Goal: Transaction & Acquisition: Purchase product/service

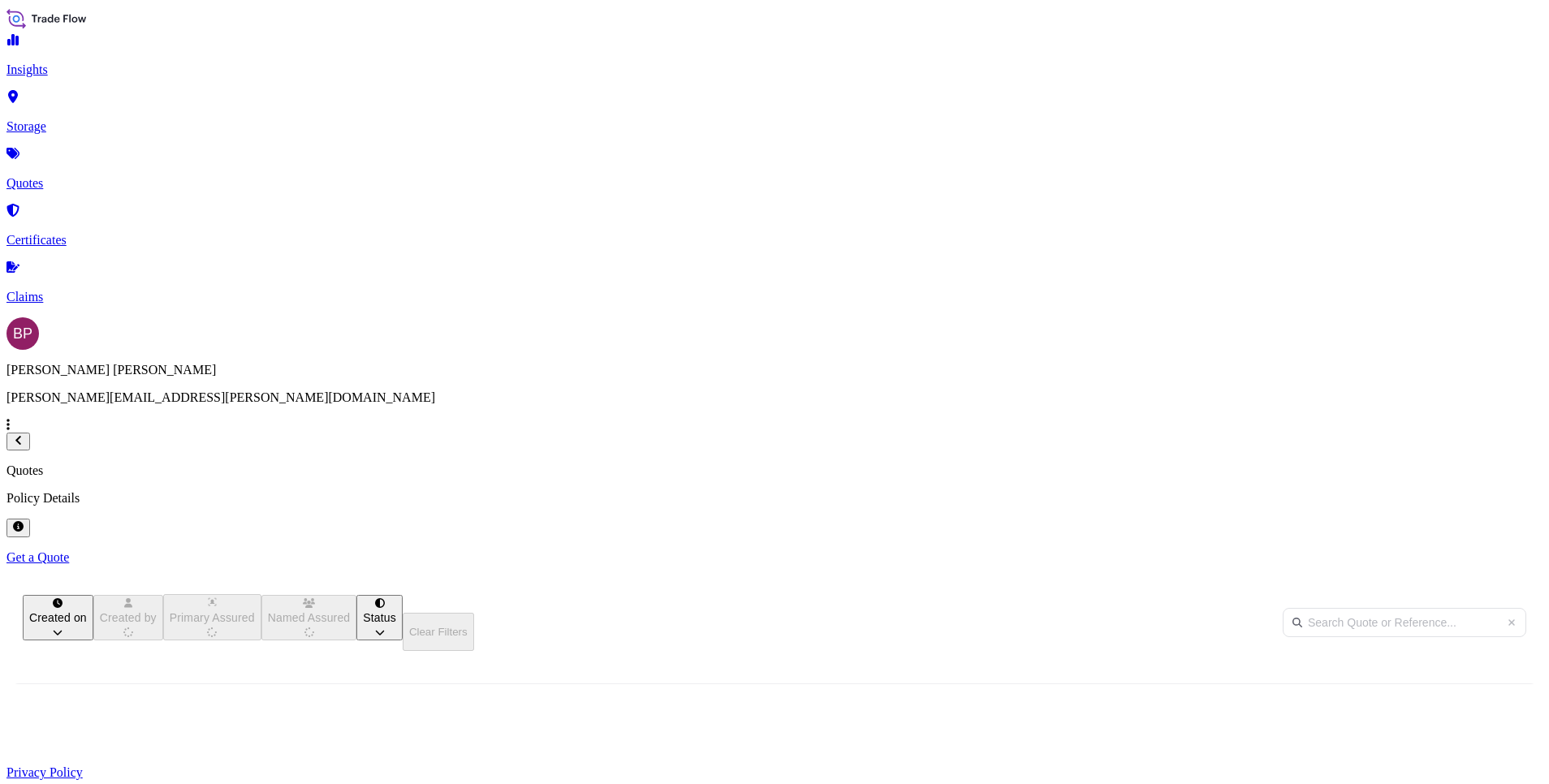
scroll to position [502, 1270]
click at [1461, 550] on p "Get a Quote" at bounding box center [774, 558] width 1536 height 15
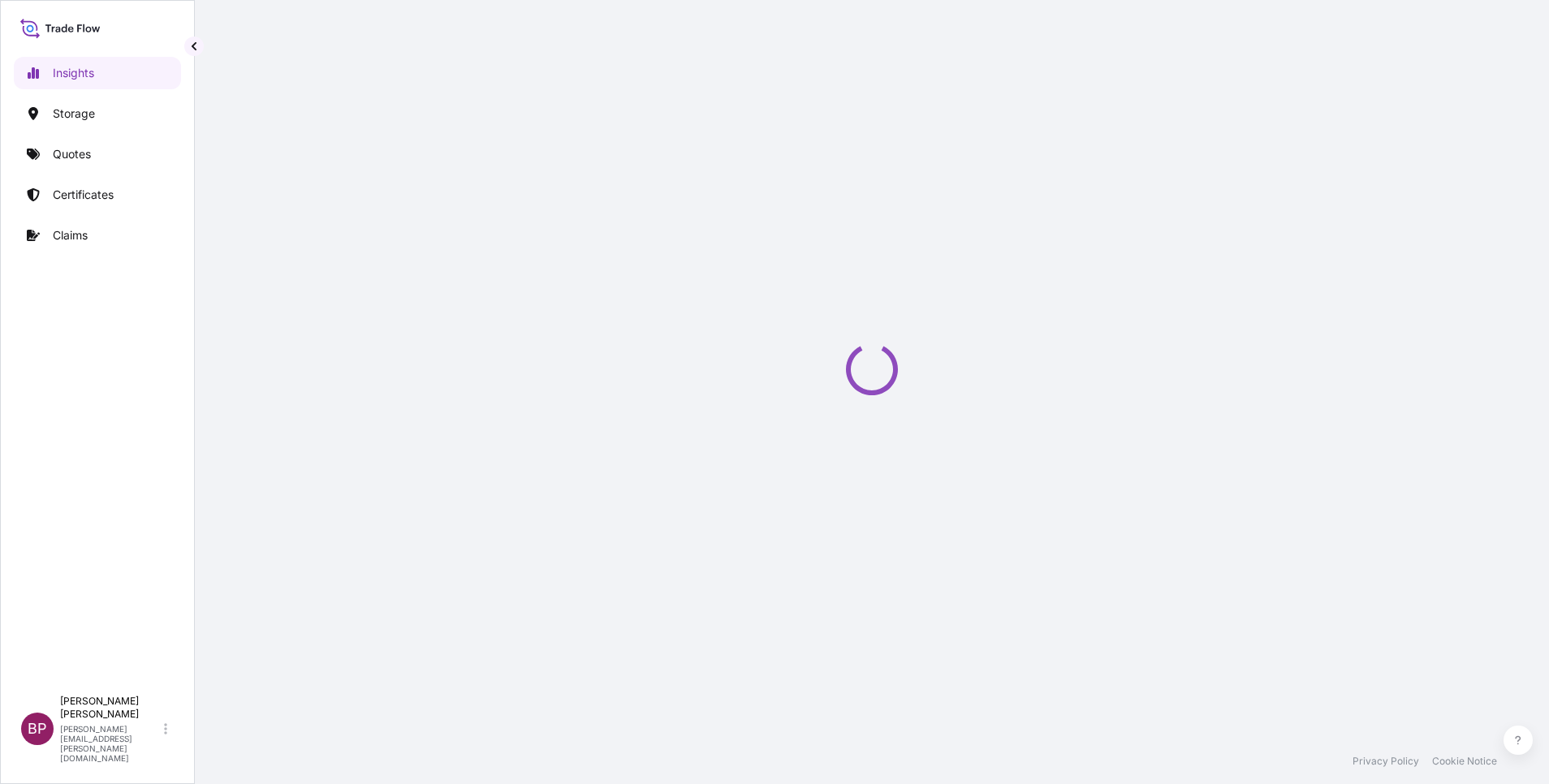
select select "2025"
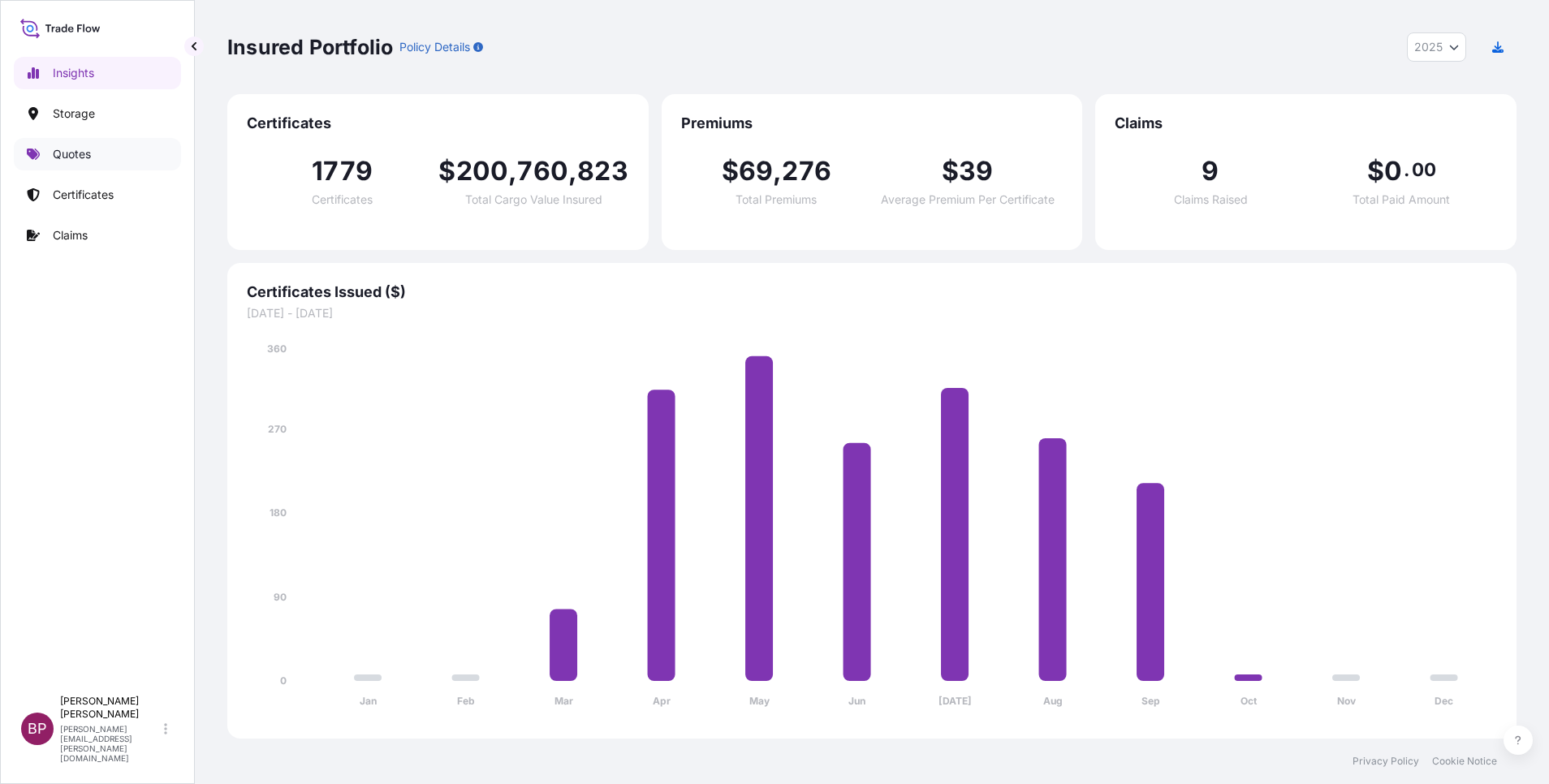
click at [89, 150] on p "Quotes" at bounding box center [71, 154] width 38 height 16
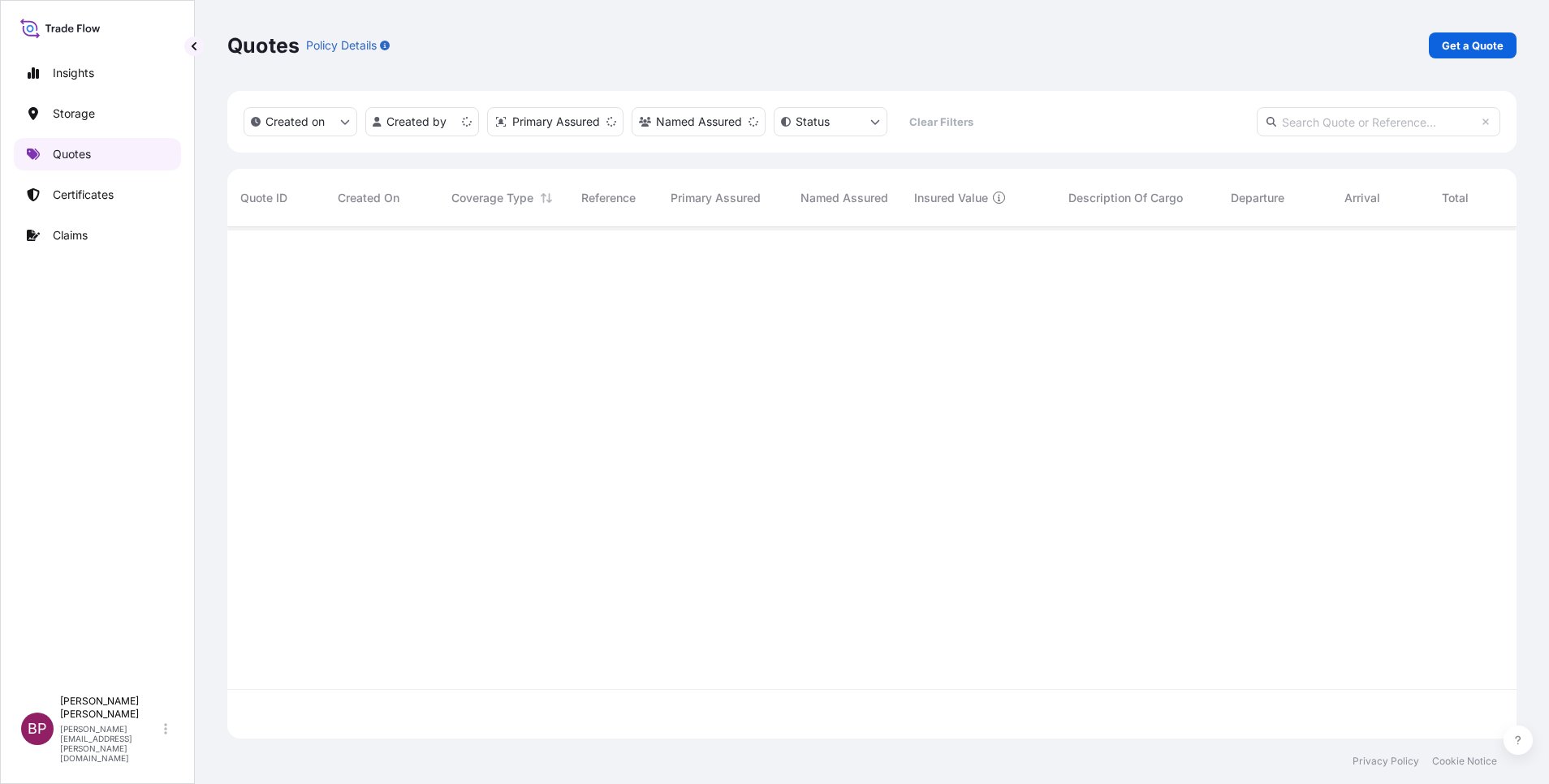
scroll to position [502, 1270]
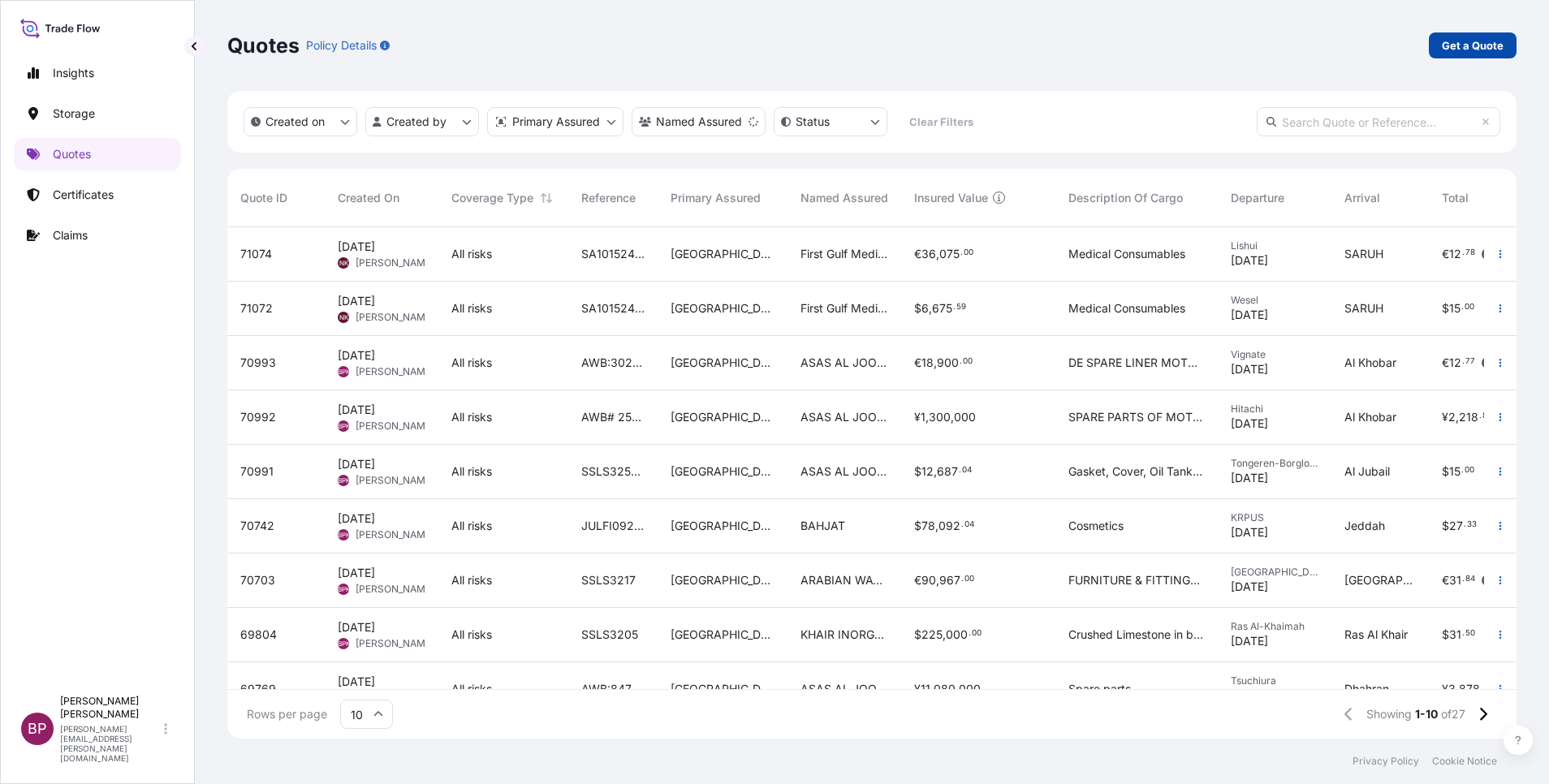
click at [1471, 46] on p "Get a Quote" at bounding box center [1473, 45] width 62 height 16
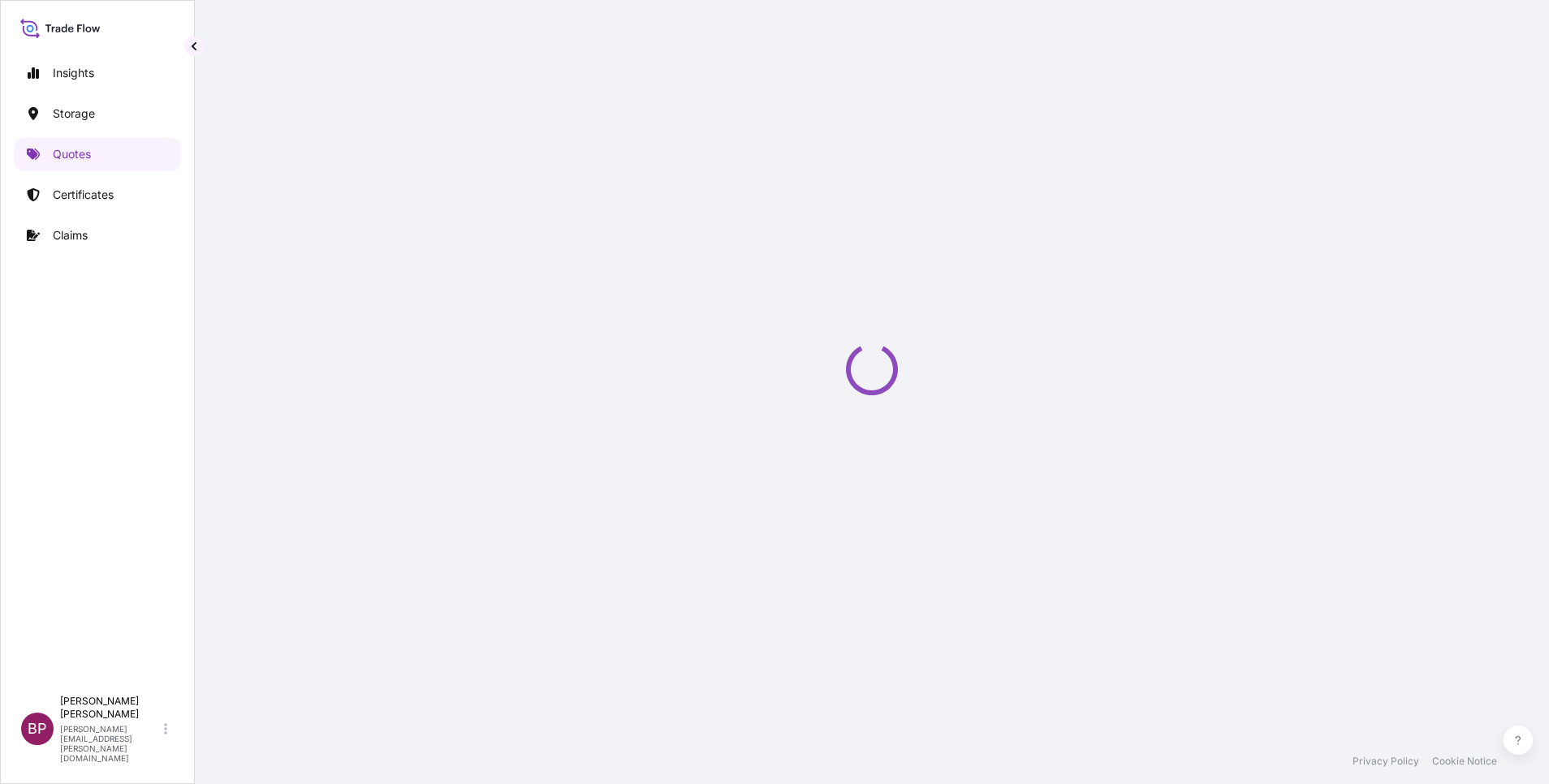
select select "Water"
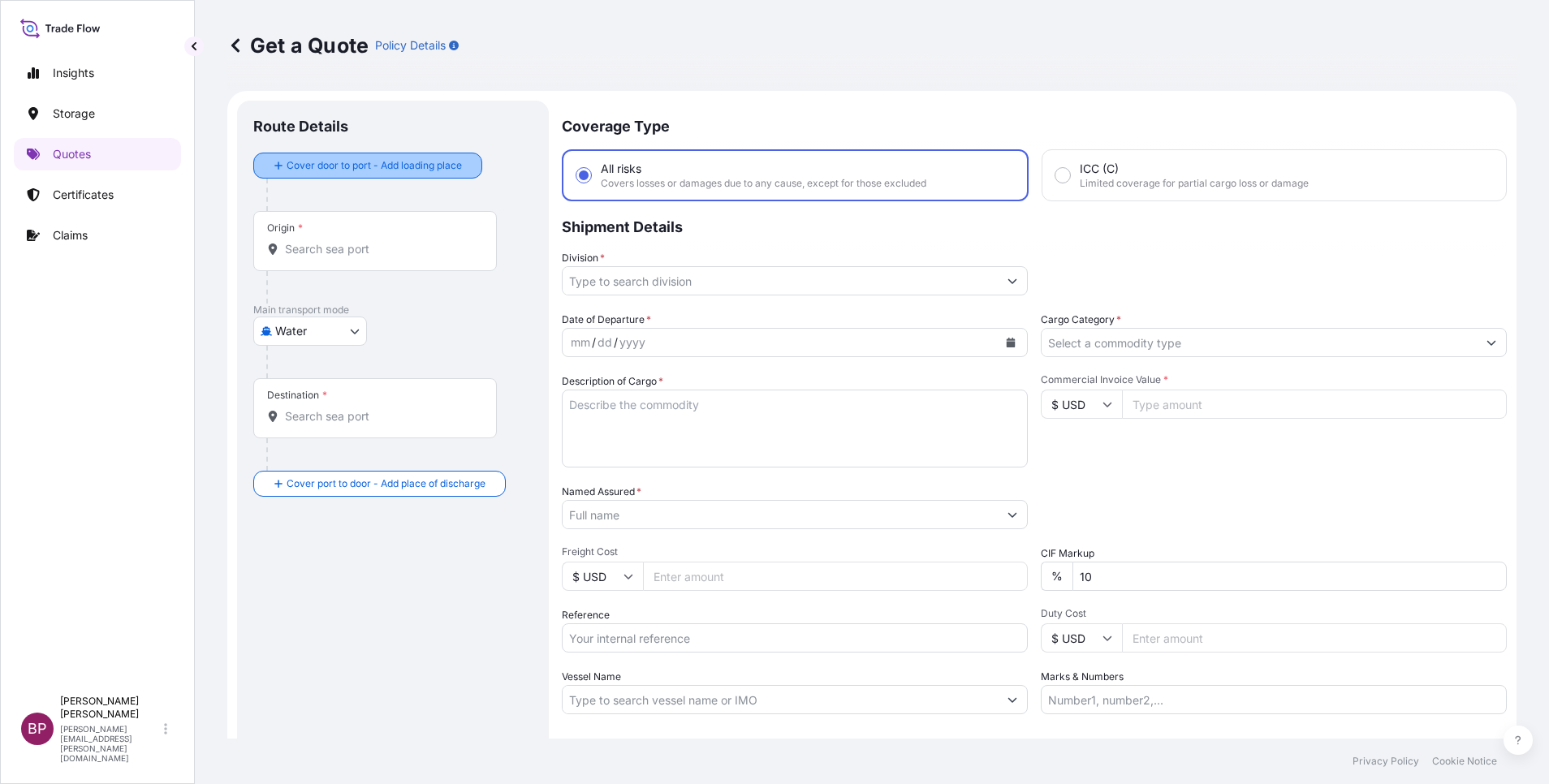
scroll to position [26, 0]
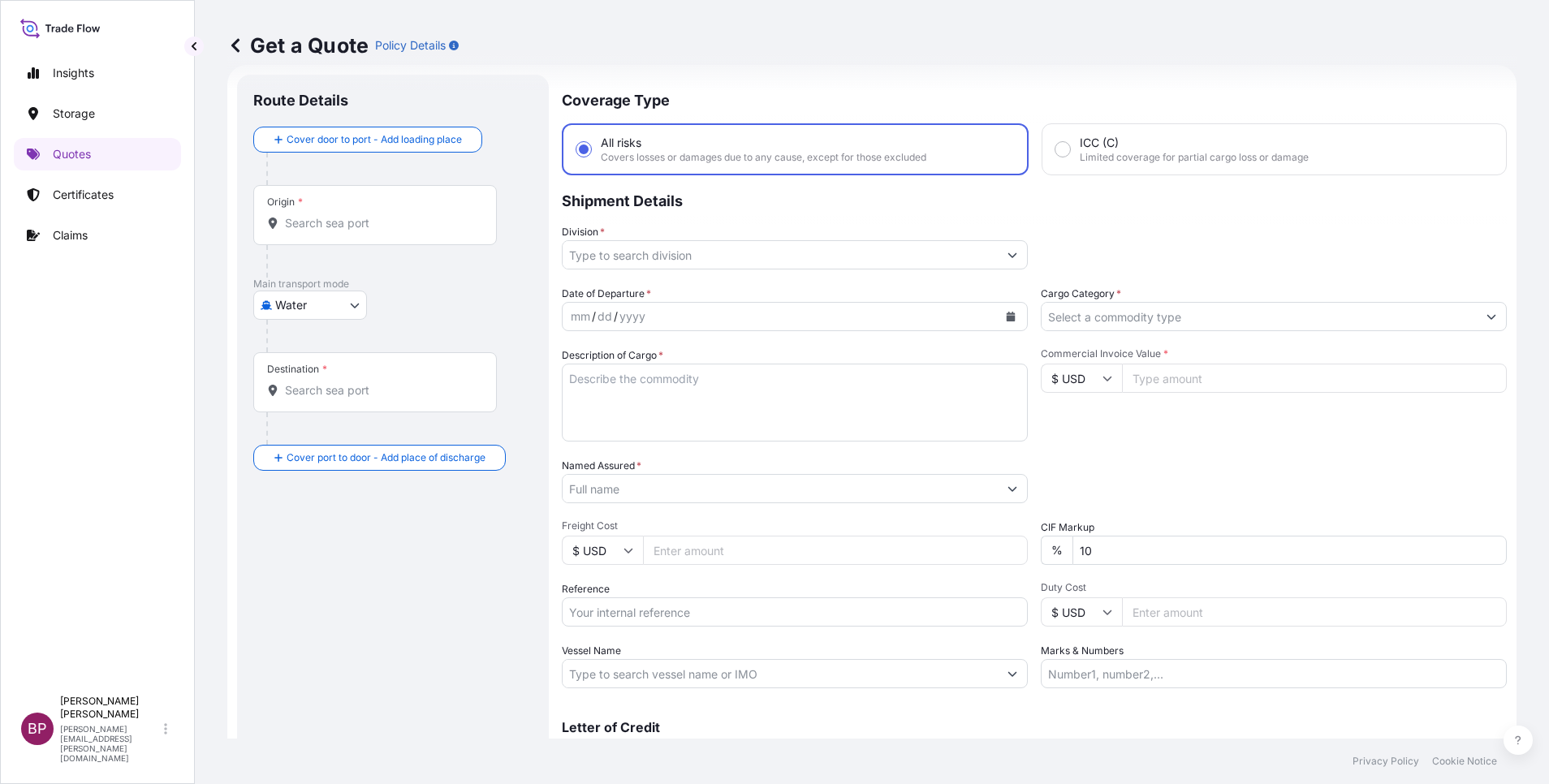
click at [1229, 312] on input "Cargo Category *" at bounding box center [1259, 316] width 435 height 29
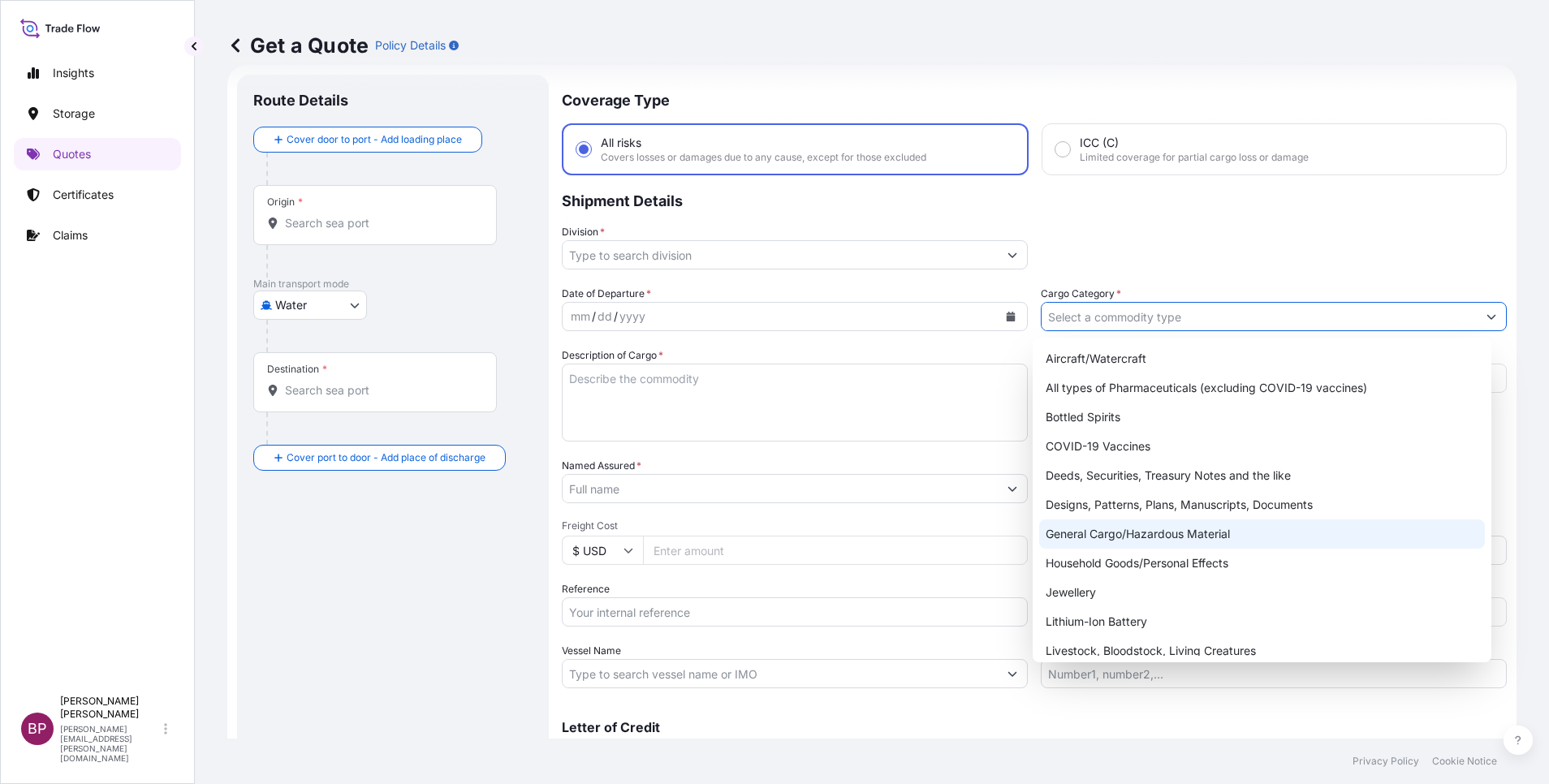
click at [1157, 532] on div "General Cargo/Hazardous Material" at bounding box center [1262, 534] width 446 height 29
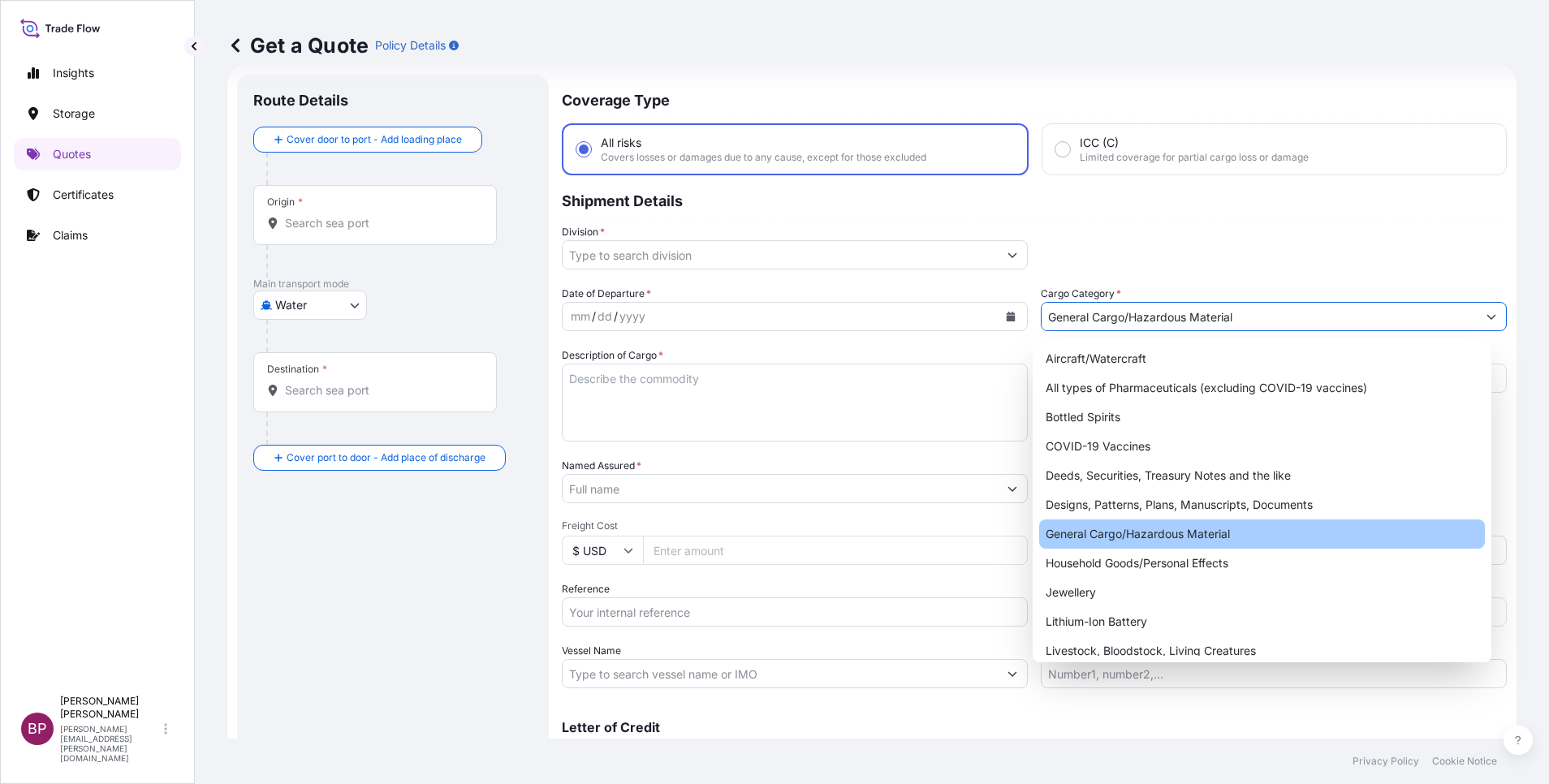
type input "General Cargo/Hazardous Material"
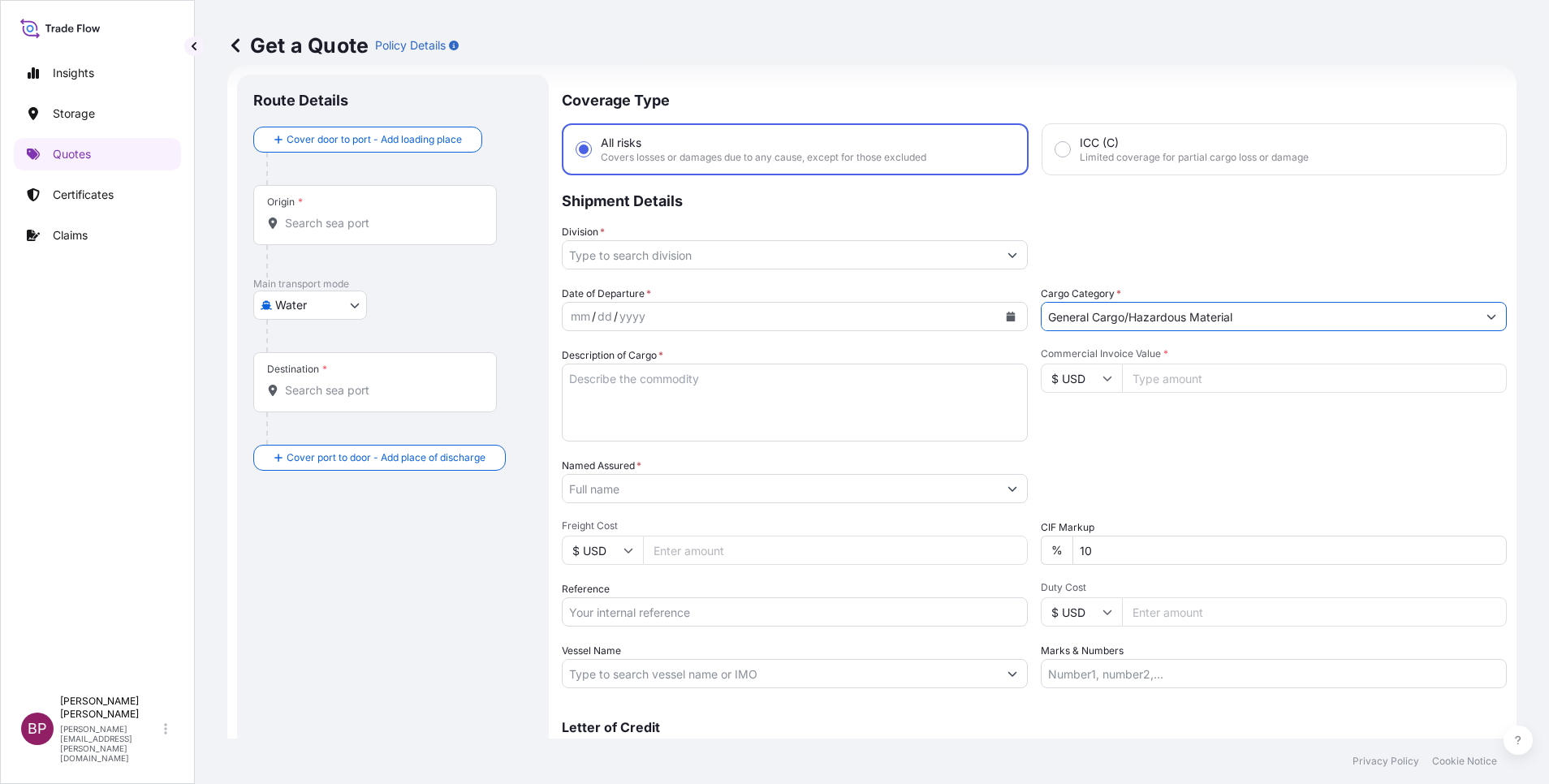
click at [1009, 256] on icon "Show suggestions" at bounding box center [1013, 255] width 9 height 5
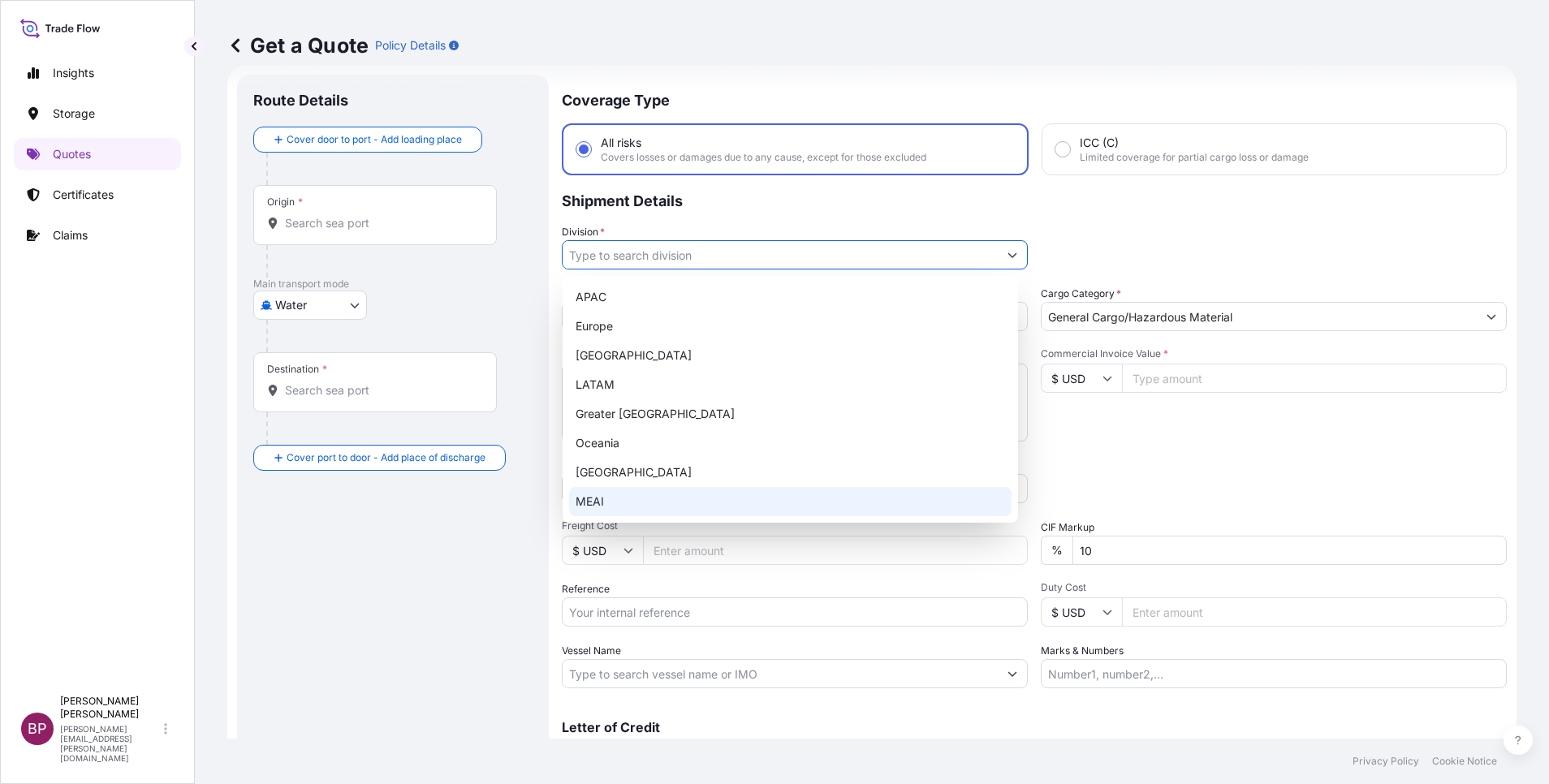
click at [684, 504] on div "MEAI" at bounding box center [791, 501] width 443 height 29
type input "MEAI"
drag, startPoint x: 482, startPoint y: 583, endPoint x: 557, endPoint y: 617, distance: 82.3
click at [484, 583] on div "Route Details Cover door to port - Add loading place Place of loading Road / In…" at bounding box center [393, 442] width 280 height 702
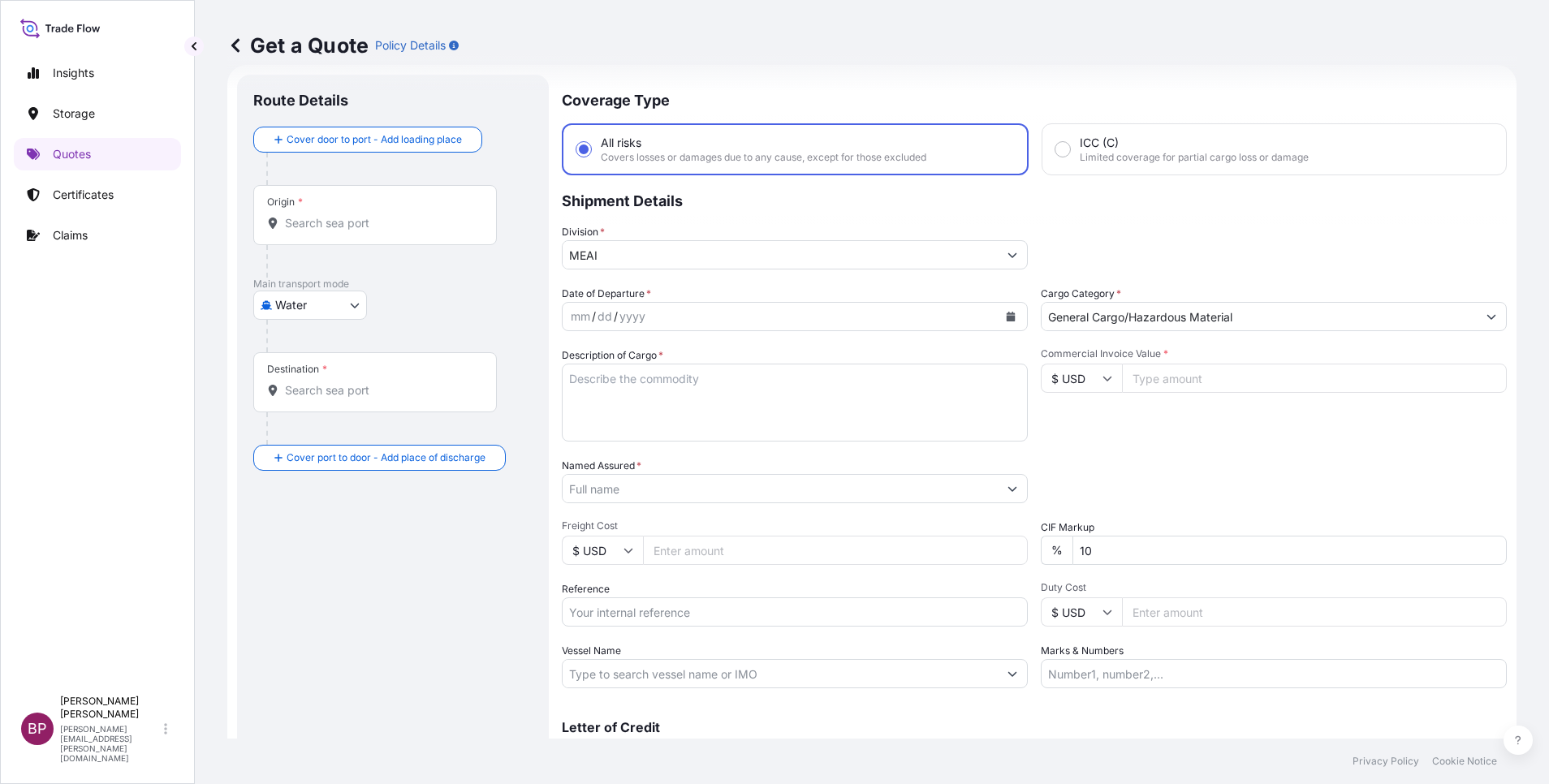
drag, startPoint x: 592, startPoint y: 613, endPoint x: 751, endPoint y: 622, distance: 159.3
click at [592, 613] on input "Reference" at bounding box center [795, 611] width 466 height 29
paste input "MEDUFF180022"
type input "MEDUFF180022"
click at [1167, 381] on input "Commercial Invoice Value *" at bounding box center [1314, 378] width 385 height 29
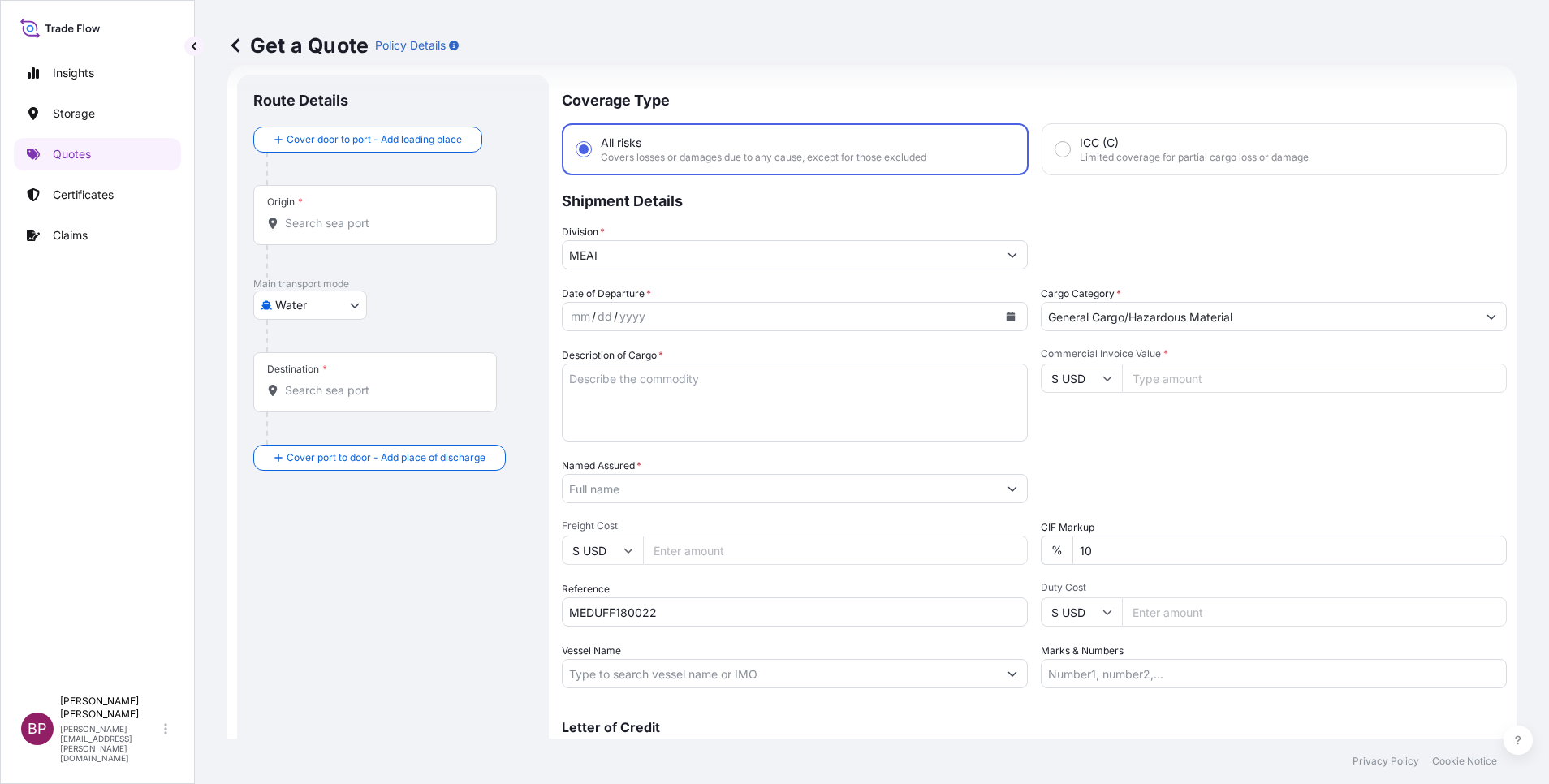
paste input "27431.18"
type input "27431.18"
drag, startPoint x: 1071, startPoint y: 555, endPoint x: 951, endPoint y: 540, distance: 120.9
click at [949, 543] on div "Date of Departure * mm / dd / yyyy Cargo Category * General Cargo/Hazardous Mat…" at bounding box center [1034, 487] width 945 height 402
type input "0"
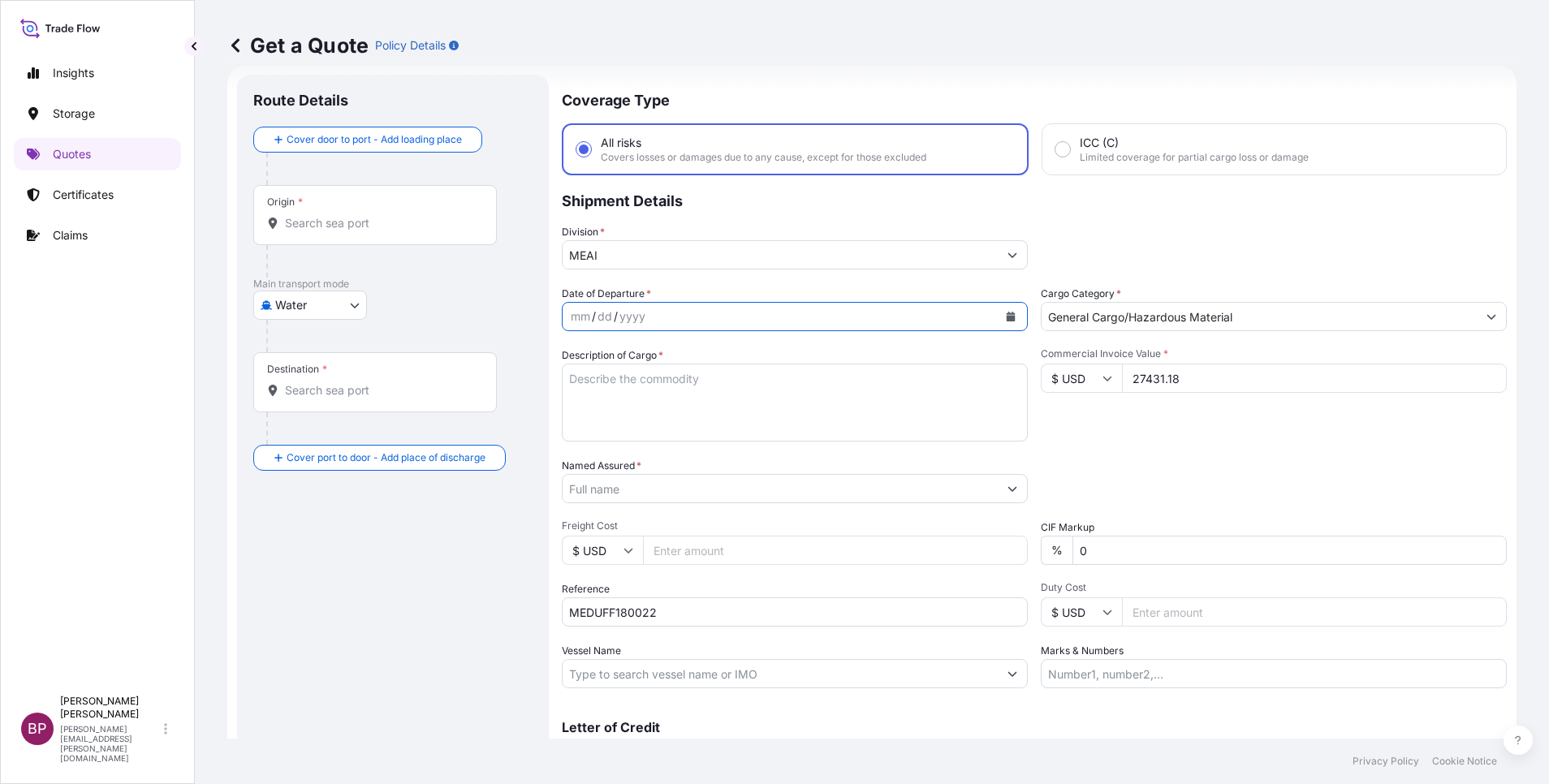
click at [1006, 312] on icon "Calendar" at bounding box center [1010, 316] width 9 height 9
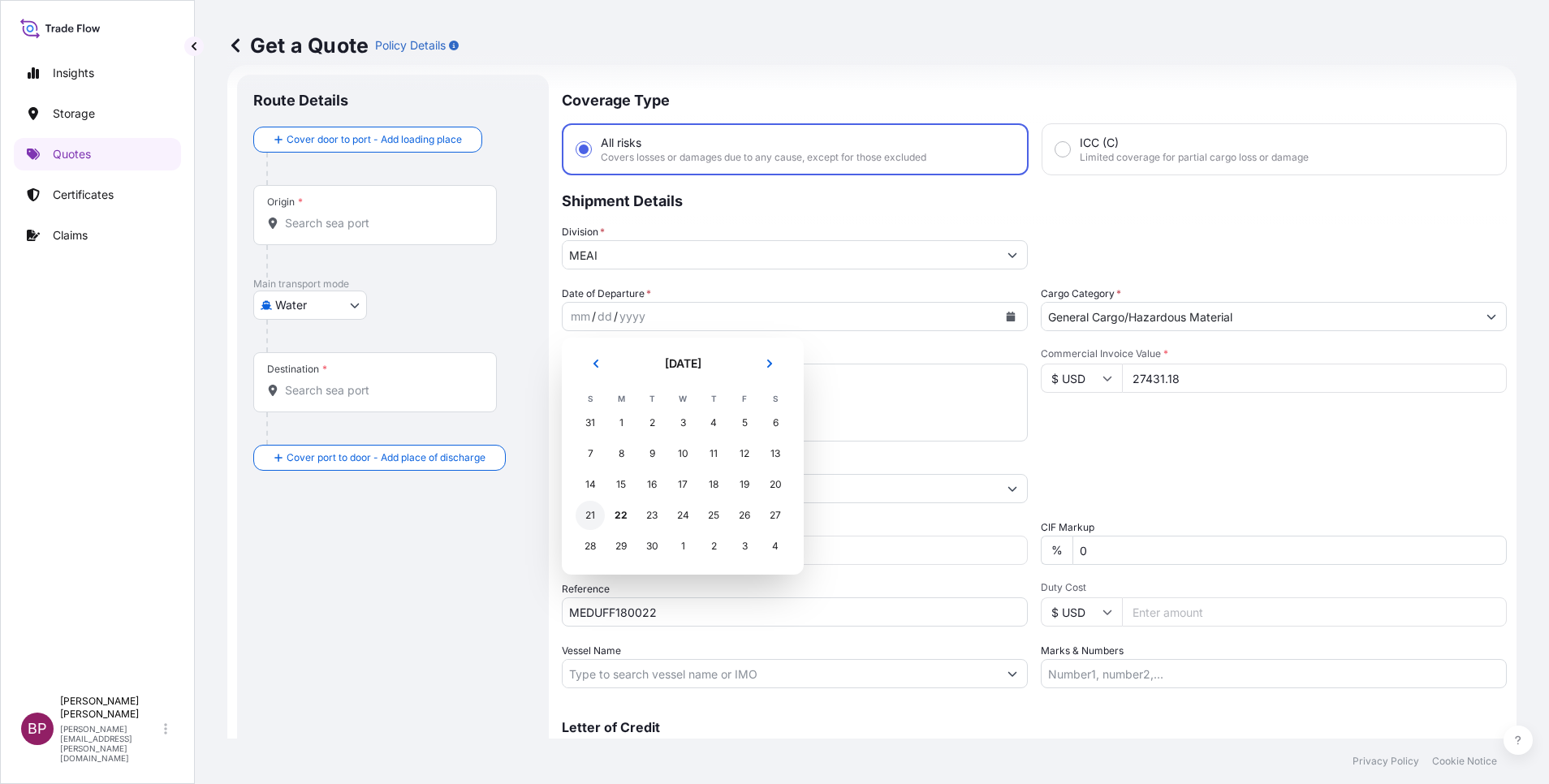
click at [590, 518] on div "21" at bounding box center [590, 515] width 29 height 29
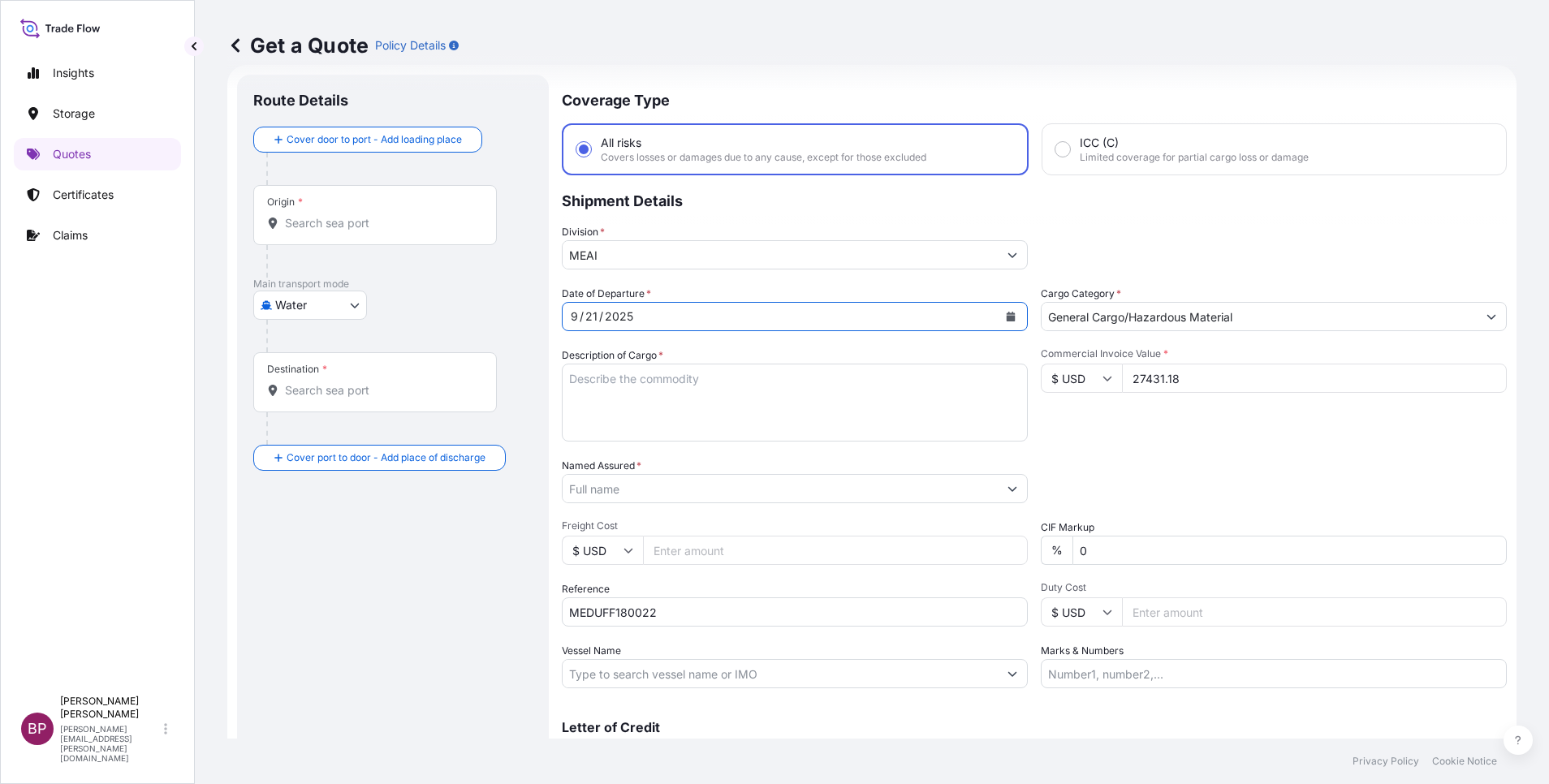
click at [756, 417] on textarea "Description of Cargo *" at bounding box center [795, 402] width 466 height 78
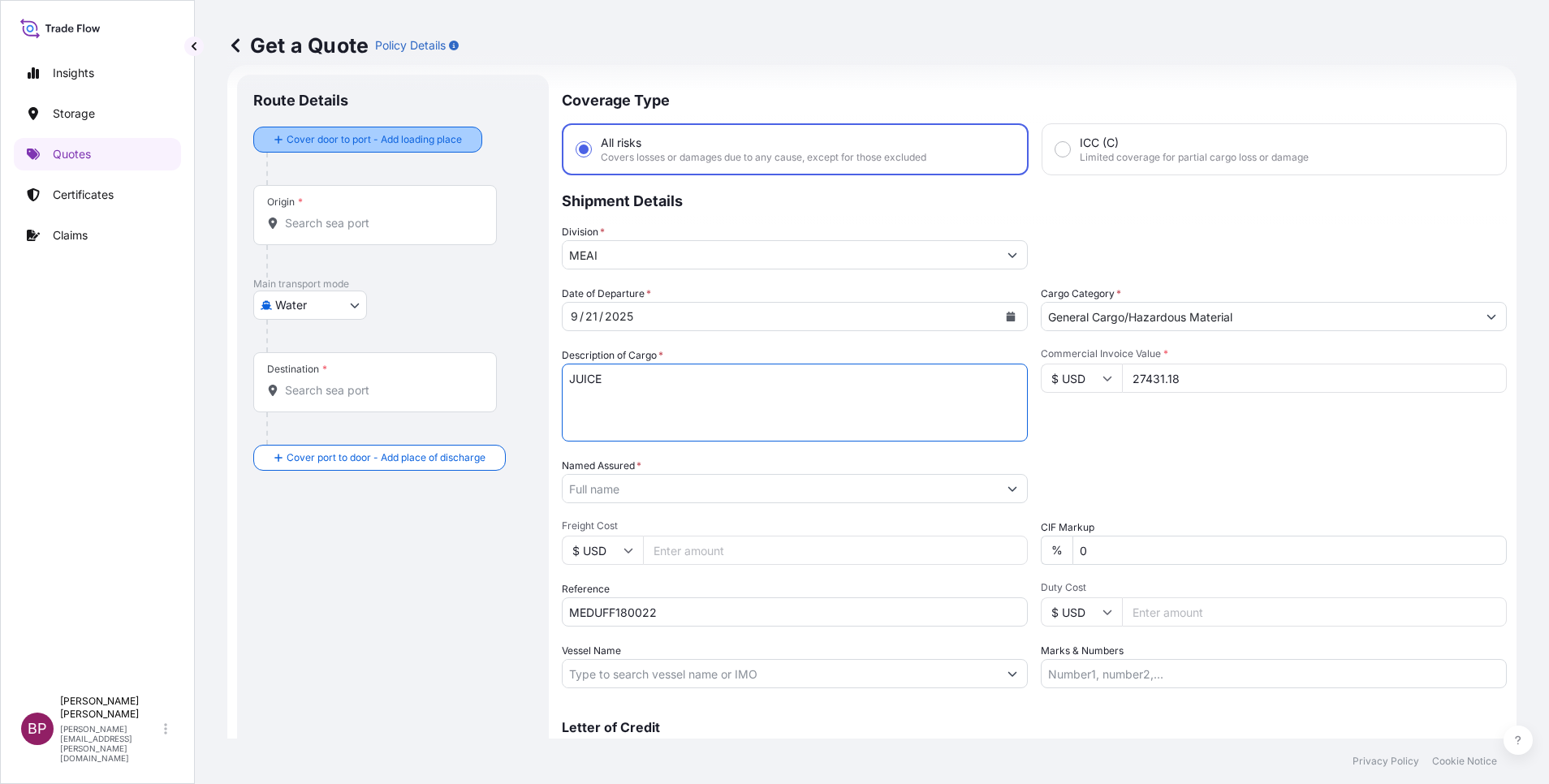
type textarea "JUICE"
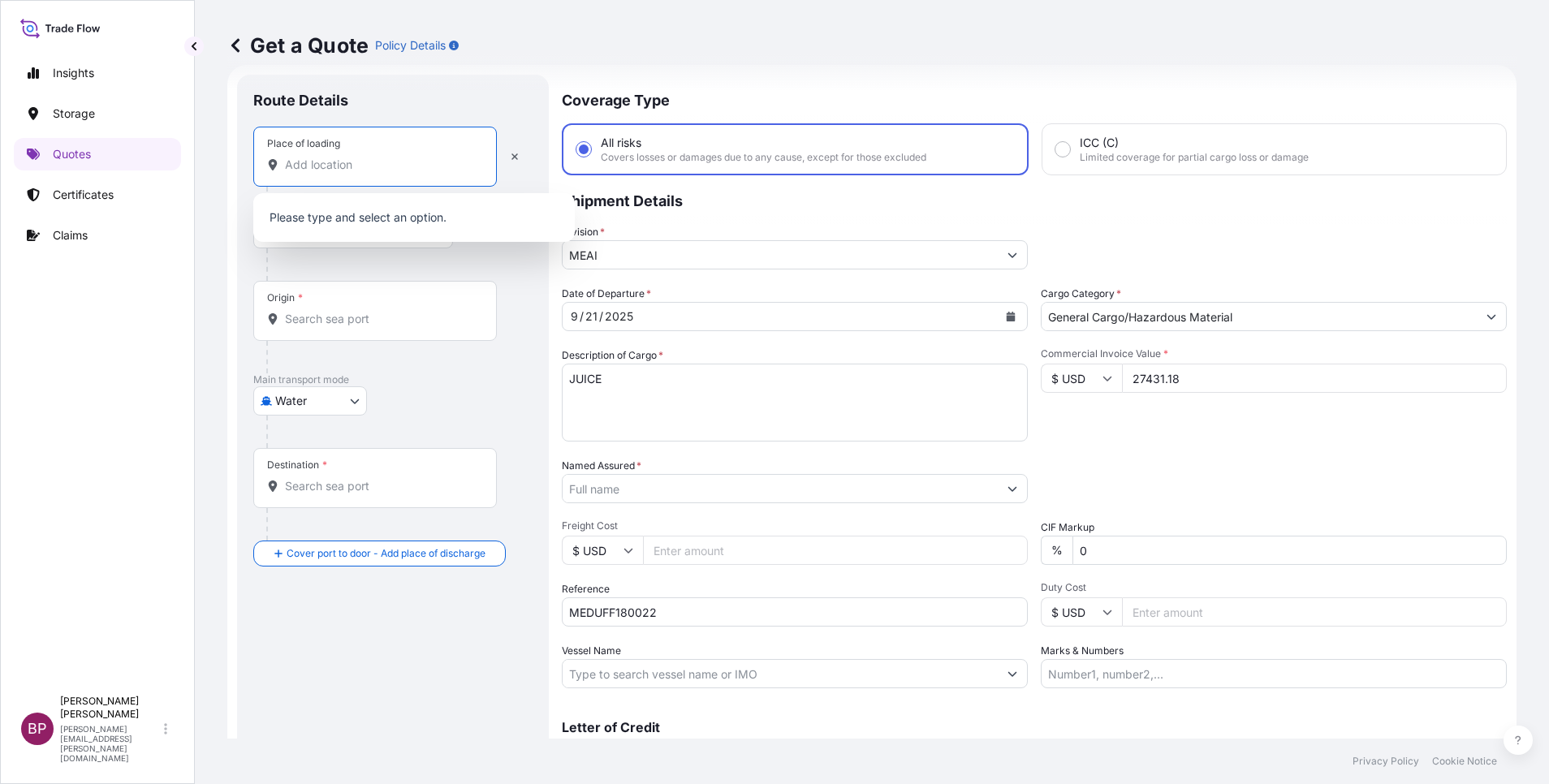
click at [411, 162] on input "Place of loading" at bounding box center [381, 164] width 191 height 16
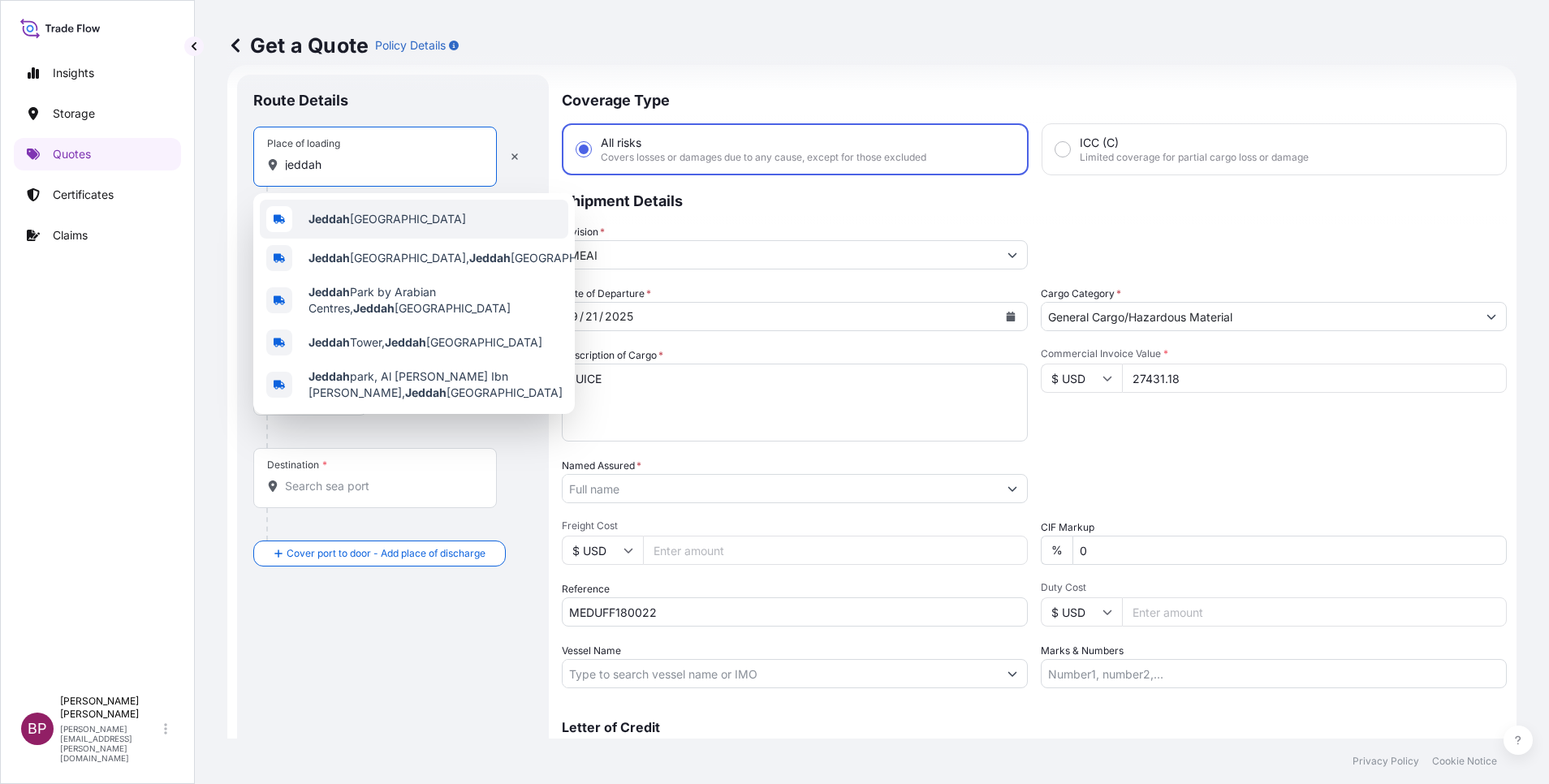
click at [350, 226] on span "Jeddah Saudi Arabia" at bounding box center [387, 219] width 158 height 16
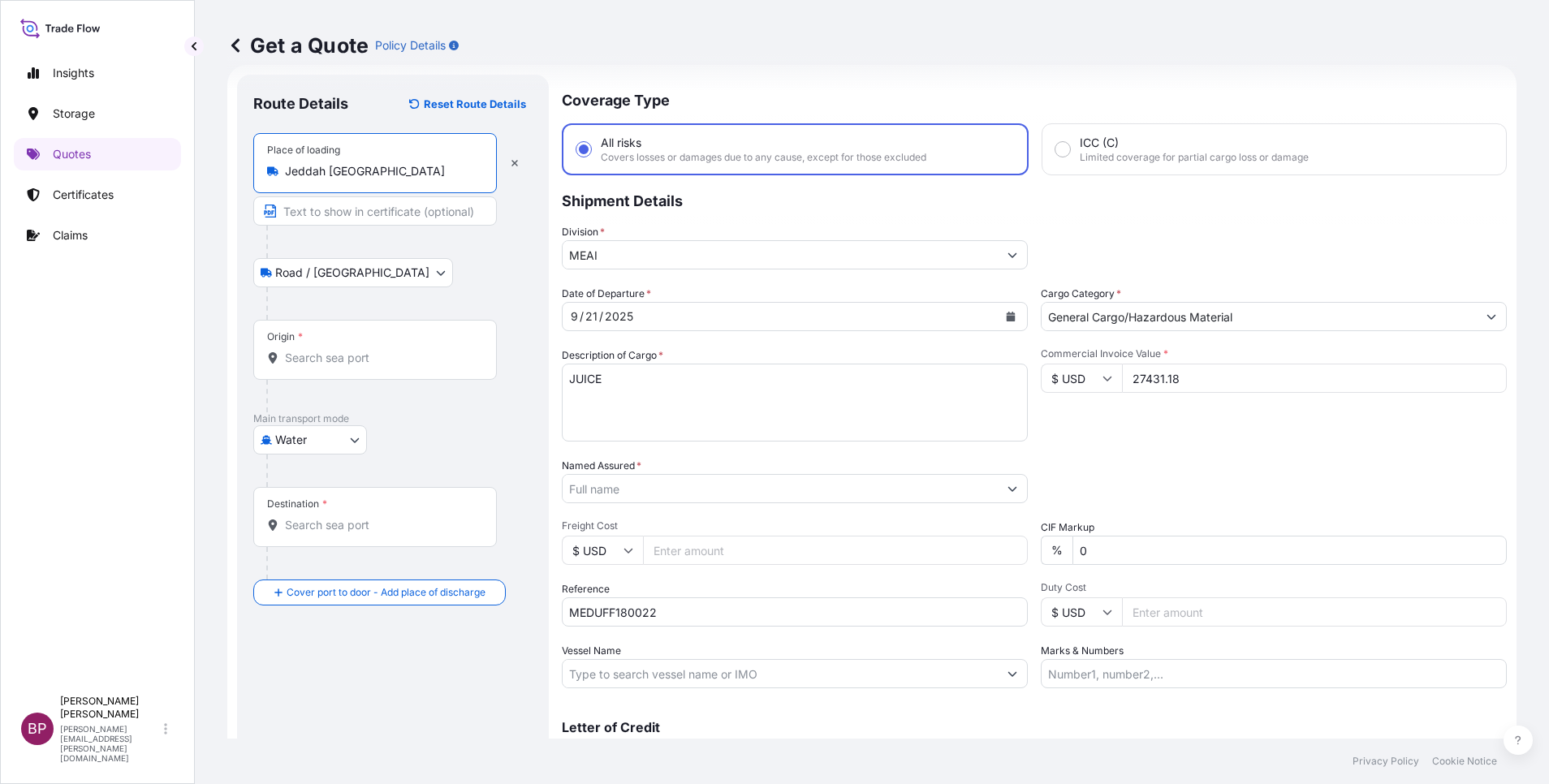
type input "Jeddah Saudi Arabia"
drag, startPoint x: 392, startPoint y: 367, endPoint x: 382, endPoint y: 374, distance: 12.2
click at [390, 366] on div "Origin *" at bounding box center [375, 350] width 244 height 60
click at [390, 366] on input "Origin *" at bounding box center [381, 357] width 191 height 16
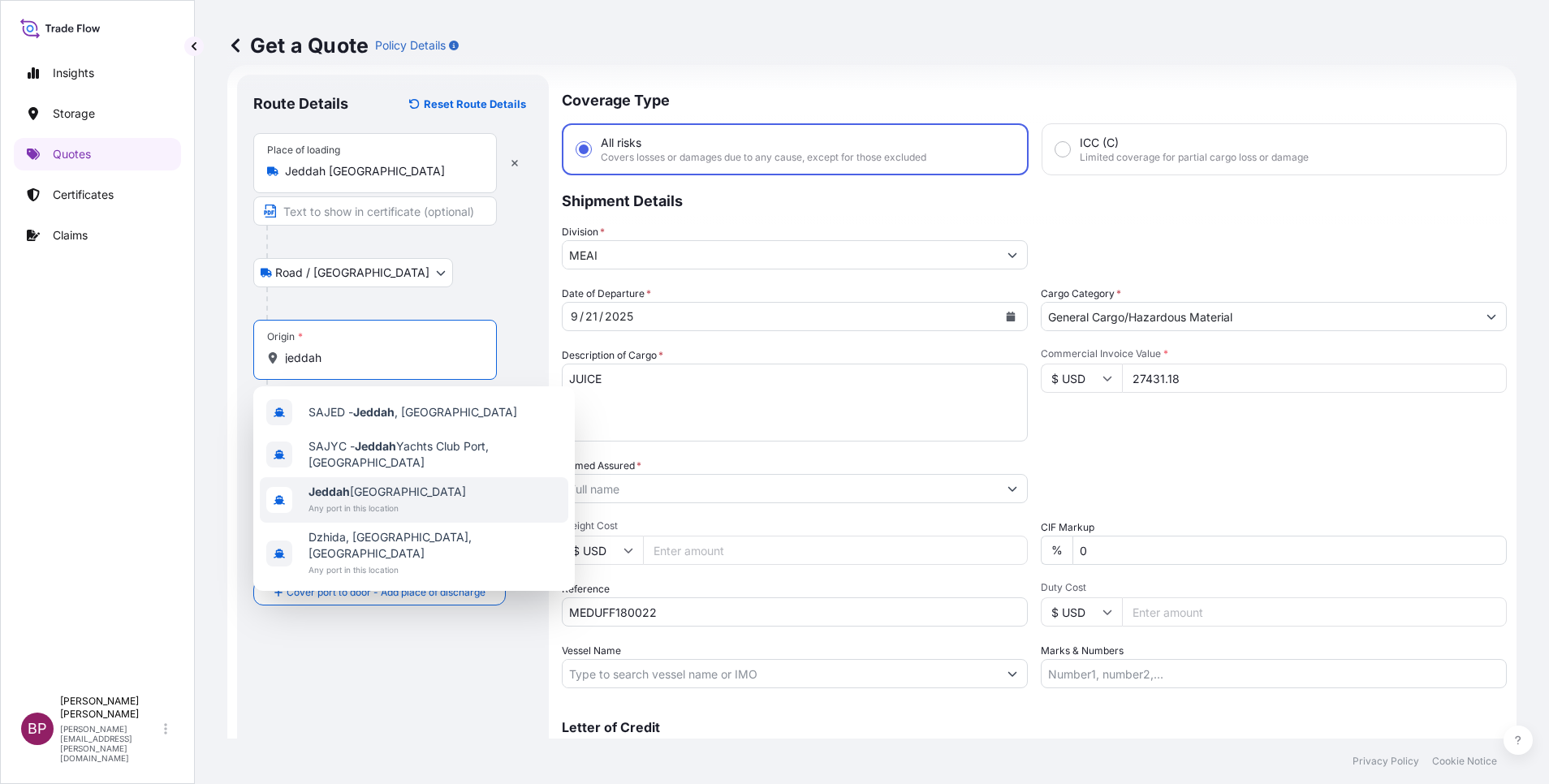
click at [383, 508] on span "Any port in this location" at bounding box center [387, 507] width 158 height 16
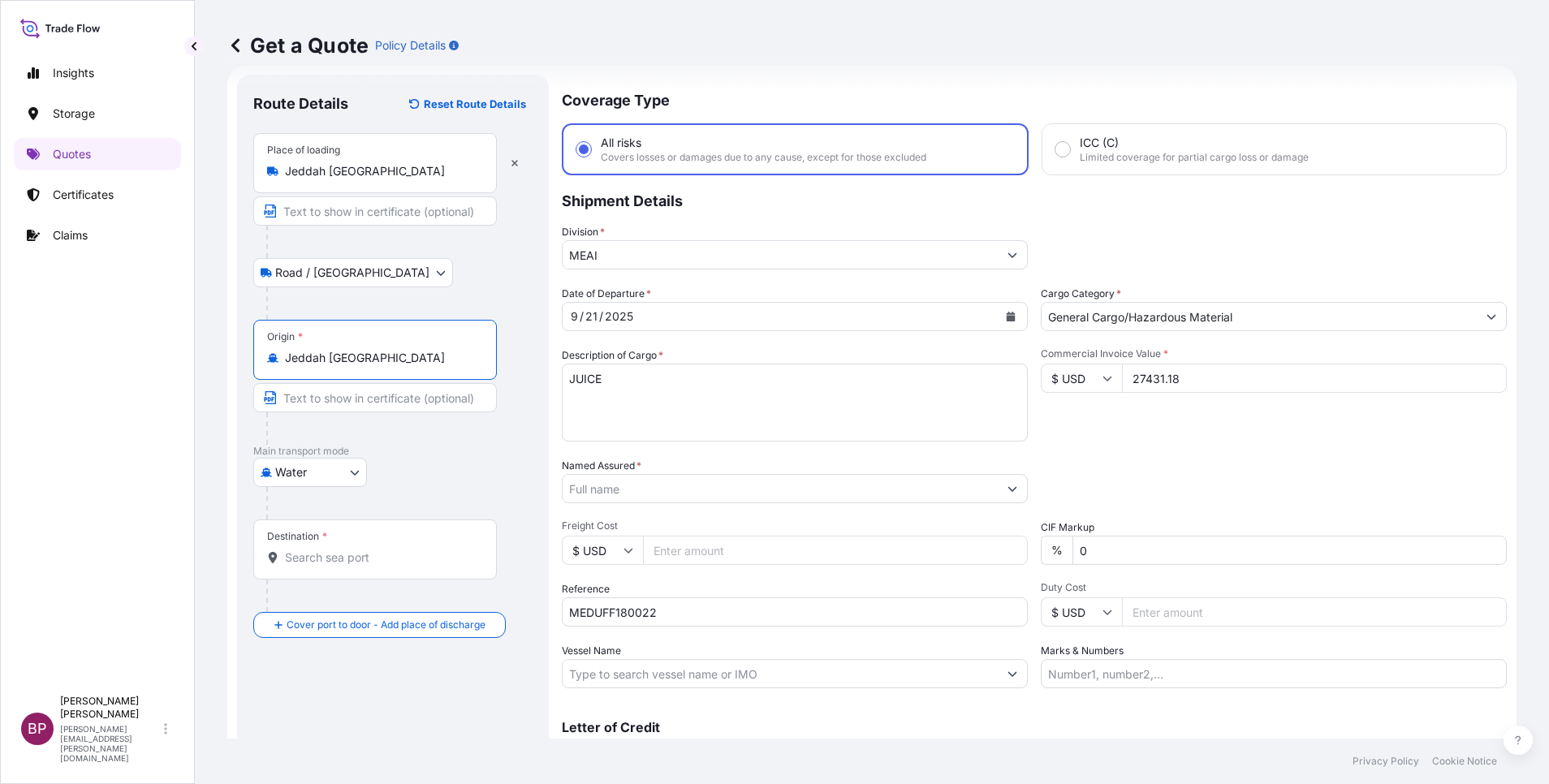
type input "Jeddah Saudi Arabia"
click at [358, 546] on div "Destination *" at bounding box center [375, 550] width 244 height 60
click at [358, 550] on input "Destination *" at bounding box center [381, 557] width 191 height 16
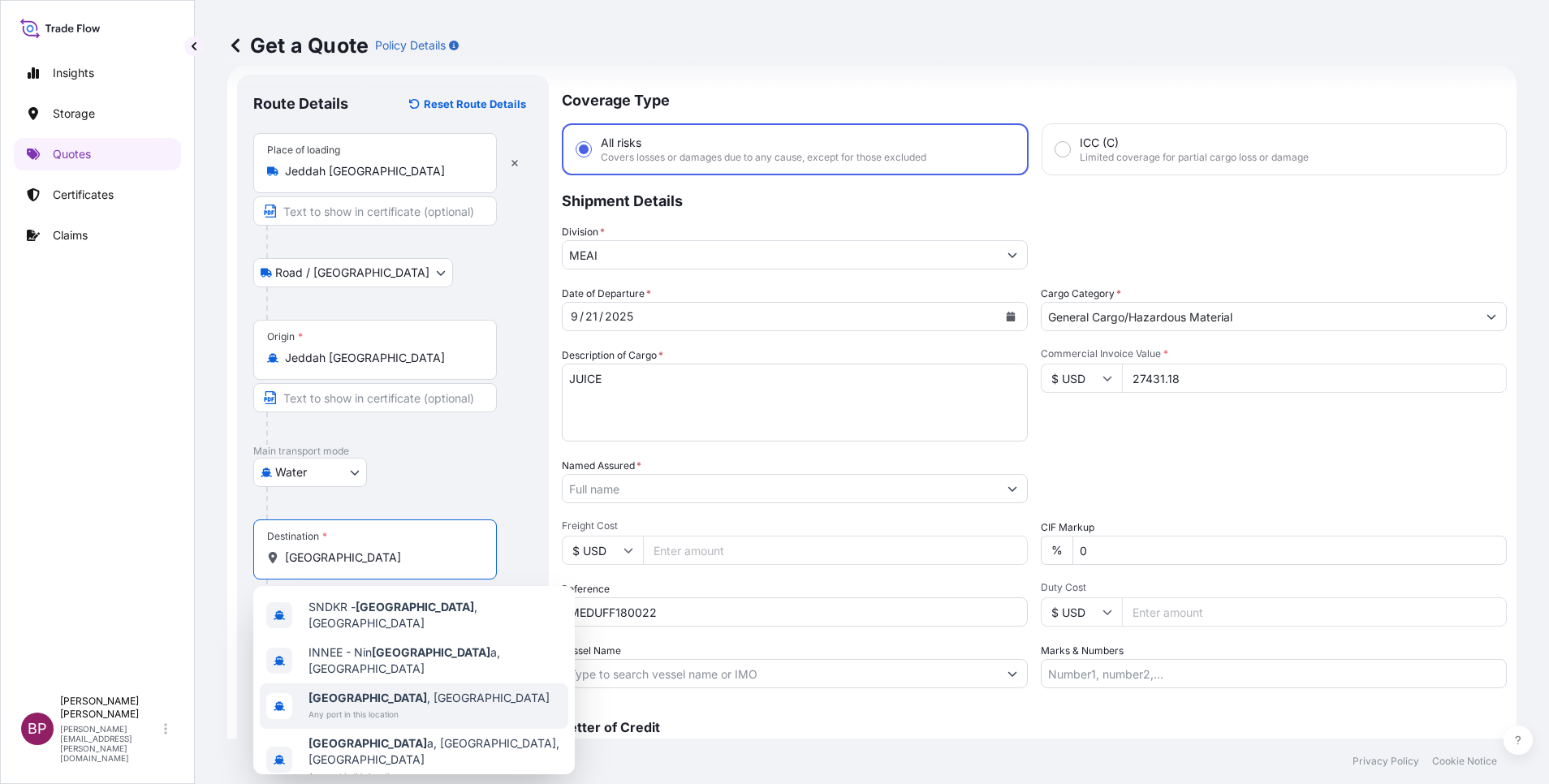
click at [402, 696] on div "Dakar , Senegal Any port in this location" at bounding box center [414, 706] width 309 height 45
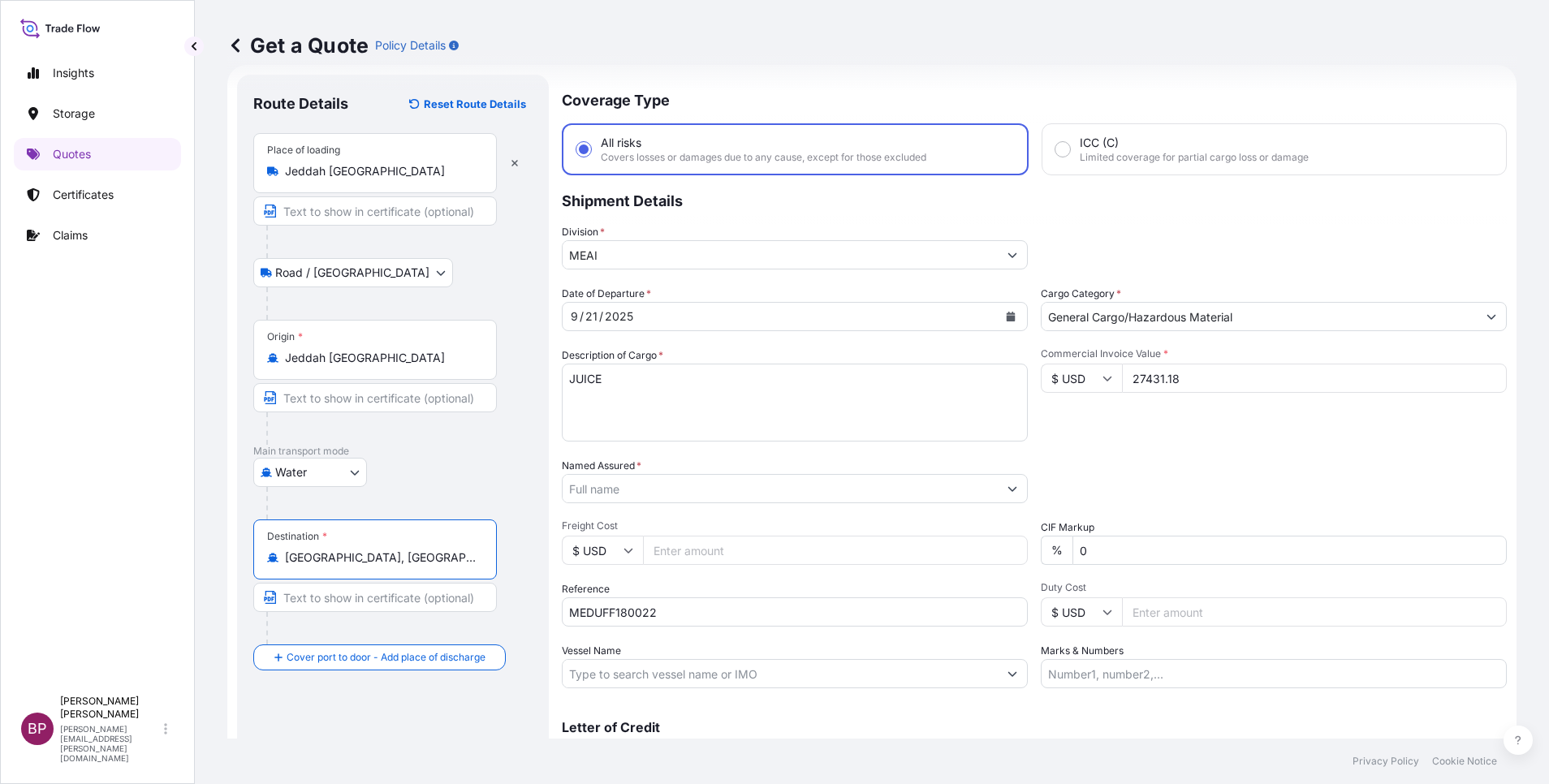
type input "Dakar, Senegal"
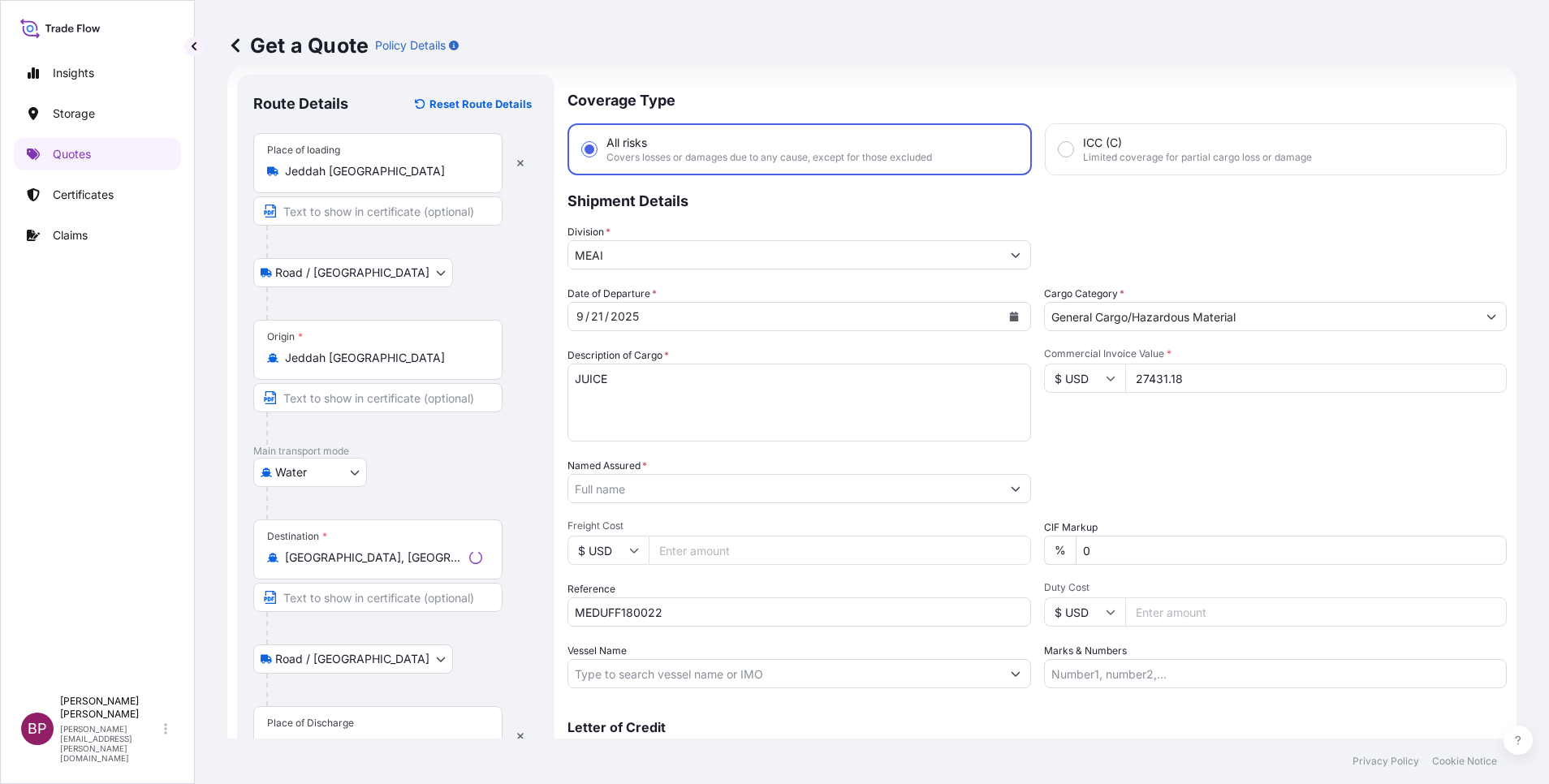
click at [391, 725] on div "Place of Discharge" at bounding box center [378, 736] width 250 height 60
click at [391, 736] on input "Place of Discharge" at bounding box center [384, 744] width 197 height 16
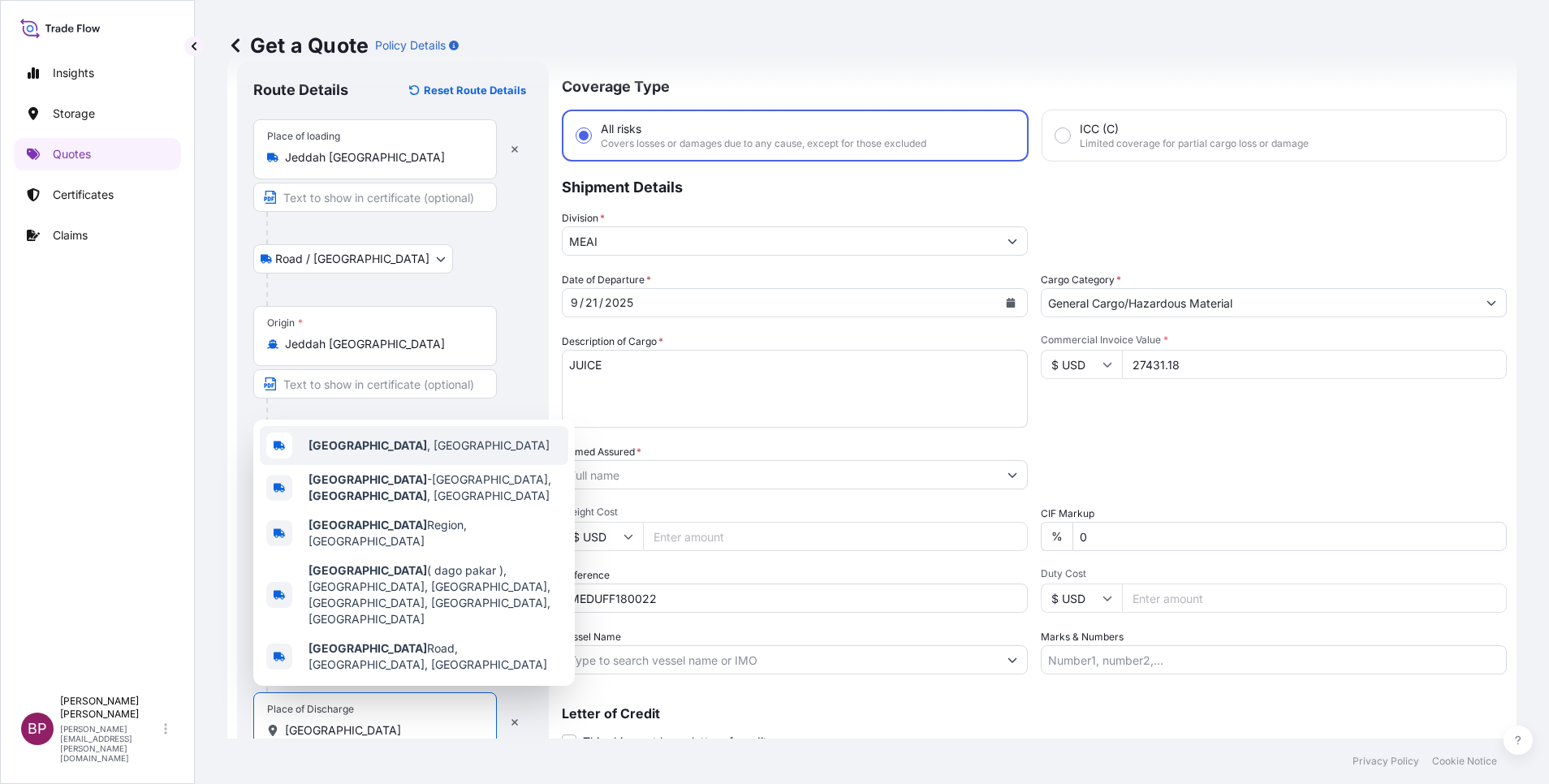
click at [377, 454] on span "Dakar , Senegal" at bounding box center [429, 445] width 241 height 16
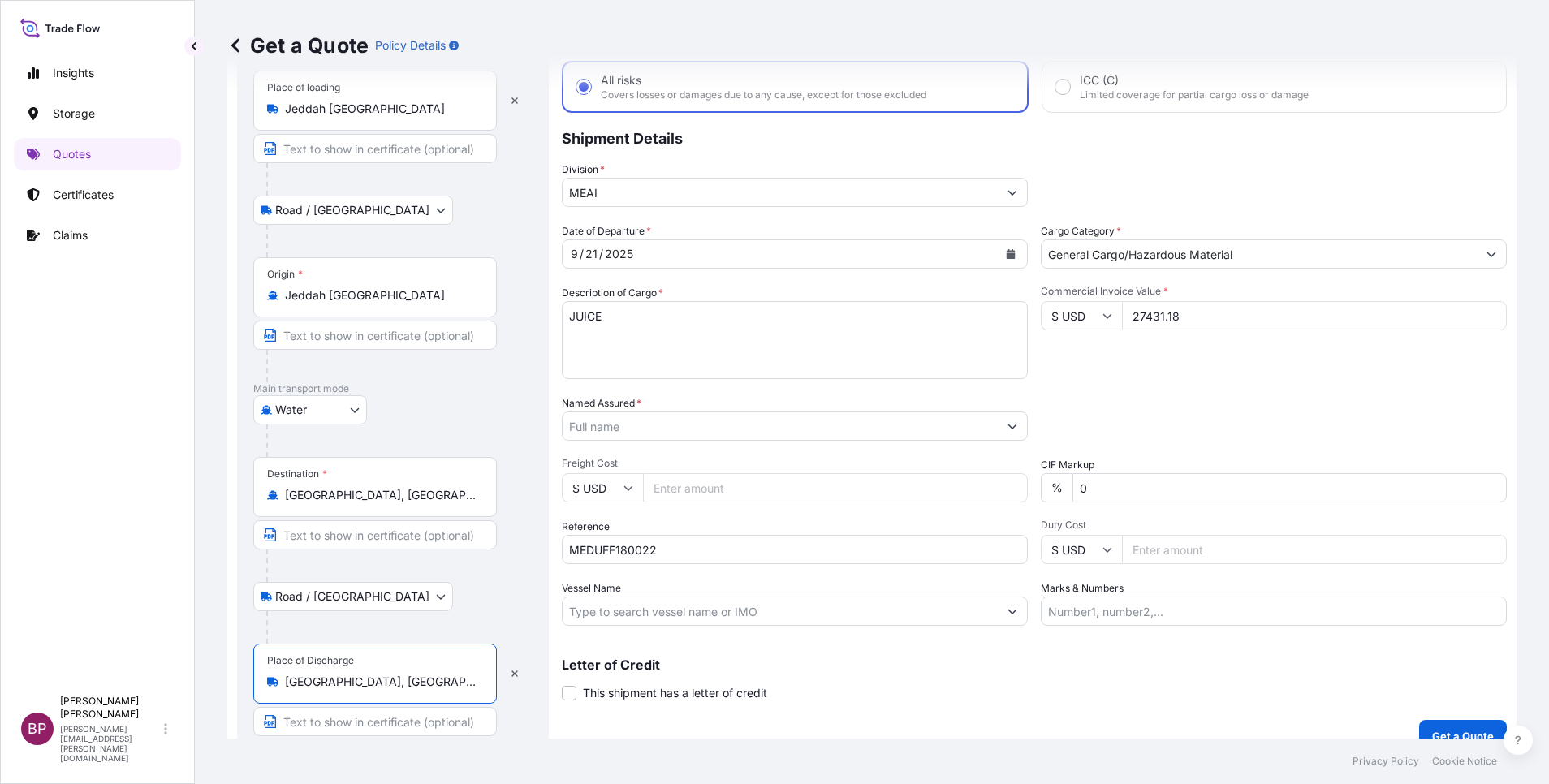
scroll to position [112, 0]
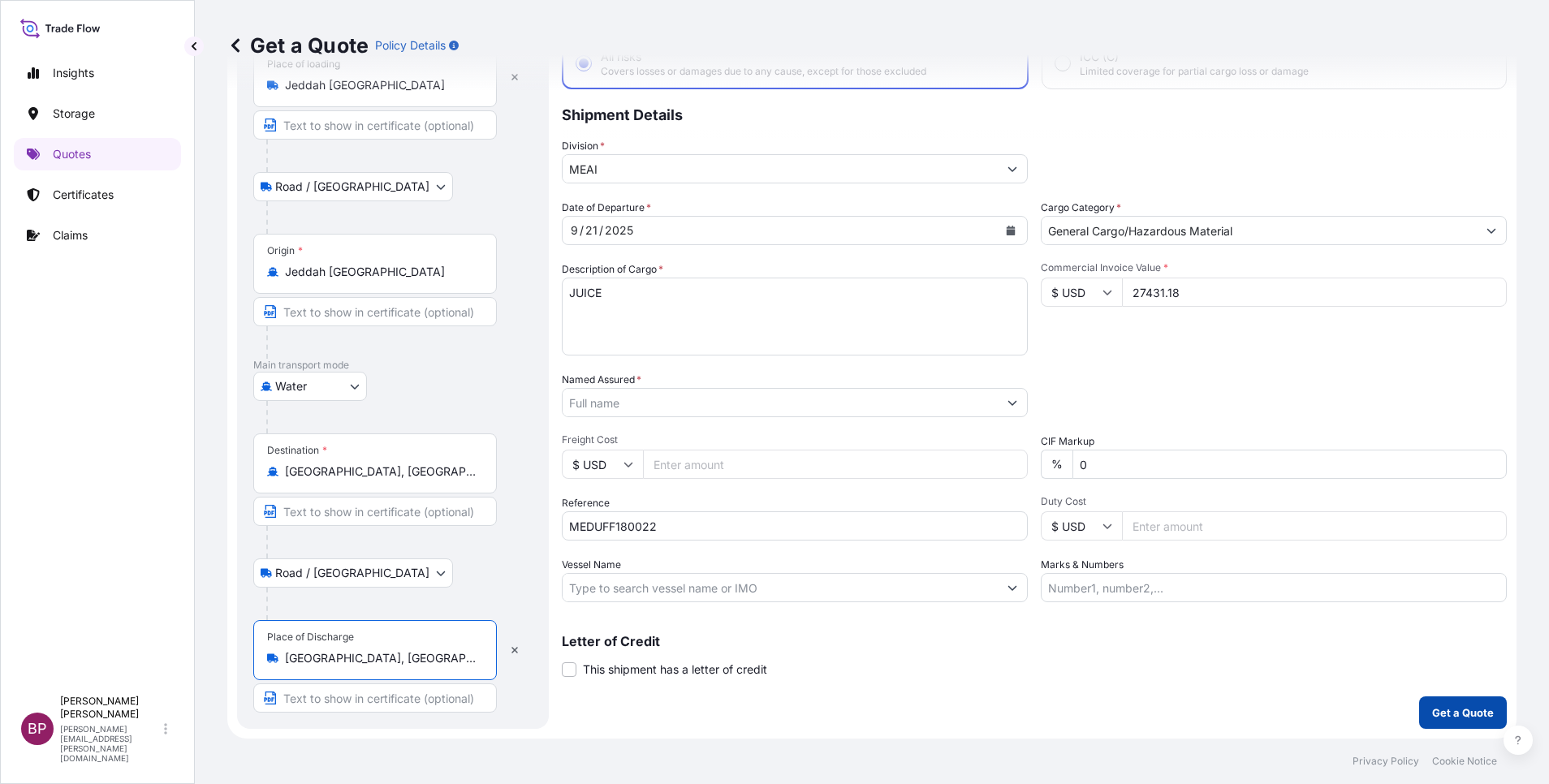
type input "Dakar, Senegal"
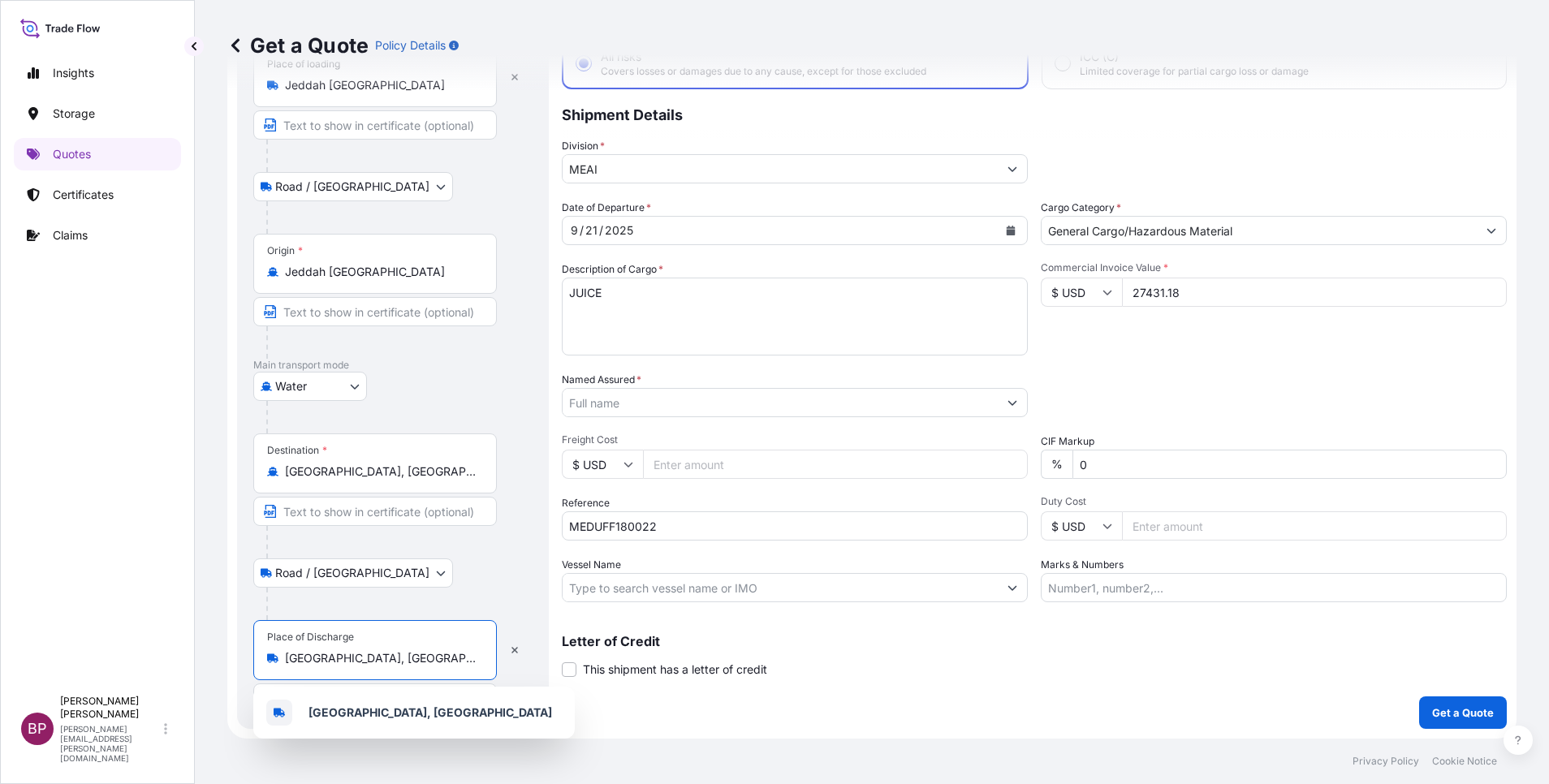
drag, startPoint x: 659, startPoint y: 400, endPoint x: 762, endPoint y: 485, distance: 133.5
click at [660, 400] on input "Named Assured *" at bounding box center [781, 402] width 435 height 29
paste input "BINZAGR CORO"
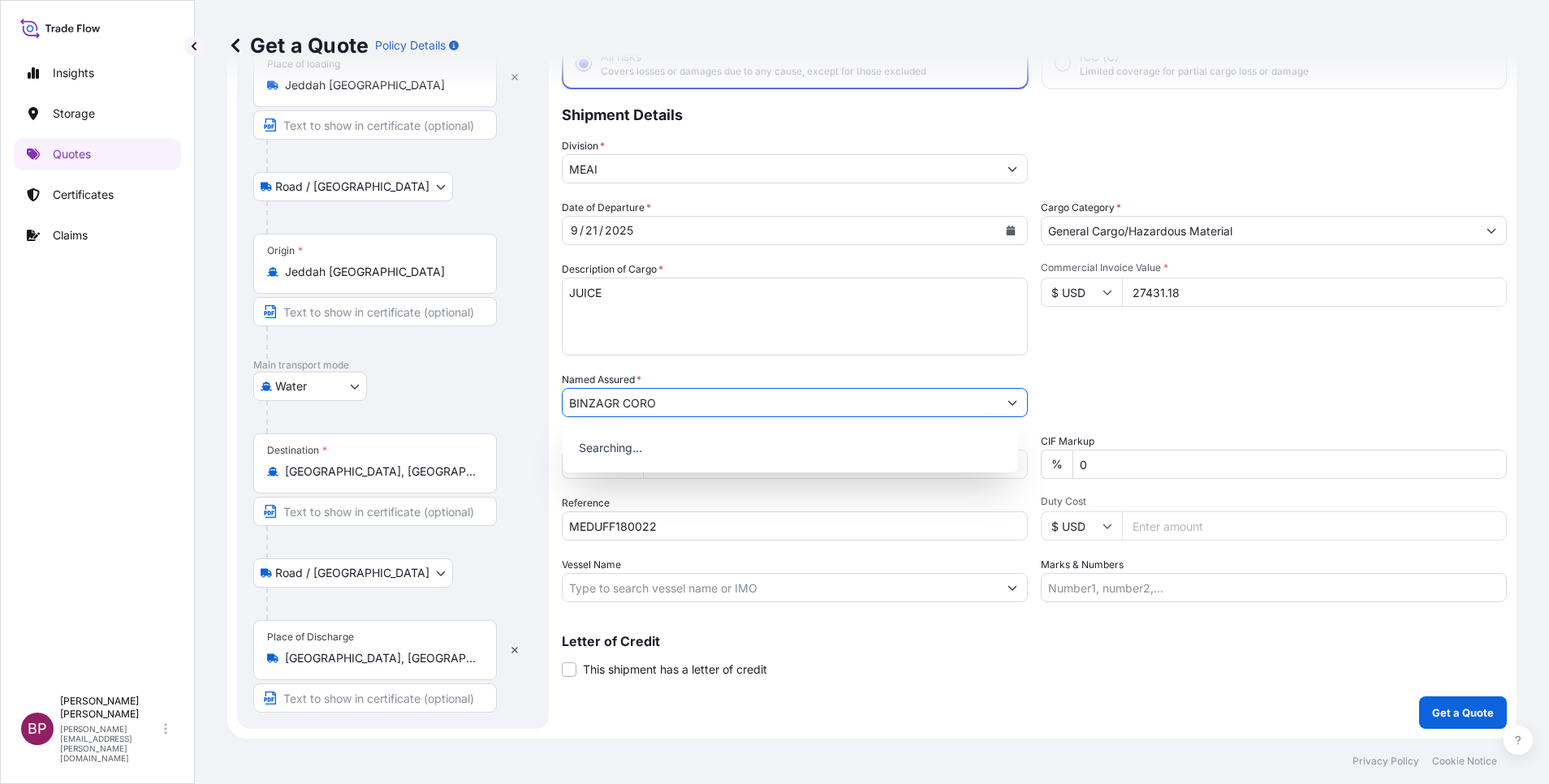
type input "BINZAGR CORO"
click at [1140, 691] on div "Coverage Type All risks Covers losses or damages due to any cause, except for t…" at bounding box center [1034, 358] width 945 height 740
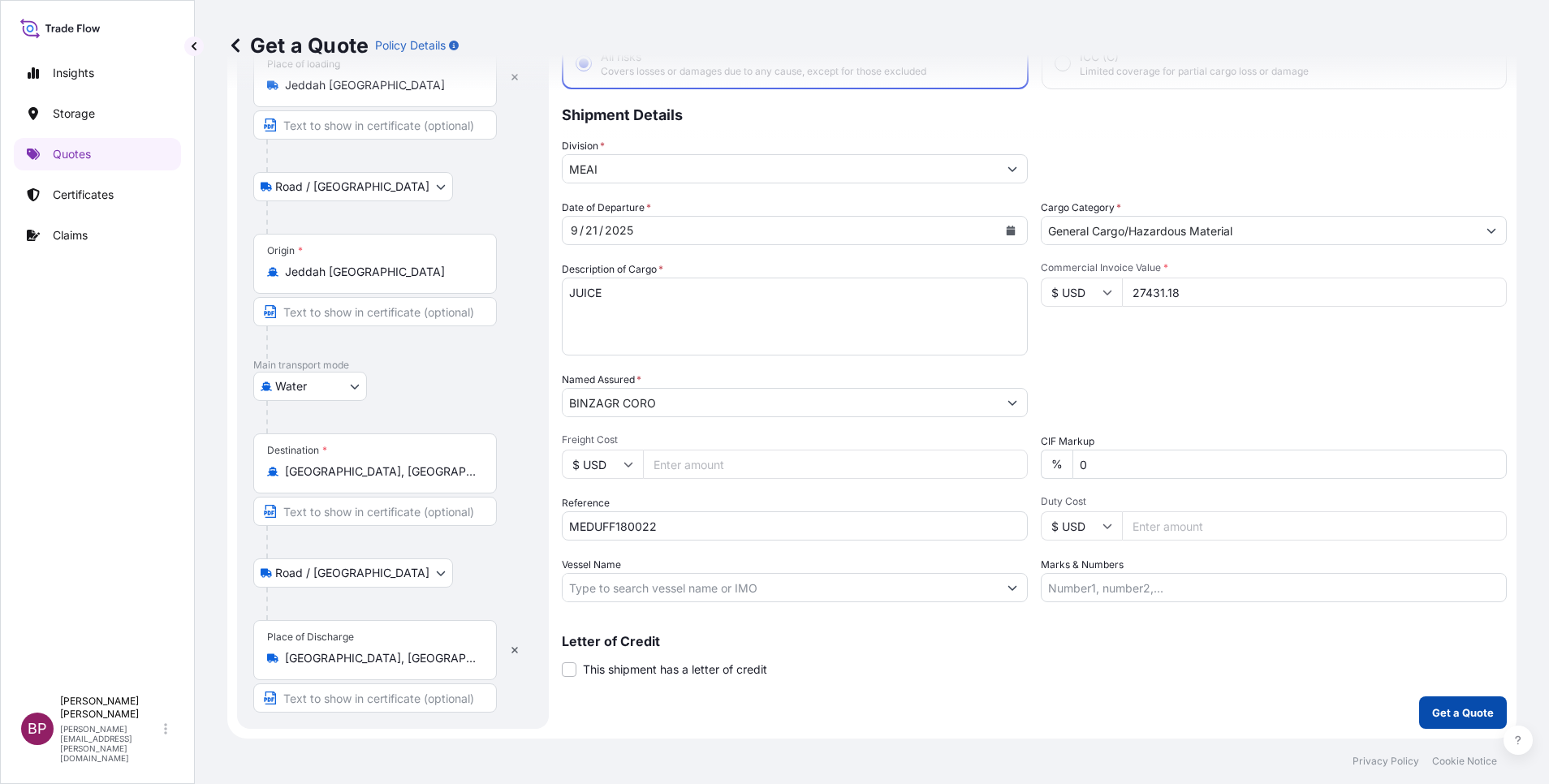
click at [1447, 715] on p "Get a Quote" at bounding box center [1464, 712] width 62 height 16
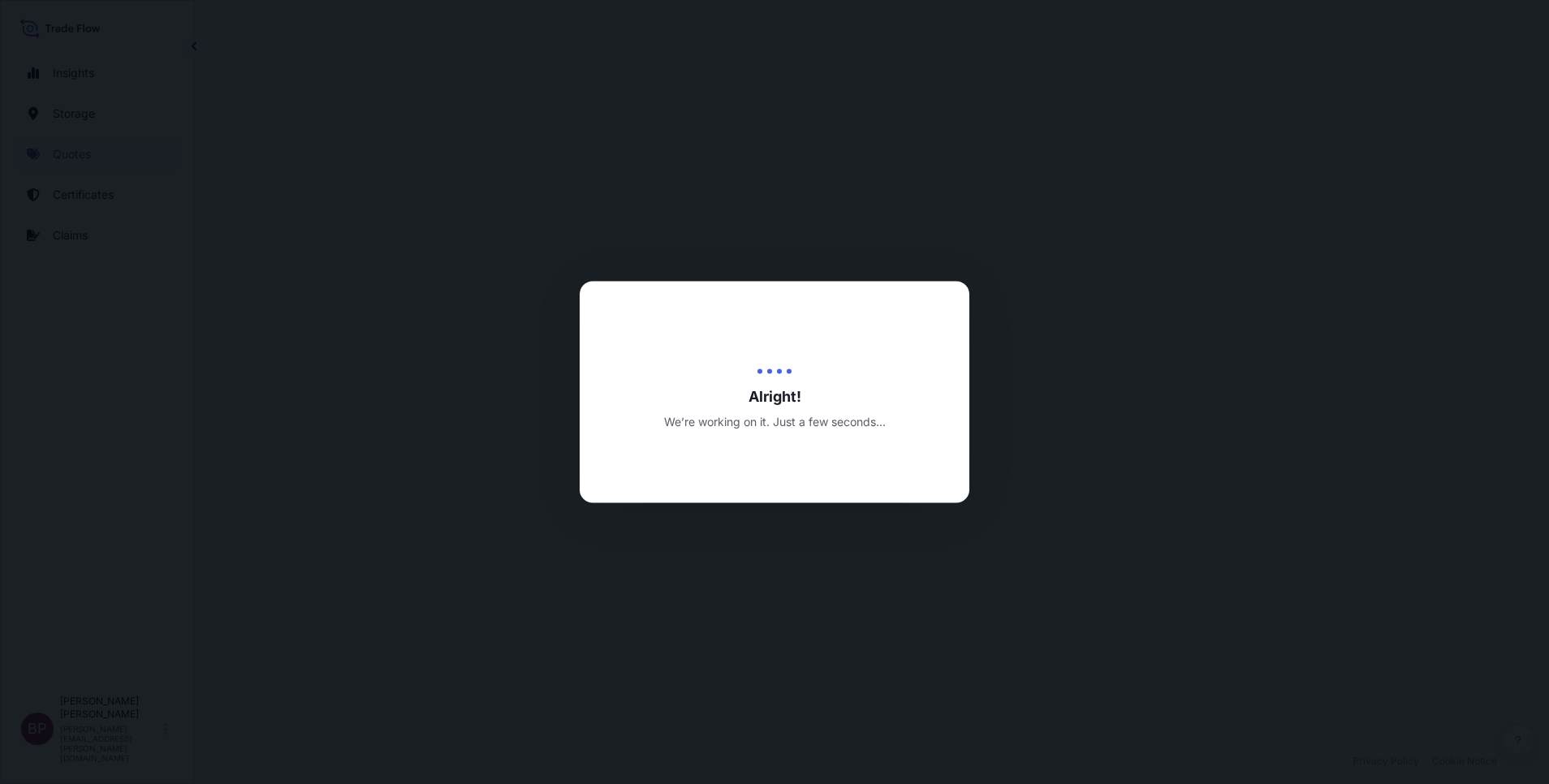
select select "Road / Inland"
select select "Water"
select select "Road / Inland"
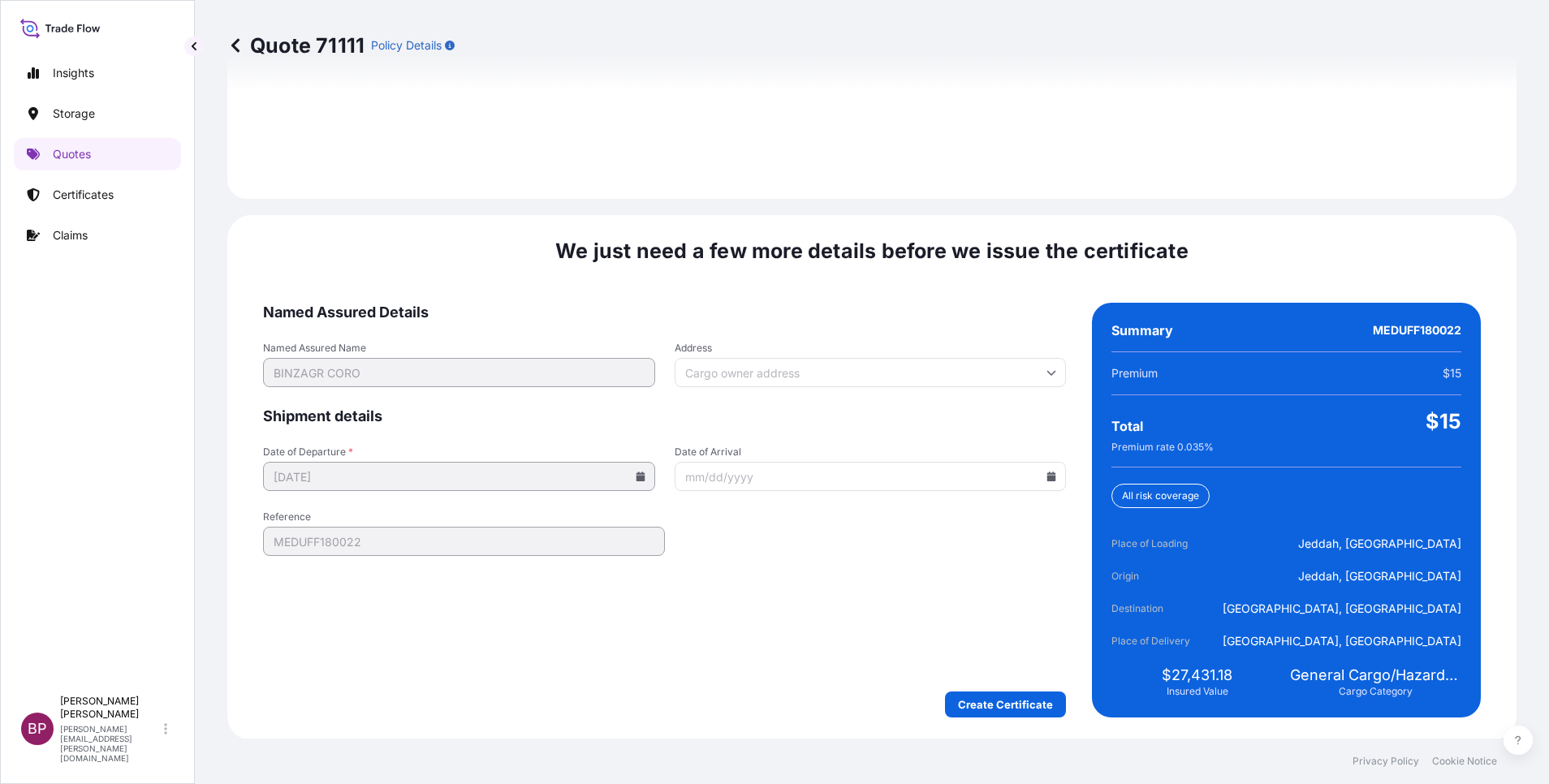
scroll to position [2405, 0]
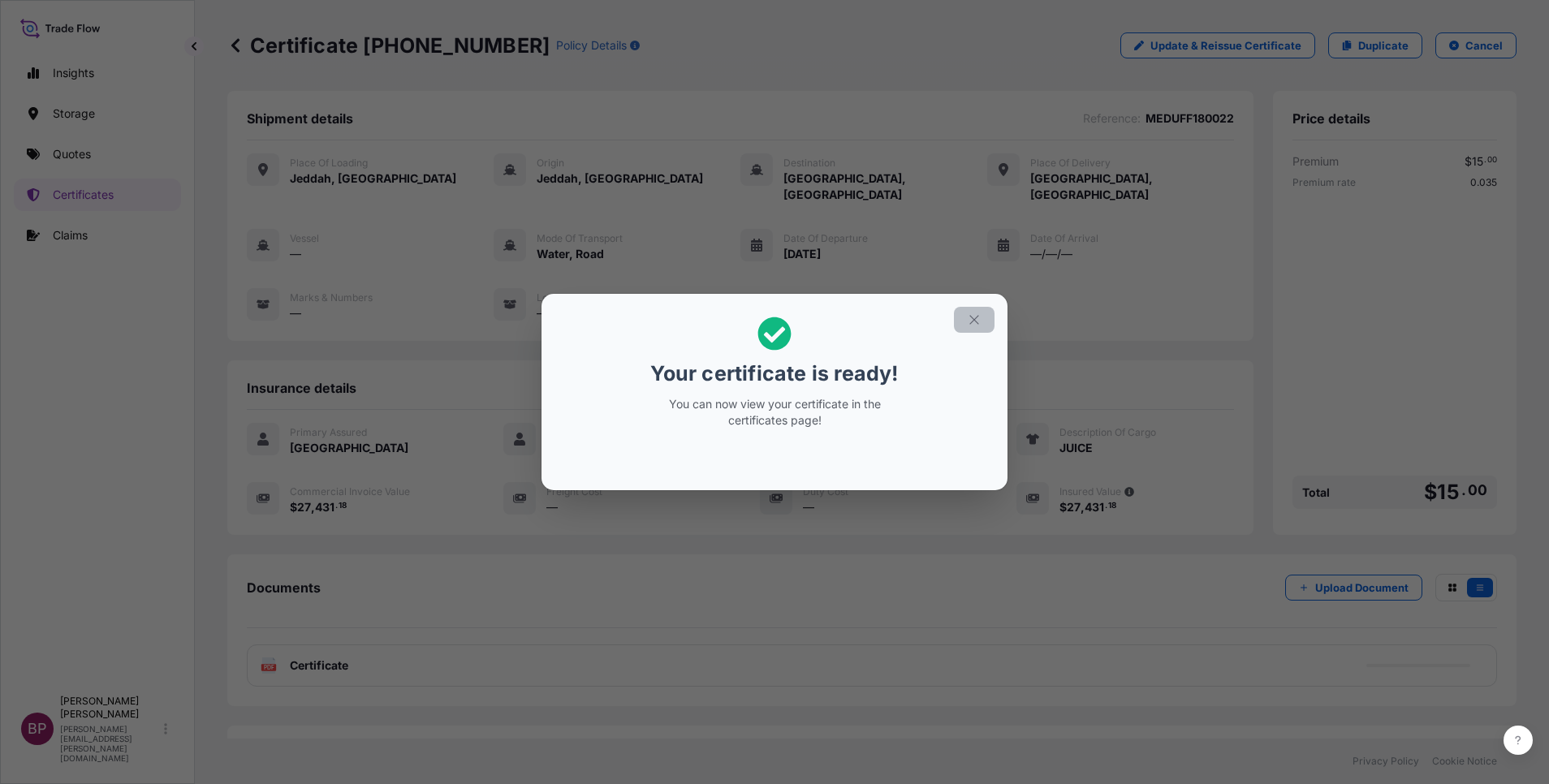
click at [975, 319] on icon "button" at bounding box center [975, 320] width 15 height 15
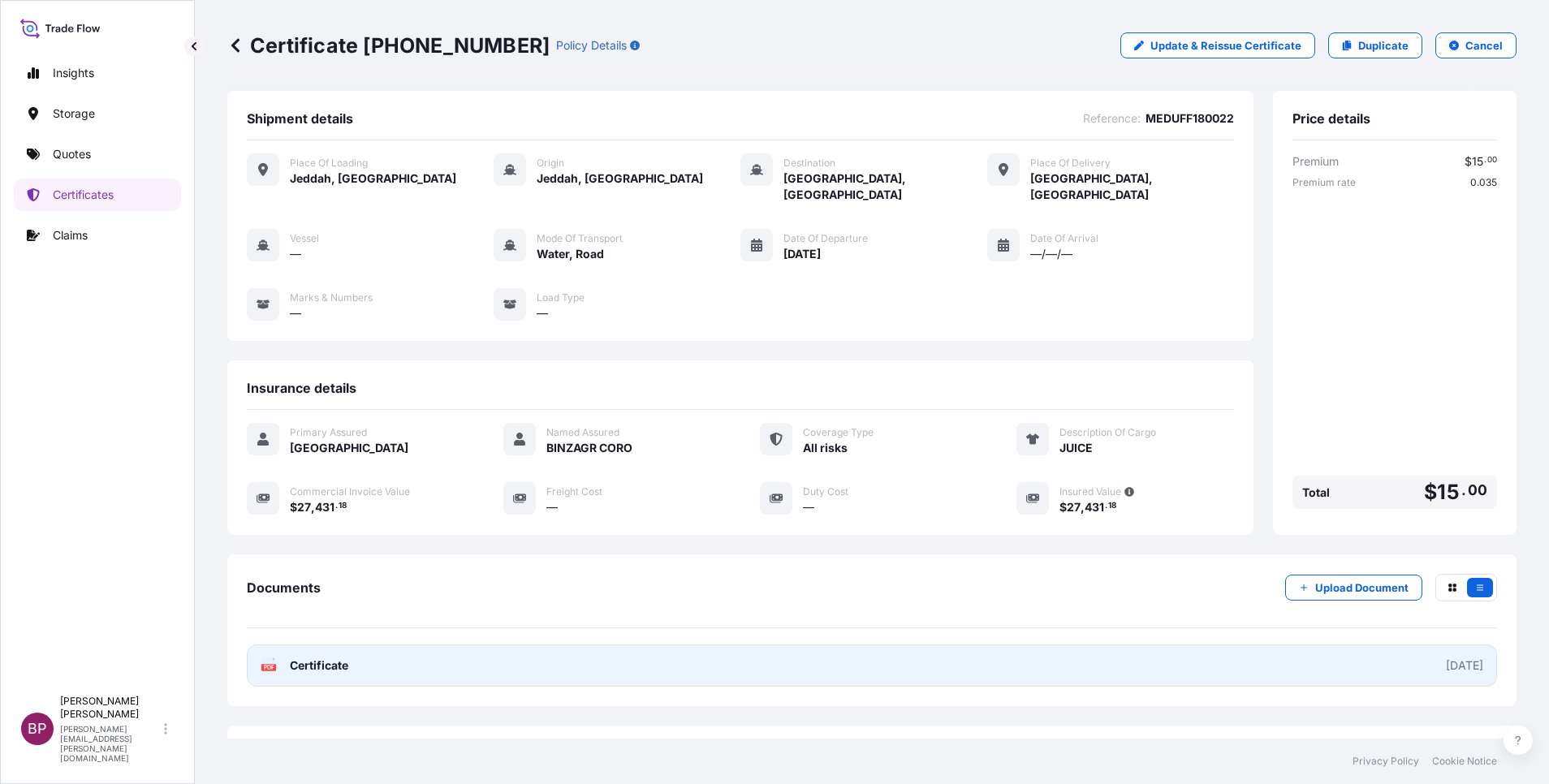
click at [351, 648] on link "PDF Certificate 2025-09-22" at bounding box center [872, 665] width 1251 height 42
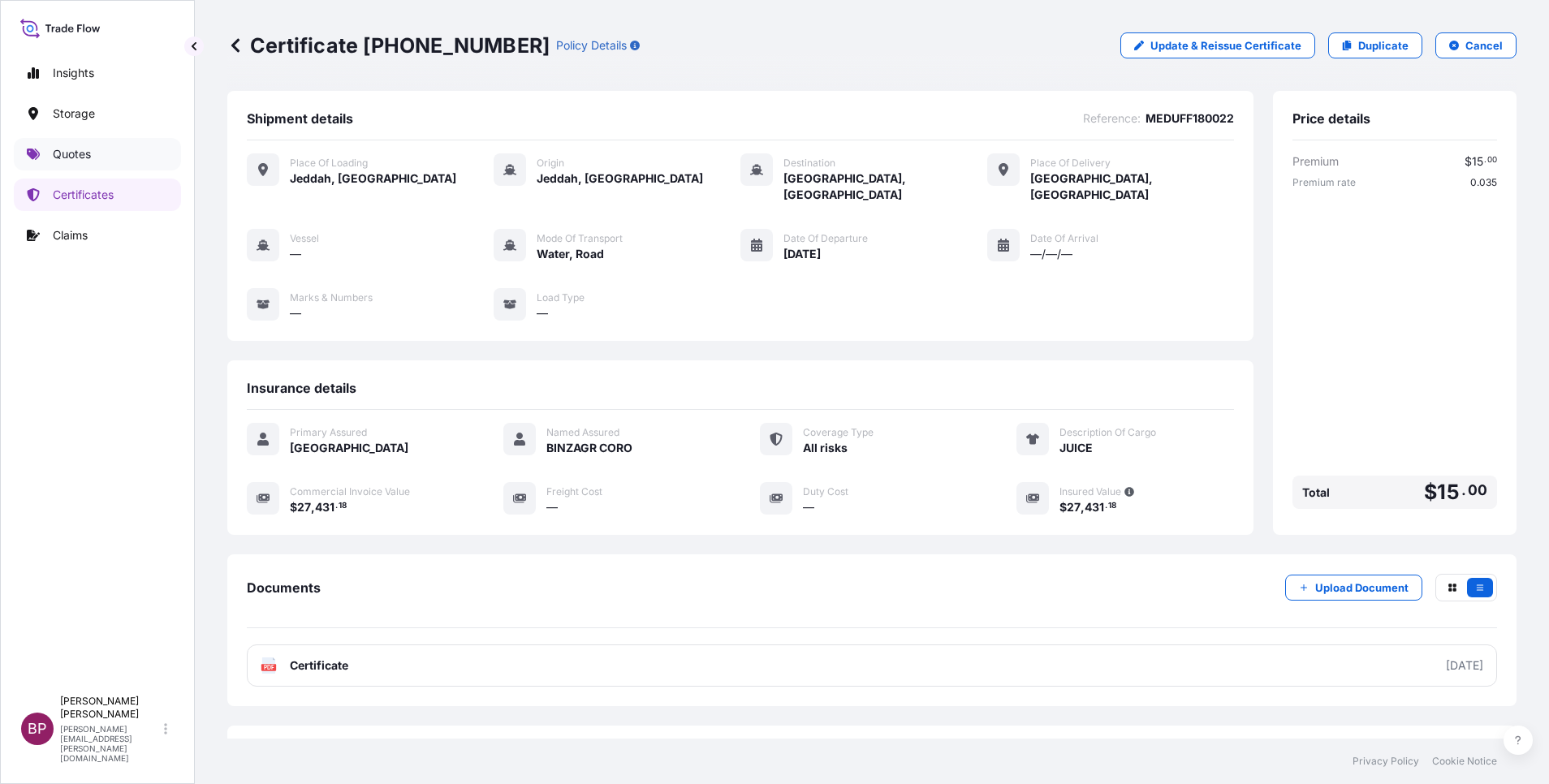
click at [83, 149] on p "Quotes" at bounding box center [71, 154] width 38 height 16
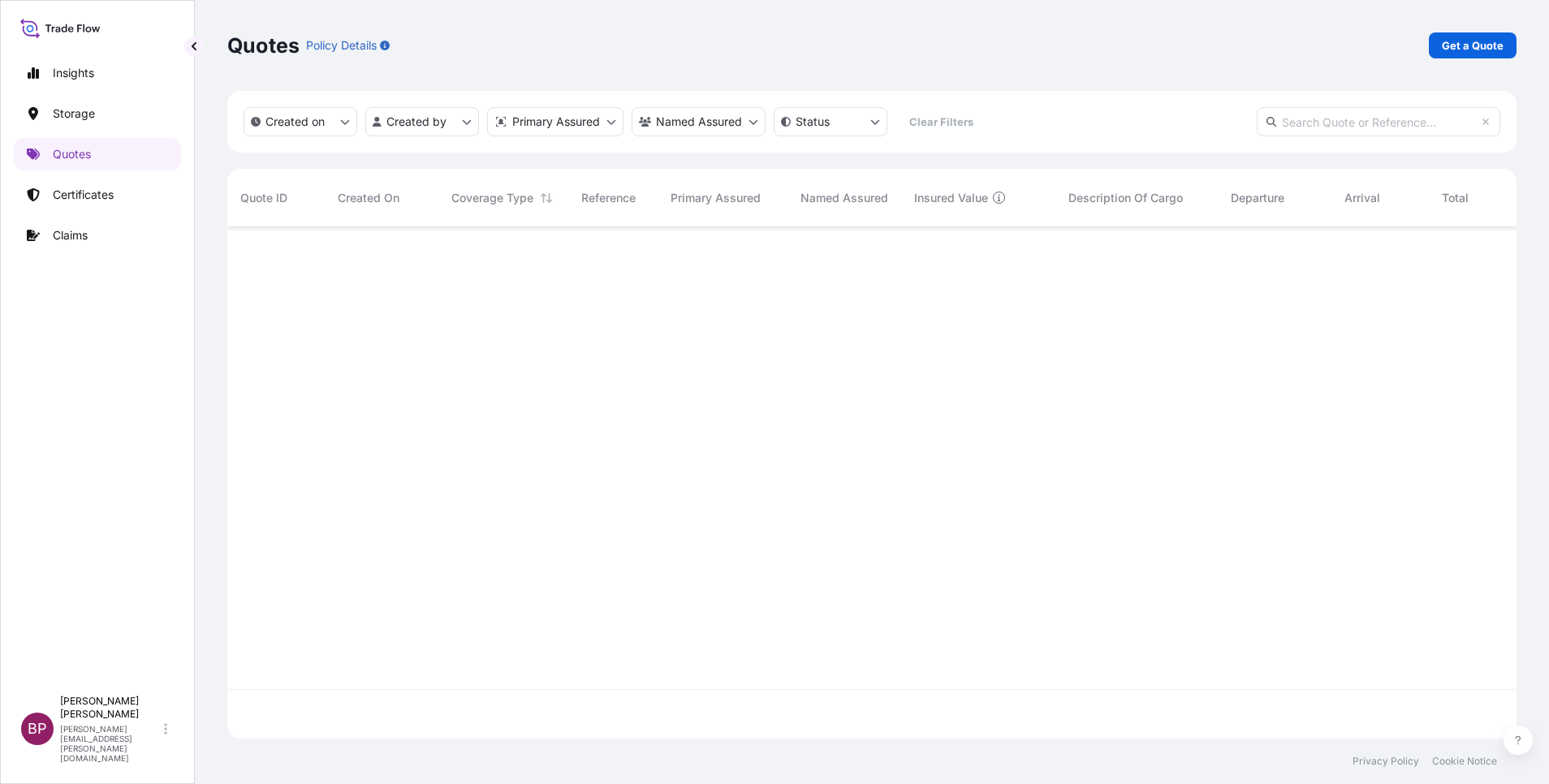
scroll to position [502, 1270]
click at [1478, 43] on p "Get a Quote" at bounding box center [1473, 45] width 62 height 16
select select "Water"
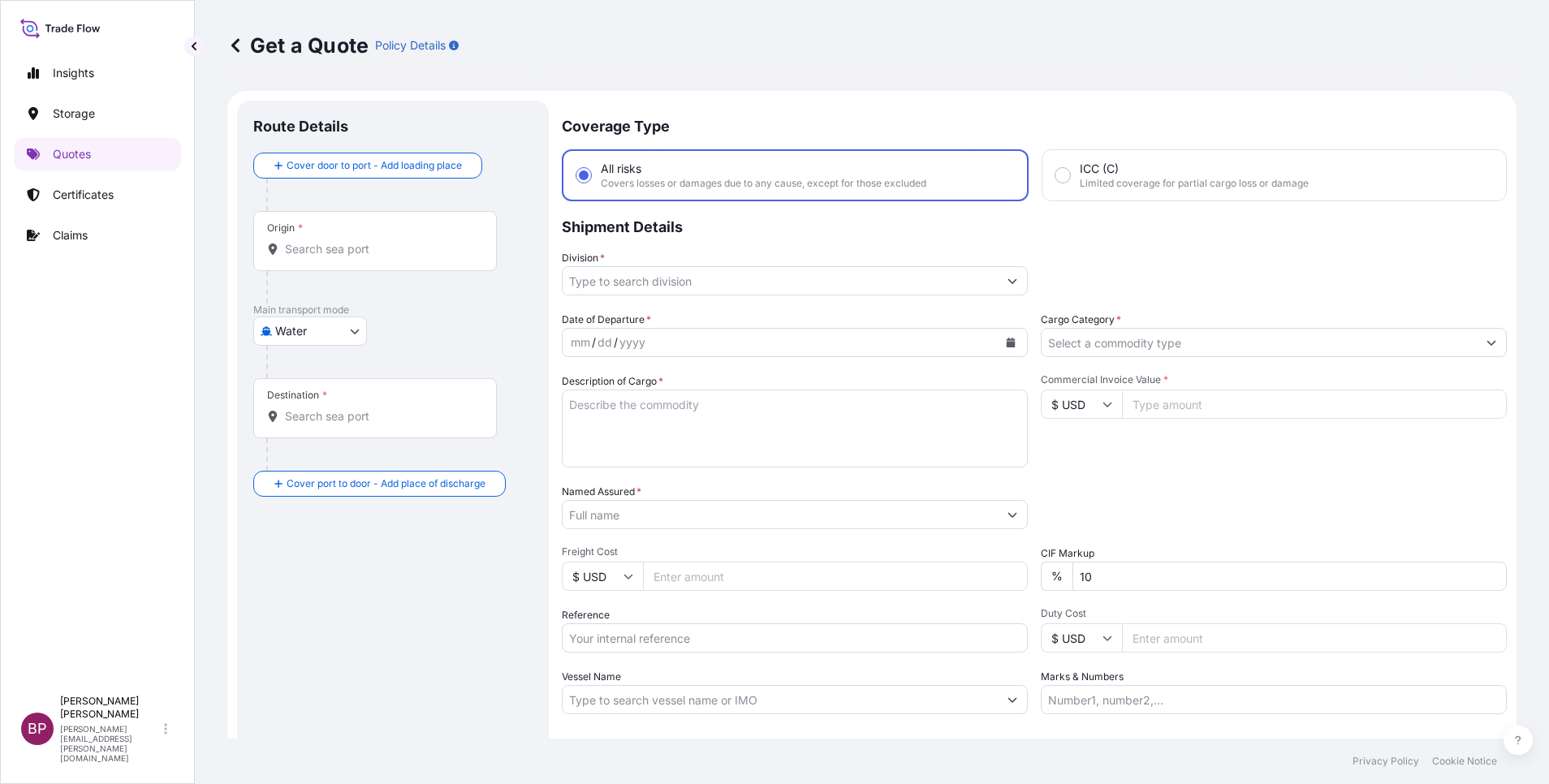
scroll to position [26, 0]
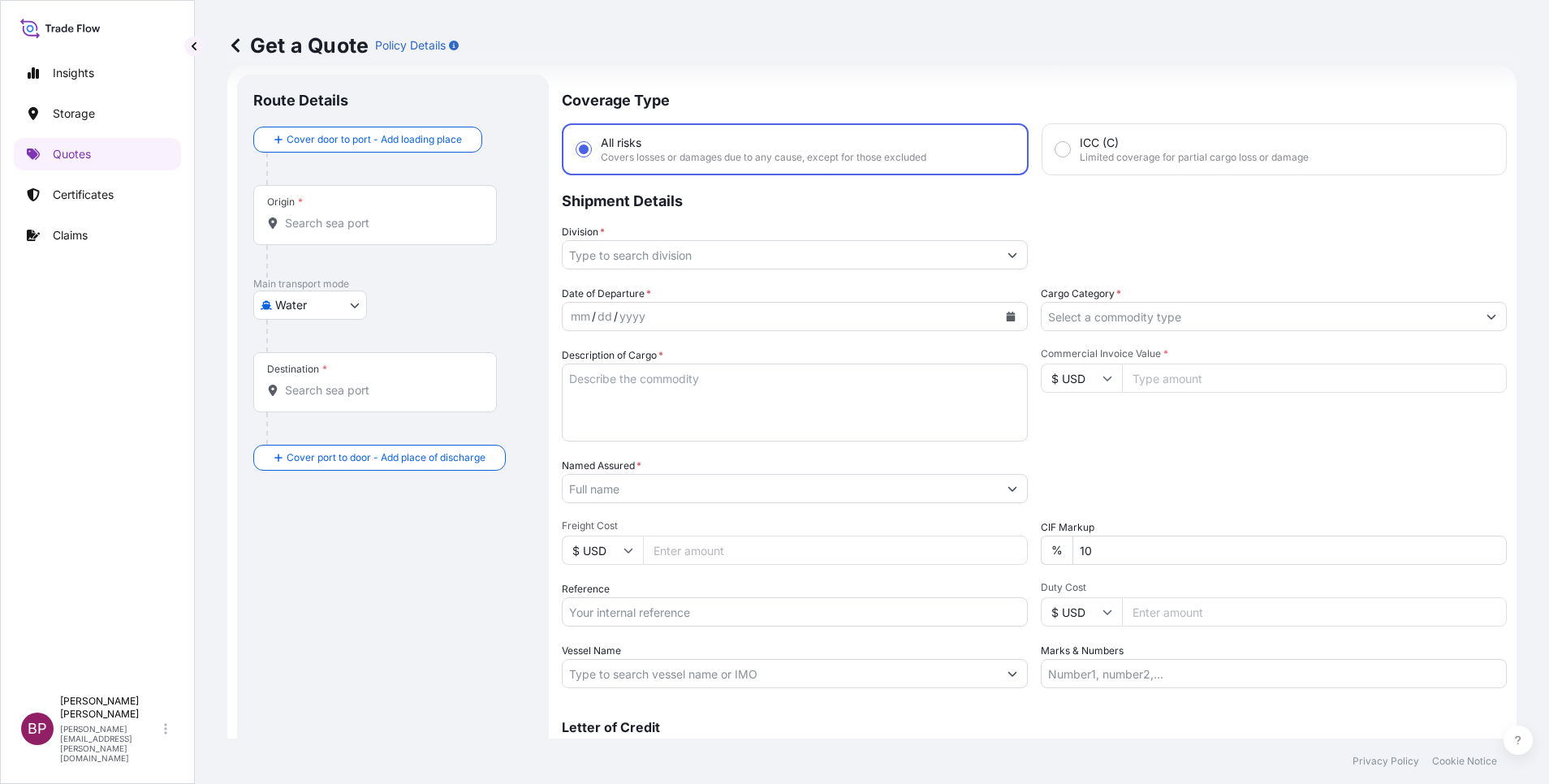
click at [1138, 314] on input "Cargo Category *" at bounding box center [1259, 316] width 435 height 29
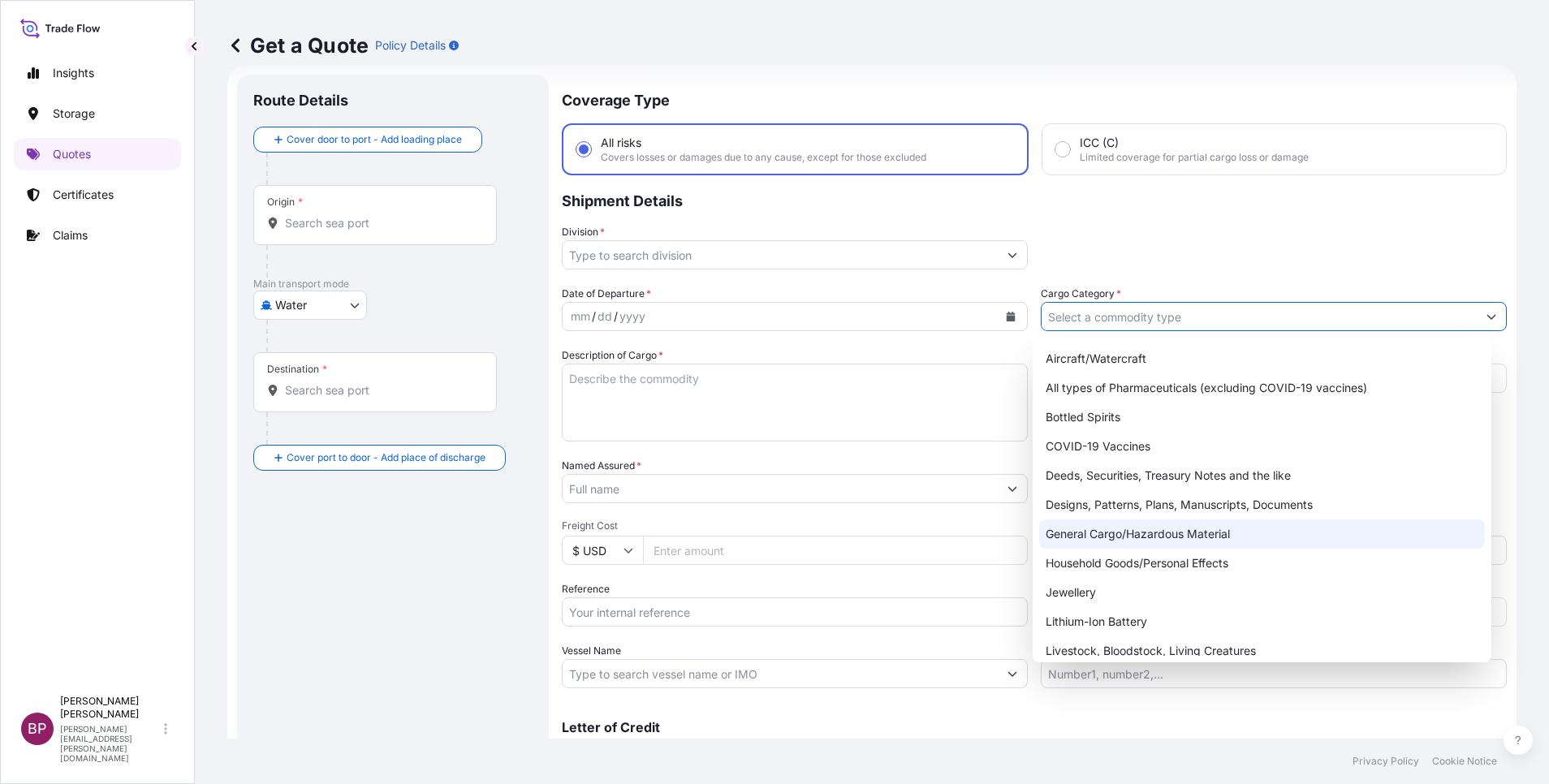
click at [1118, 540] on div "General Cargo/Hazardous Material" at bounding box center [1262, 534] width 446 height 29
type input "General Cargo/Hazardous Material"
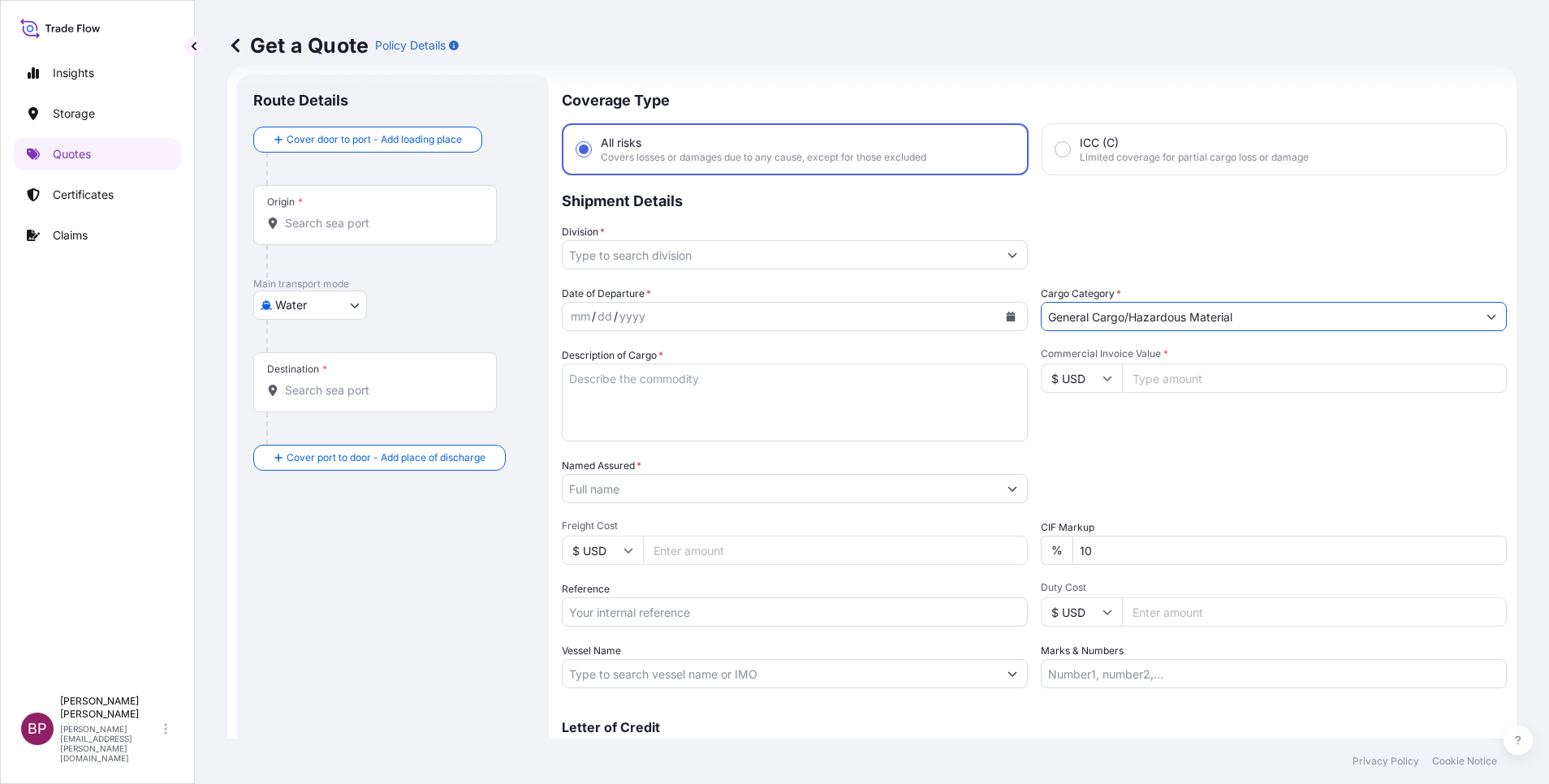
click at [998, 260] on button "Show suggestions" at bounding box center [1012, 254] width 29 height 29
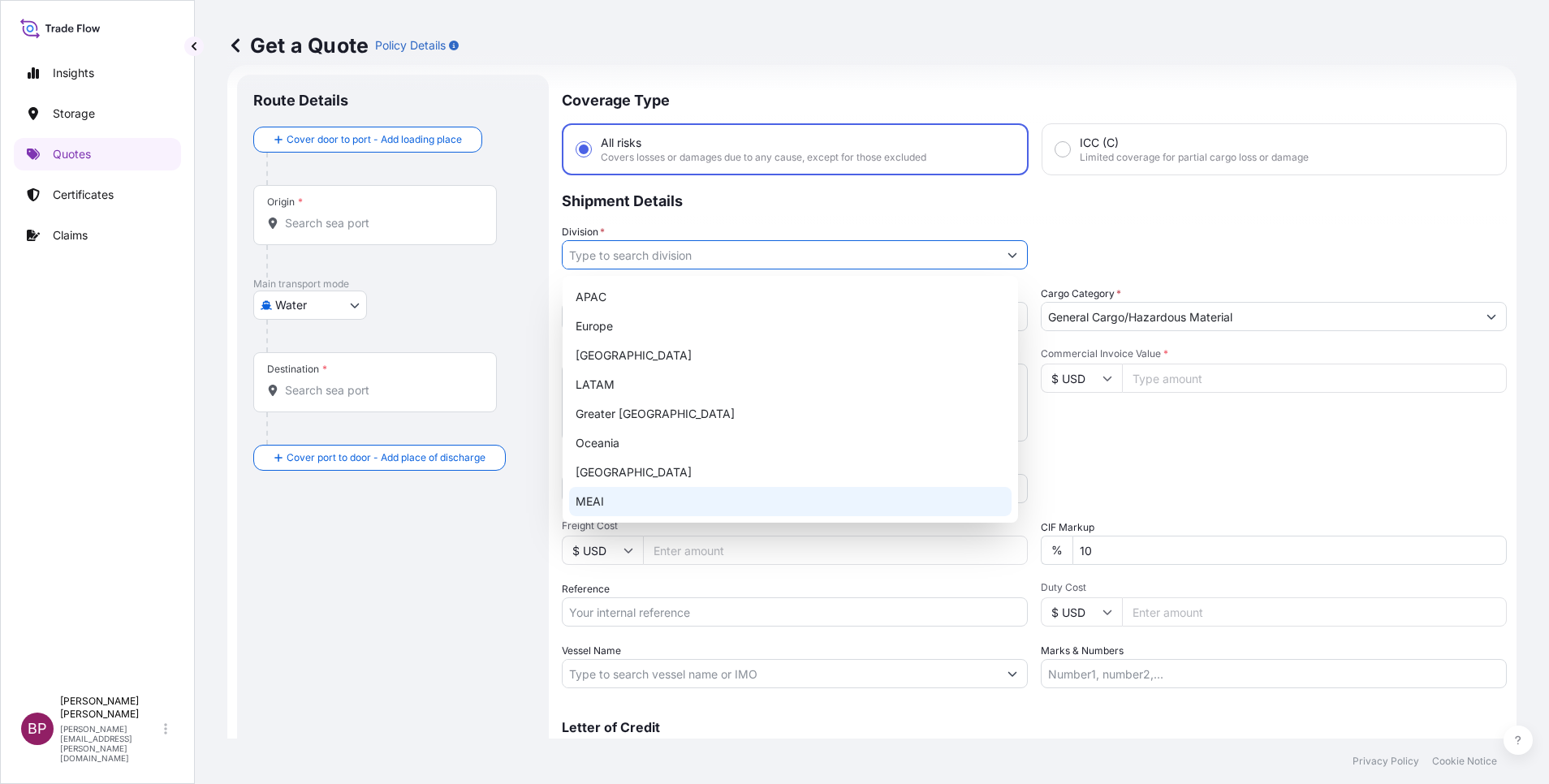
click at [693, 498] on div "MEAI" at bounding box center [791, 501] width 443 height 29
type input "MEAI"
click at [1186, 445] on div "Date of Departure * mm / dd / yyyy Cargo Category * General Cargo/Hazardous Mat…" at bounding box center [1034, 487] width 945 height 402
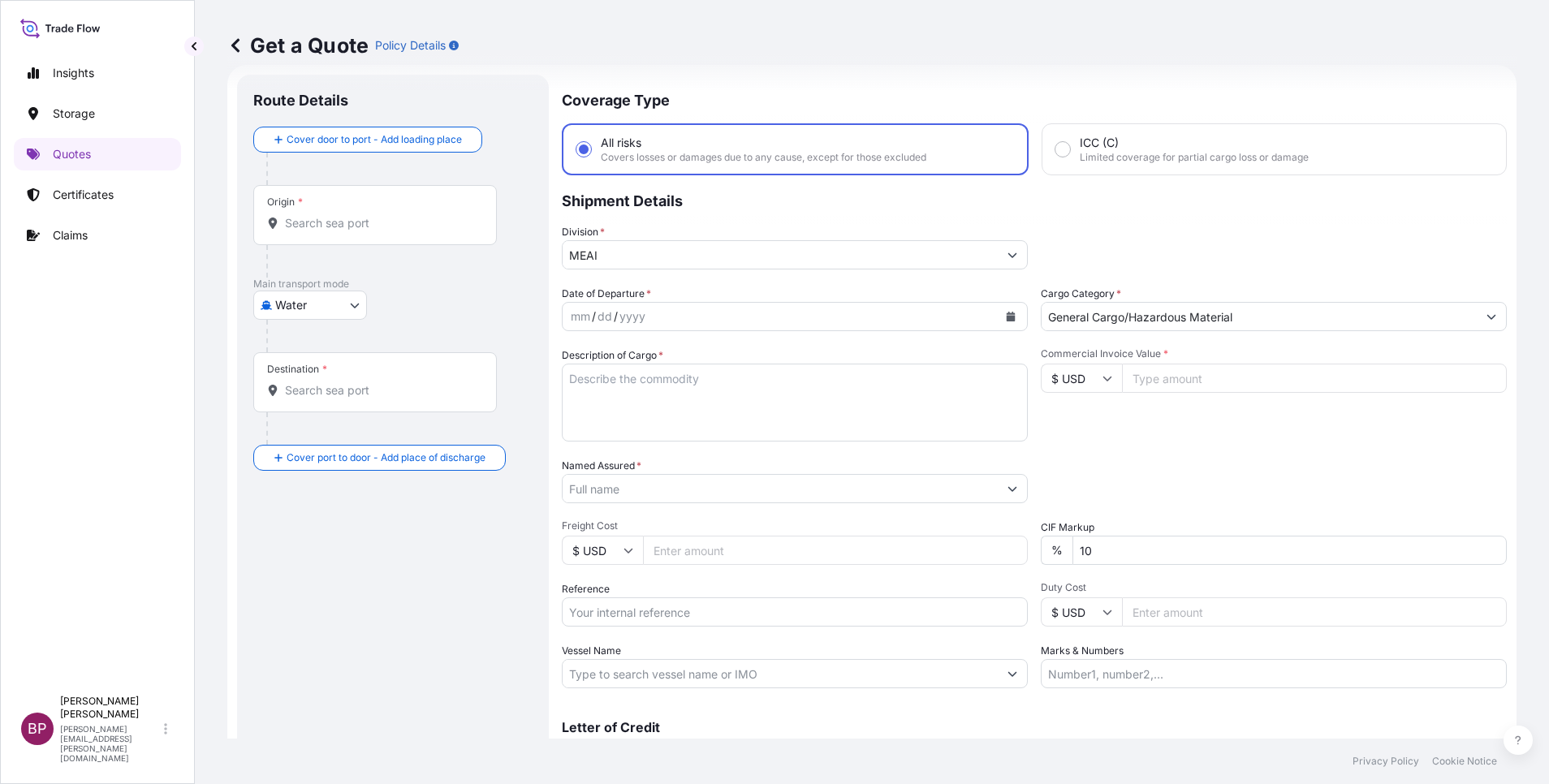
click at [746, 407] on textarea "Description of Cargo *" at bounding box center [795, 402] width 466 height 78
paste textarea "MEDICAL INSTRUMENTS"
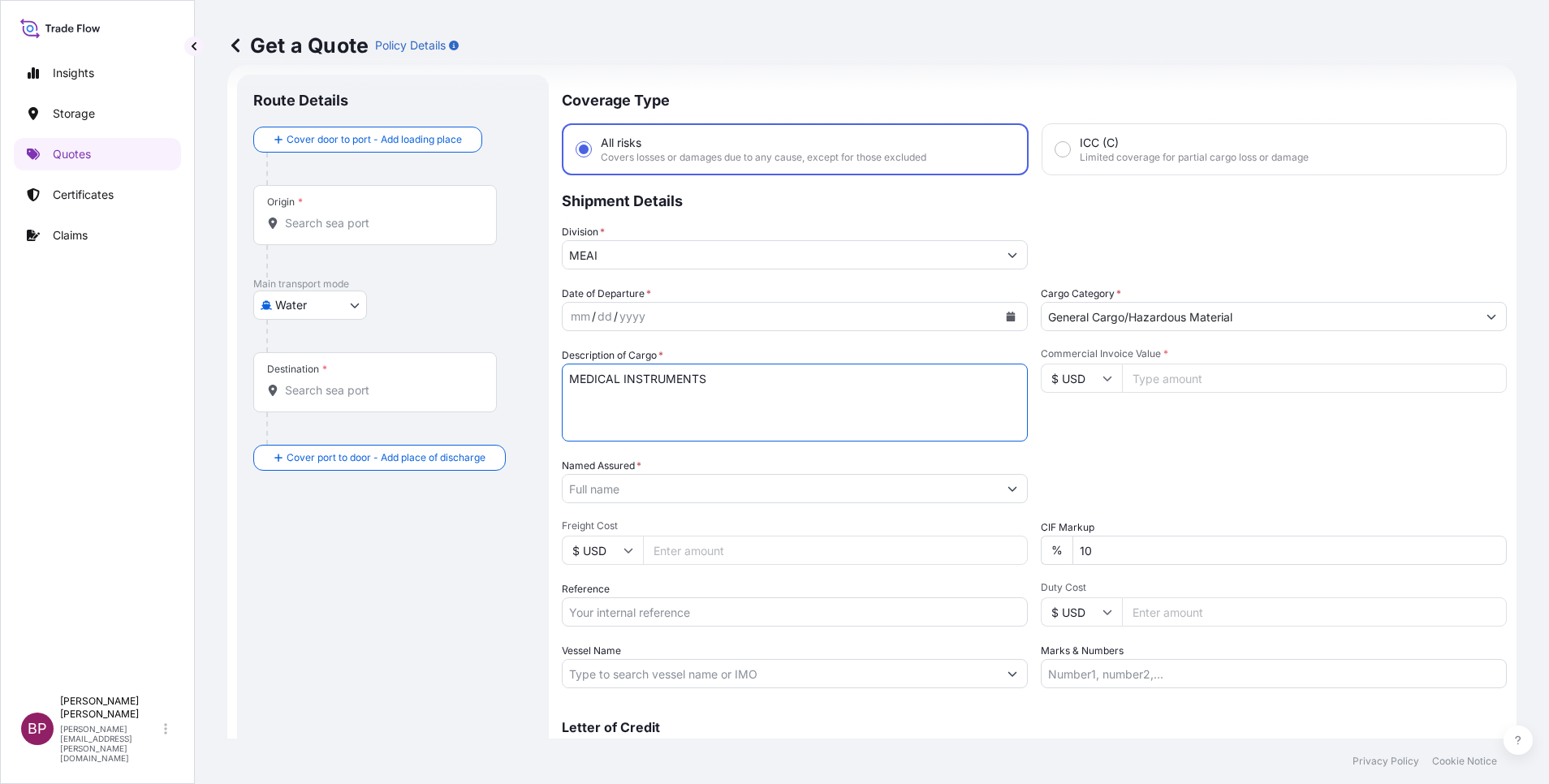
type textarea "MEDICAL INSTRUMENTS"
click at [1169, 380] on input "Commercial Invoice Value *" at bounding box center [1314, 378] width 385 height 29
paste input "1357"
type input "1357"
drag, startPoint x: 1088, startPoint y: 554, endPoint x: 834, endPoint y: 503, distance: 259.1
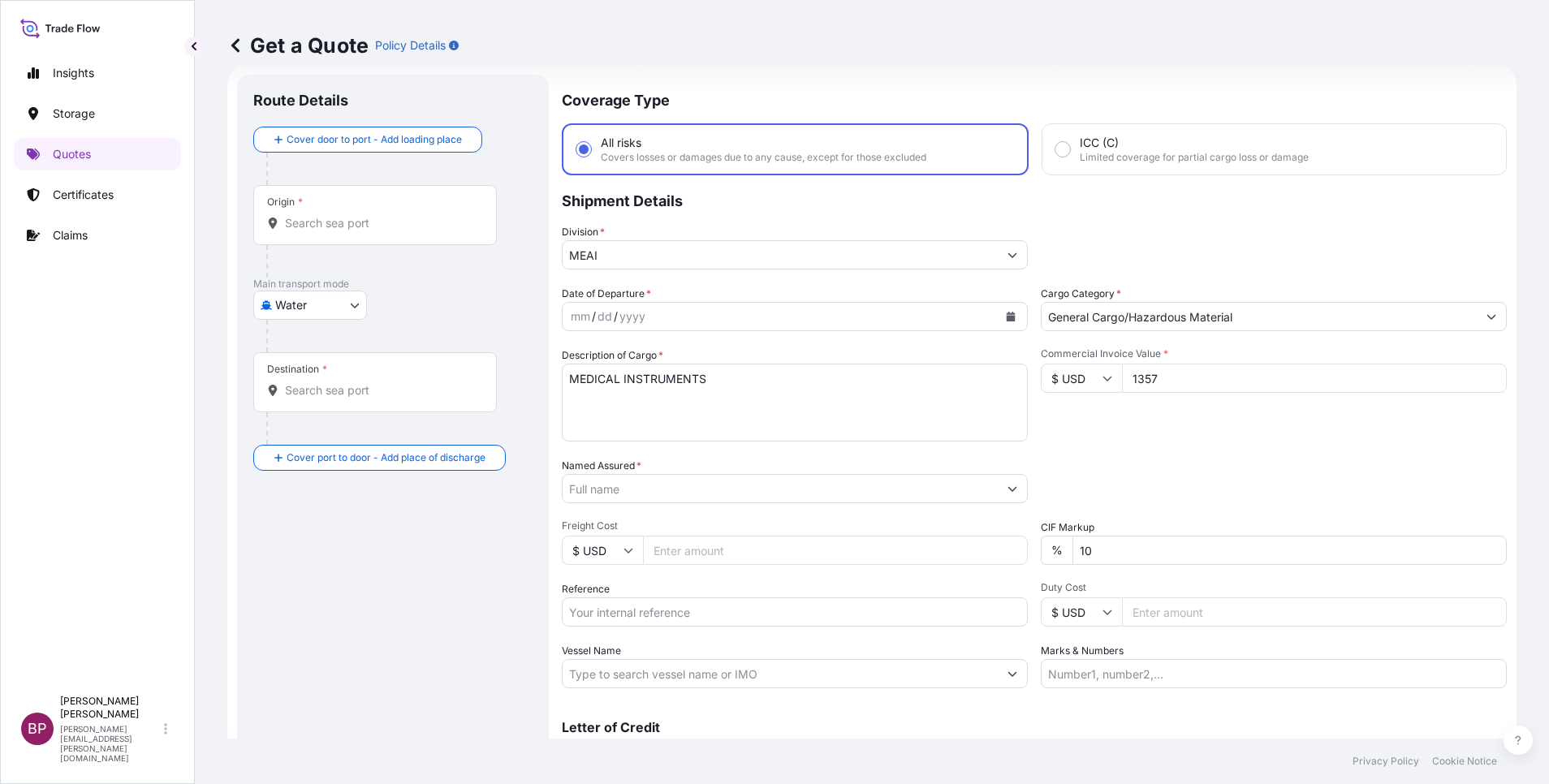
click at [843, 505] on div "Date of Departure * mm / dd / yyyy Cargo Category * General Cargo/Hazardous Mat…" at bounding box center [1034, 487] width 945 height 402
type input "0"
click at [1239, 471] on div "Packing Category Type to search a container mode Please select a primary mode o…" at bounding box center [1274, 480] width 466 height 45
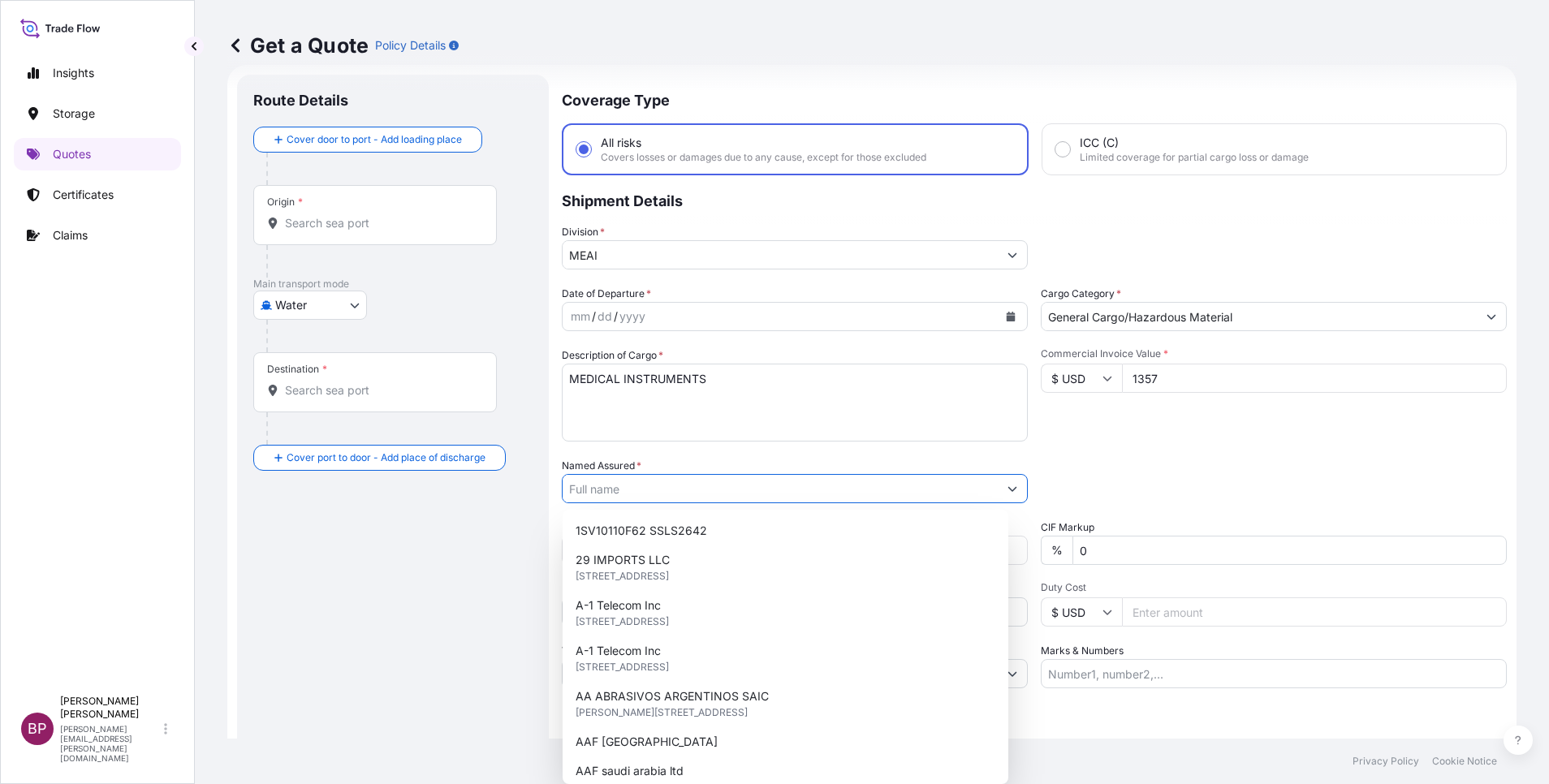
click at [683, 489] on input "Named Assured *" at bounding box center [781, 488] width 435 height 29
paste input "ProLab Systems Company W.L.L"
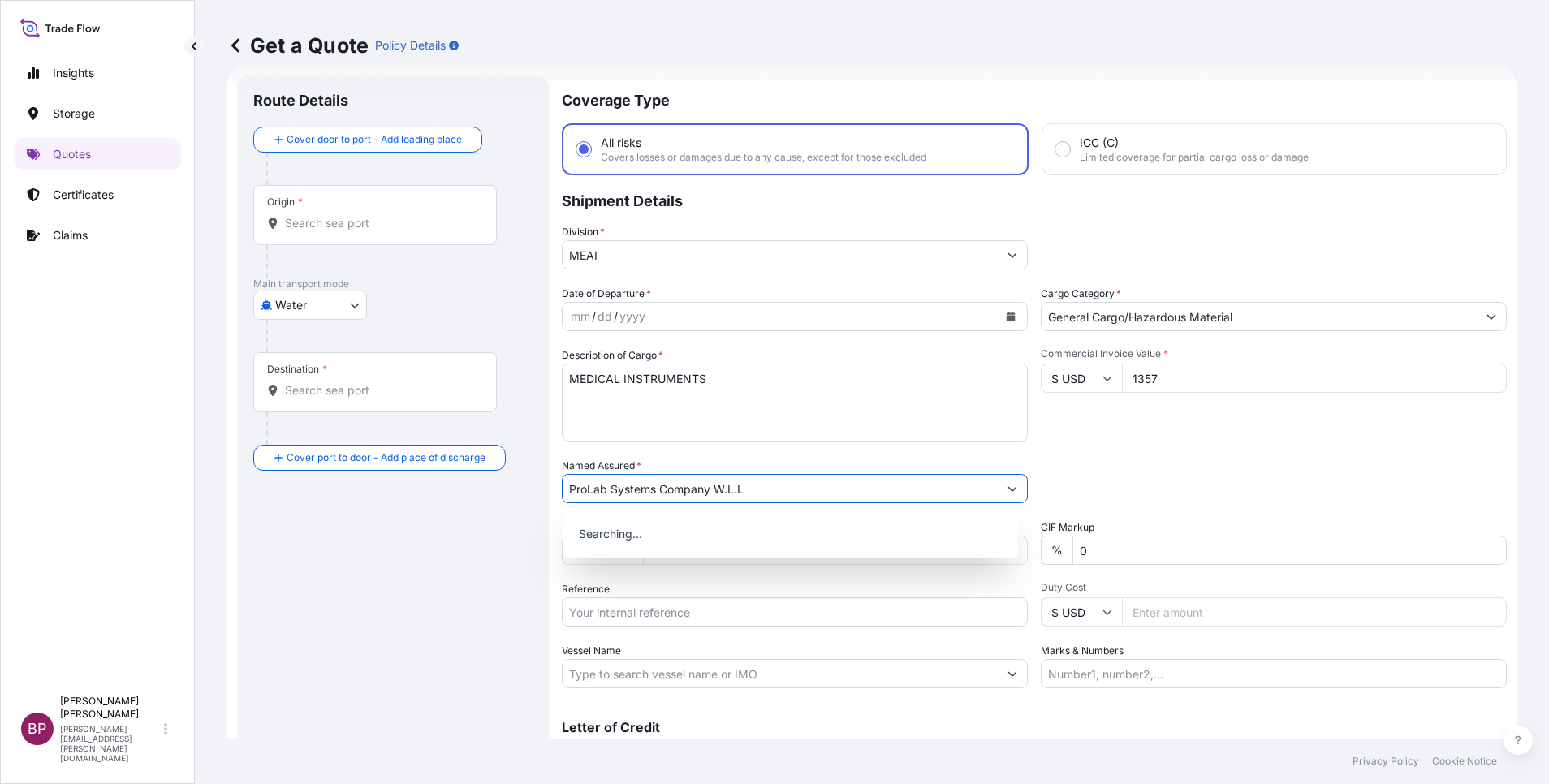
type input "ProLab Systems Company W.L.L"
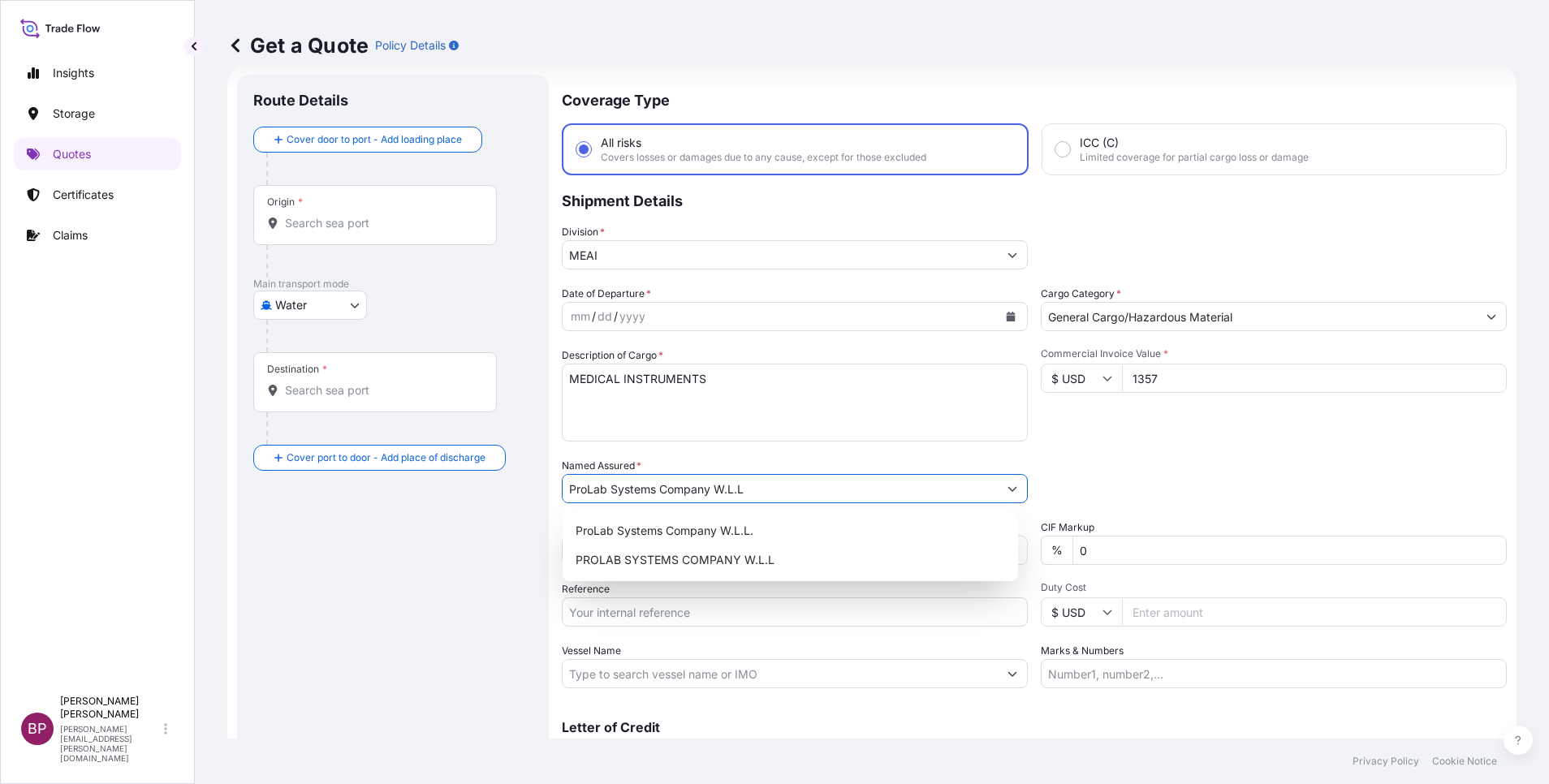
click at [343, 307] on body "15 options available. 0 options available. 2 options available. Insights Storag…" at bounding box center [774, 392] width 1549 height 784
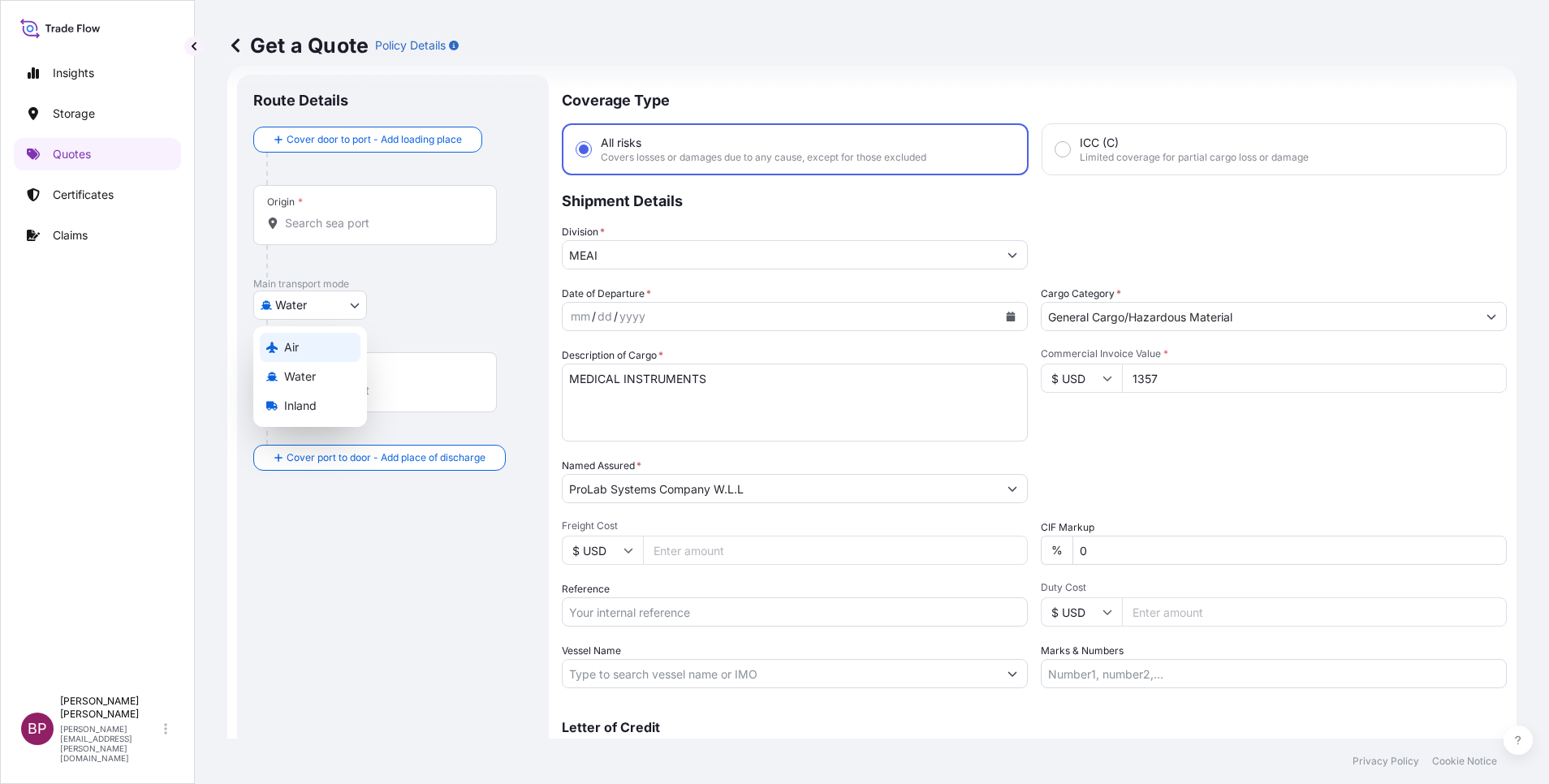
click at [304, 340] on div "Air" at bounding box center [310, 347] width 100 height 29
select select "Air"
click at [1006, 321] on icon "Calendar" at bounding box center [1010, 316] width 9 height 9
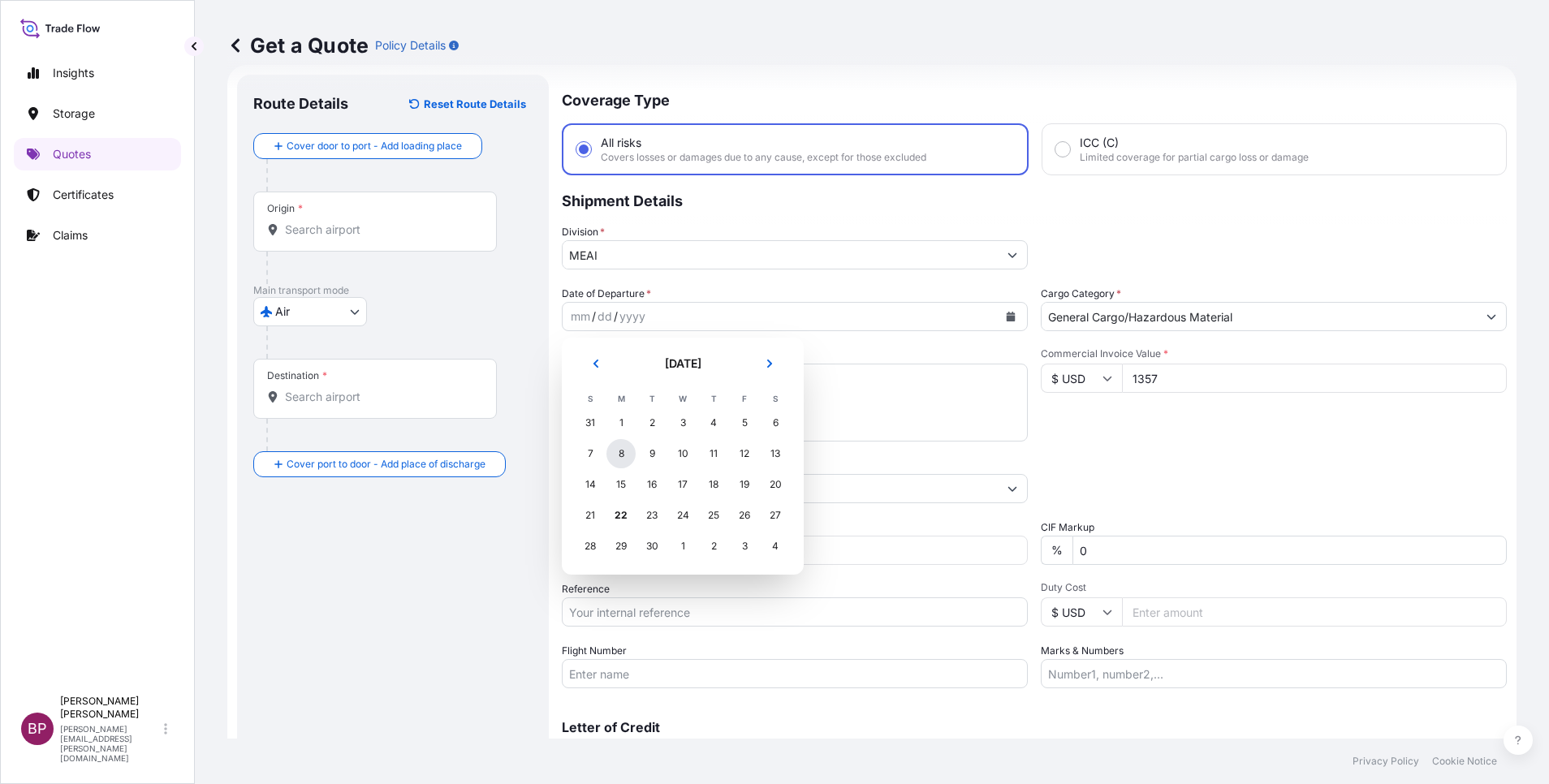
click at [622, 452] on div "8" at bounding box center [620, 453] width 29 height 29
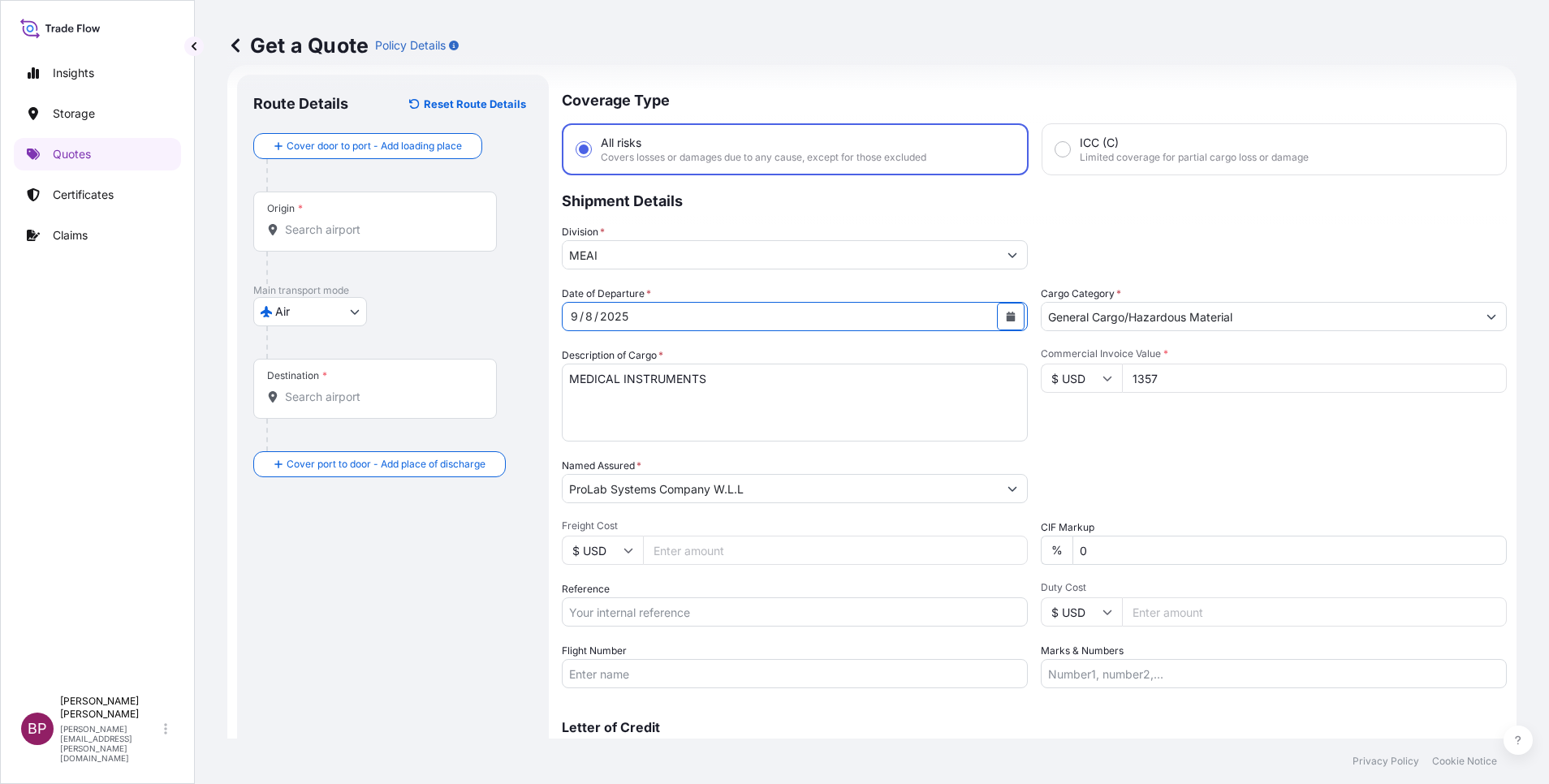
click at [648, 616] on input "Reference" at bounding box center [795, 611] width 466 height 29
paste input "235-03444372"
type input "235-03444372"
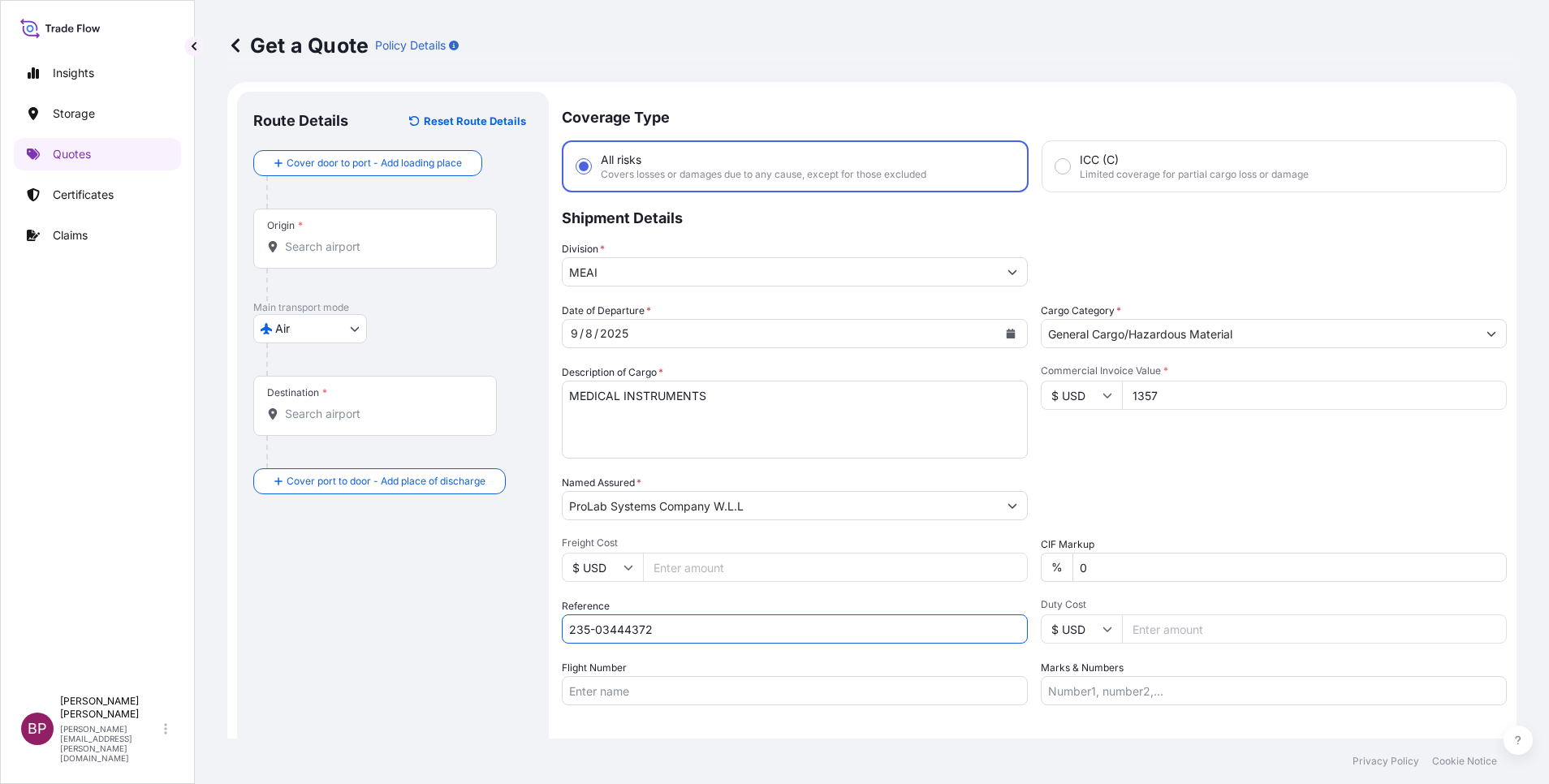
scroll to position [0, 0]
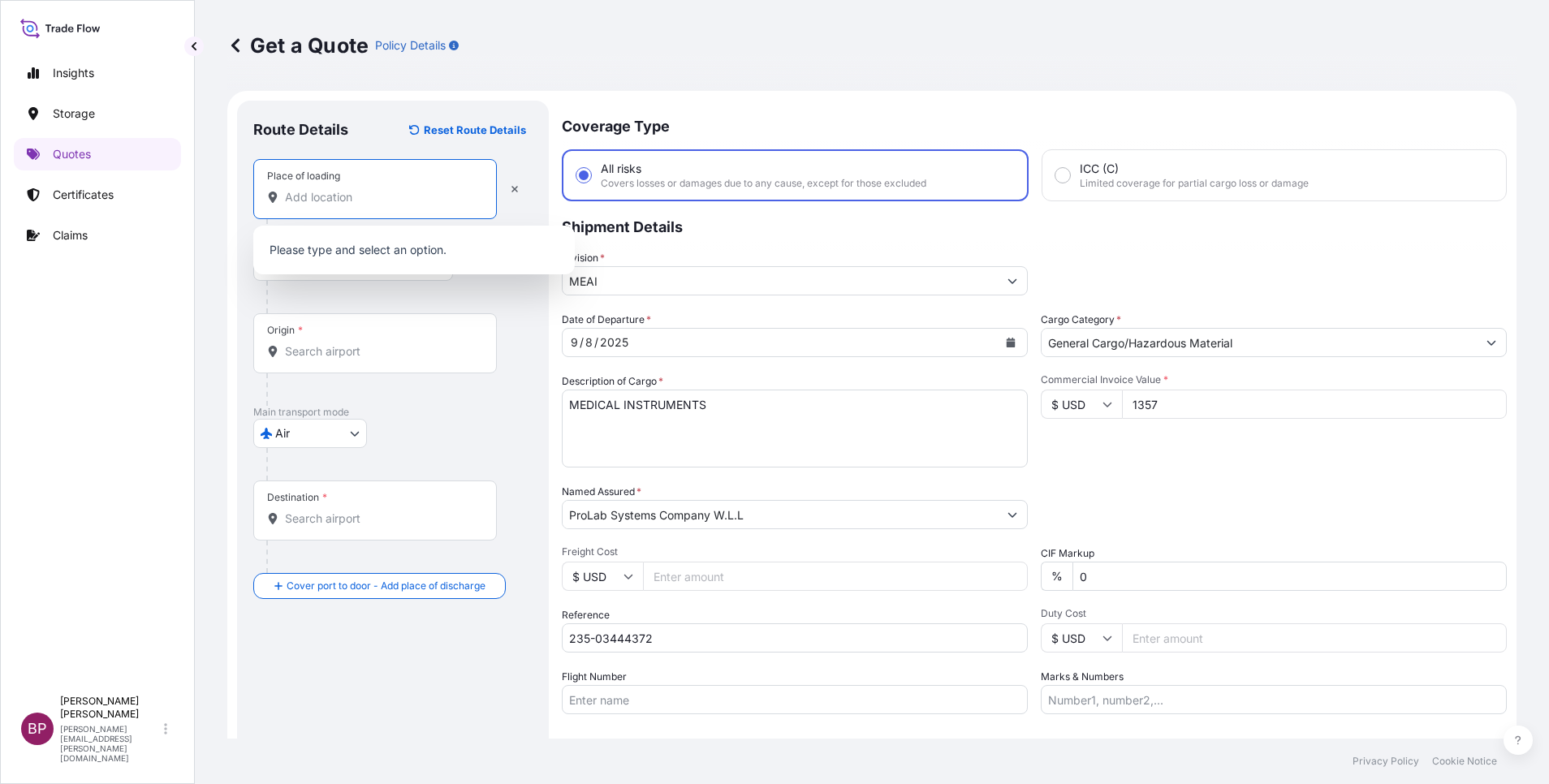
click at [398, 192] on input "Place of loading" at bounding box center [381, 197] width 191 height 16
paste input "PORTO"
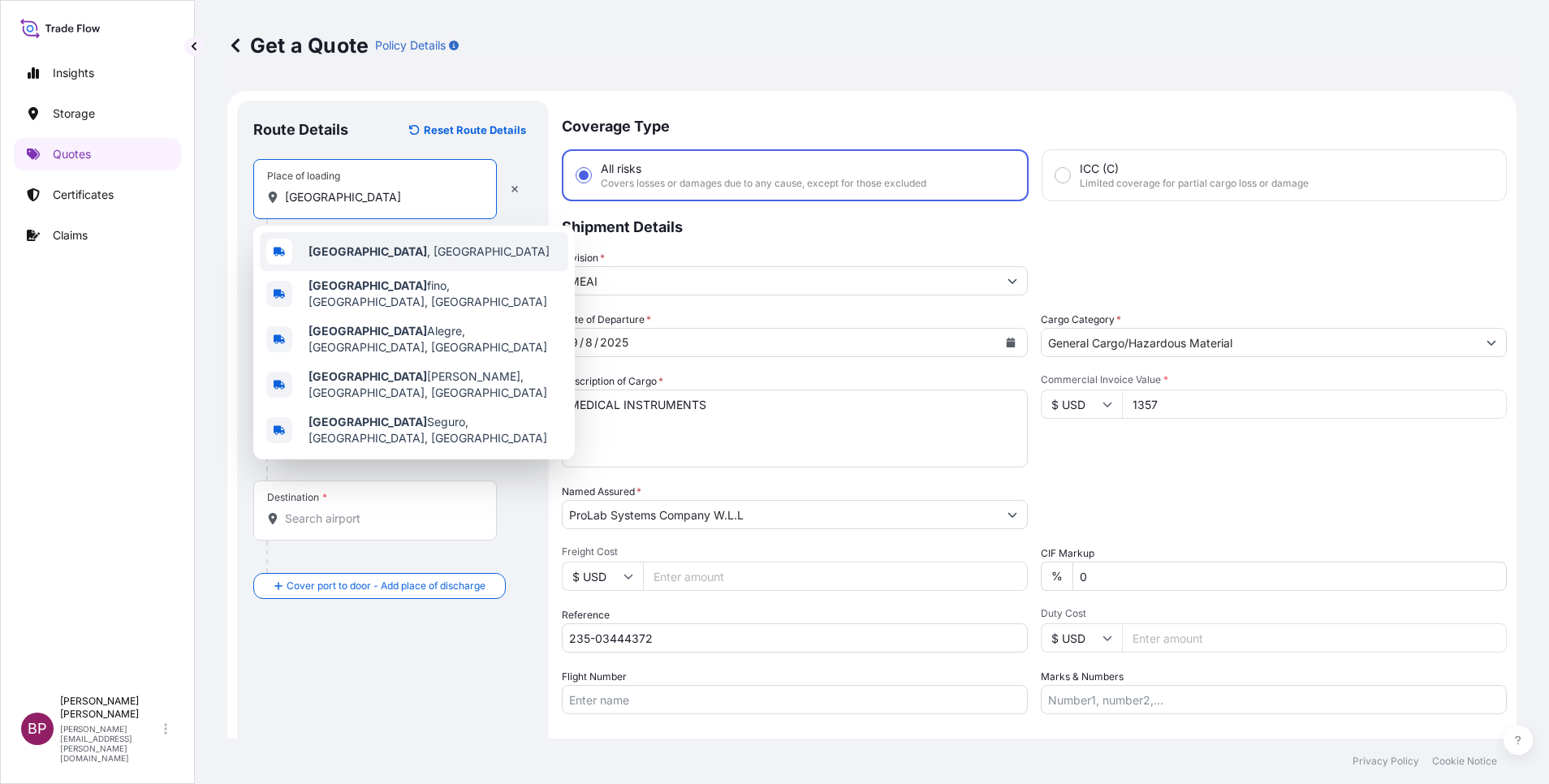
click at [407, 249] on div "Porto , Portugal" at bounding box center [414, 252] width 309 height 39
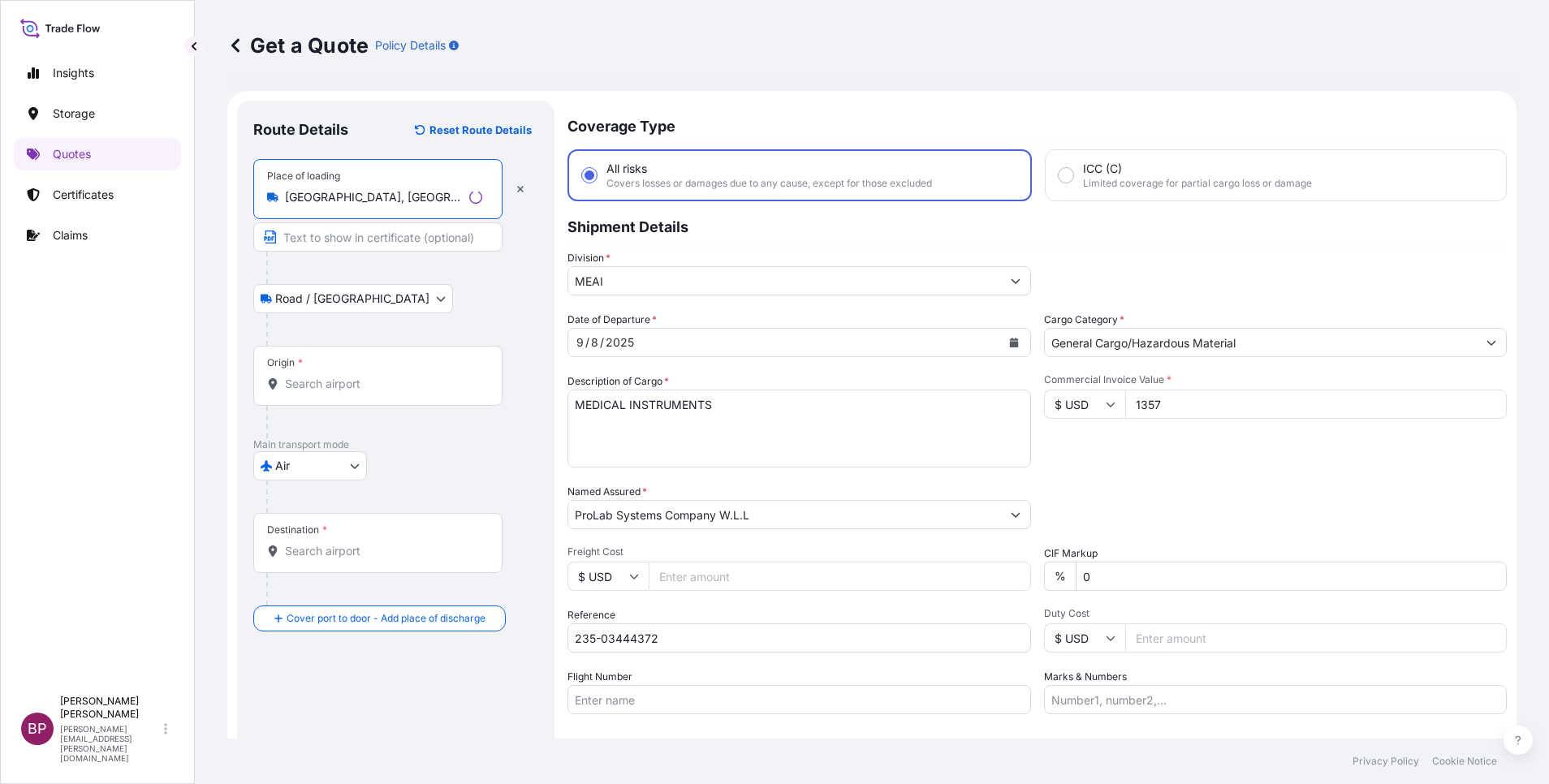
type input "Porto, Portugal"
click at [380, 392] on div "Origin *" at bounding box center [378, 376] width 250 height 60
click at [380, 392] on input "Origin *" at bounding box center [384, 384] width 197 height 16
paste input "PORTO"
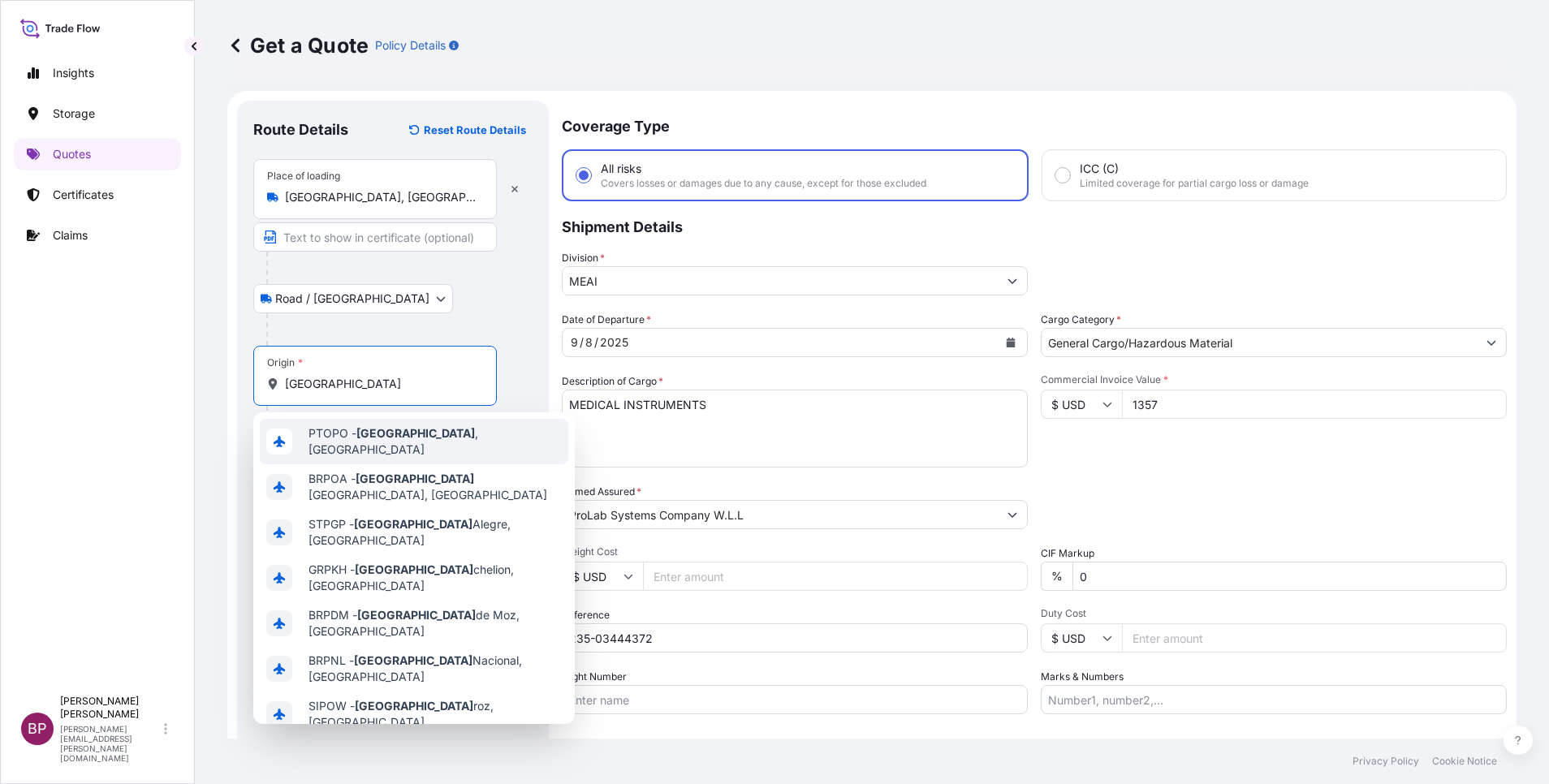
click at [419, 446] on div "PTOPO - Porto , Portugal" at bounding box center [414, 442] width 309 height 45
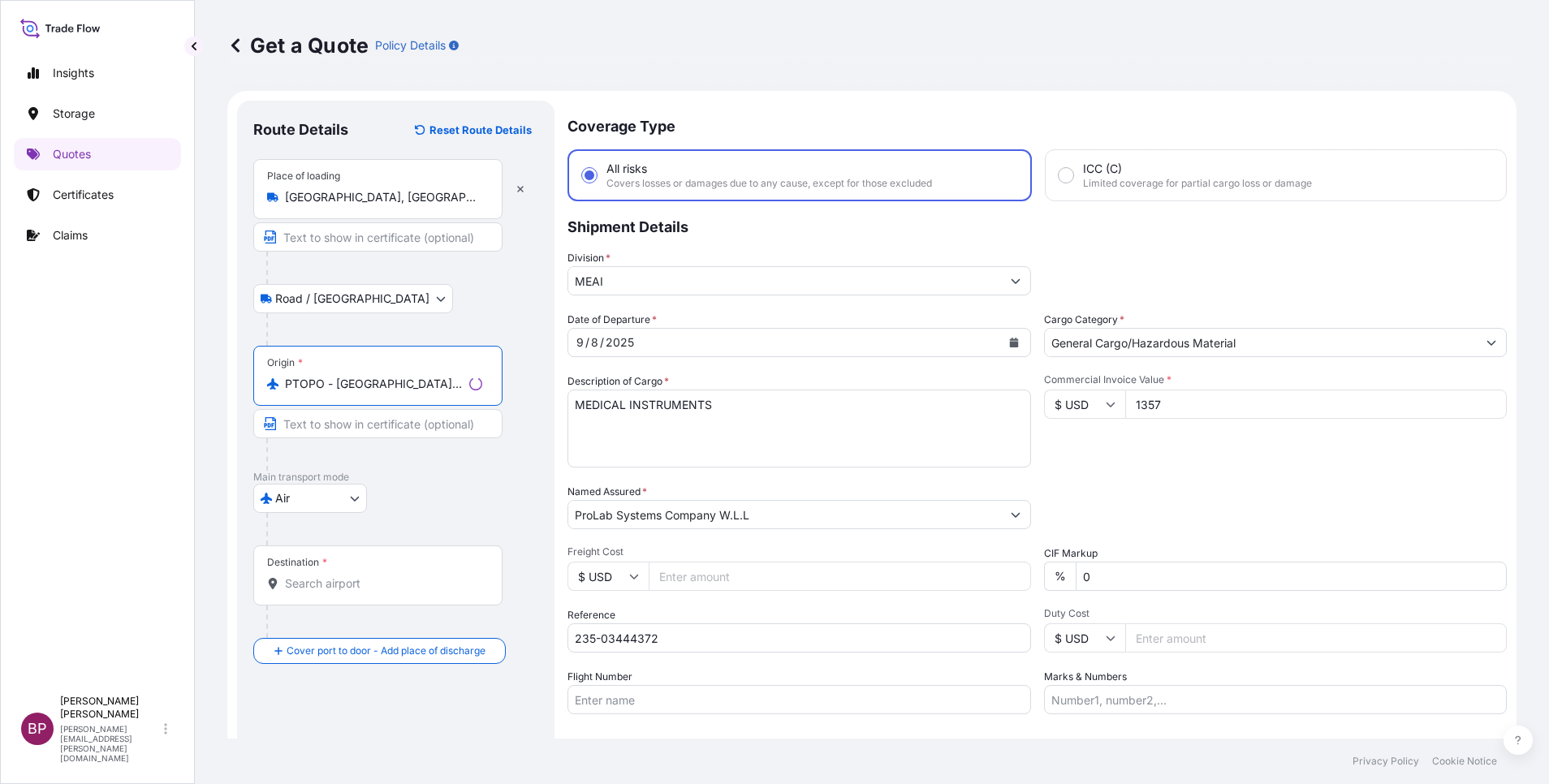
type input "PTOPO - Porto, Portugal"
drag, startPoint x: 354, startPoint y: 593, endPoint x: 344, endPoint y: 569, distance: 26.0
click at [354, 591] on div "Destination *" at bounding box center [378, 576] width 250 height 60
click at [354, 591] on input "Destination *" at bounding box center [384, 583] width 197 height 16
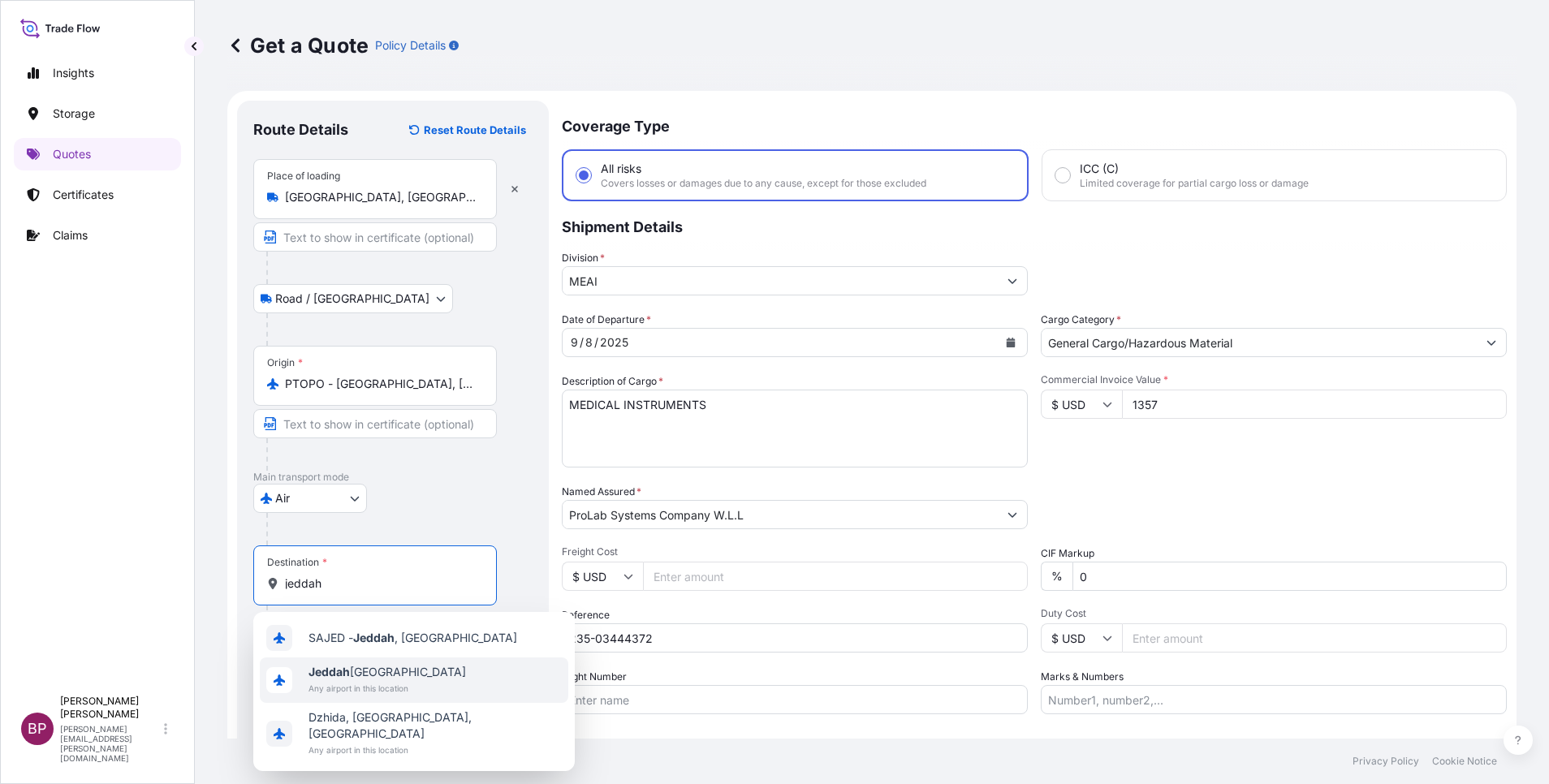
click at [419, 685] on span "Any airport in this location" at bounding box center [387, 687] width 158 height 16
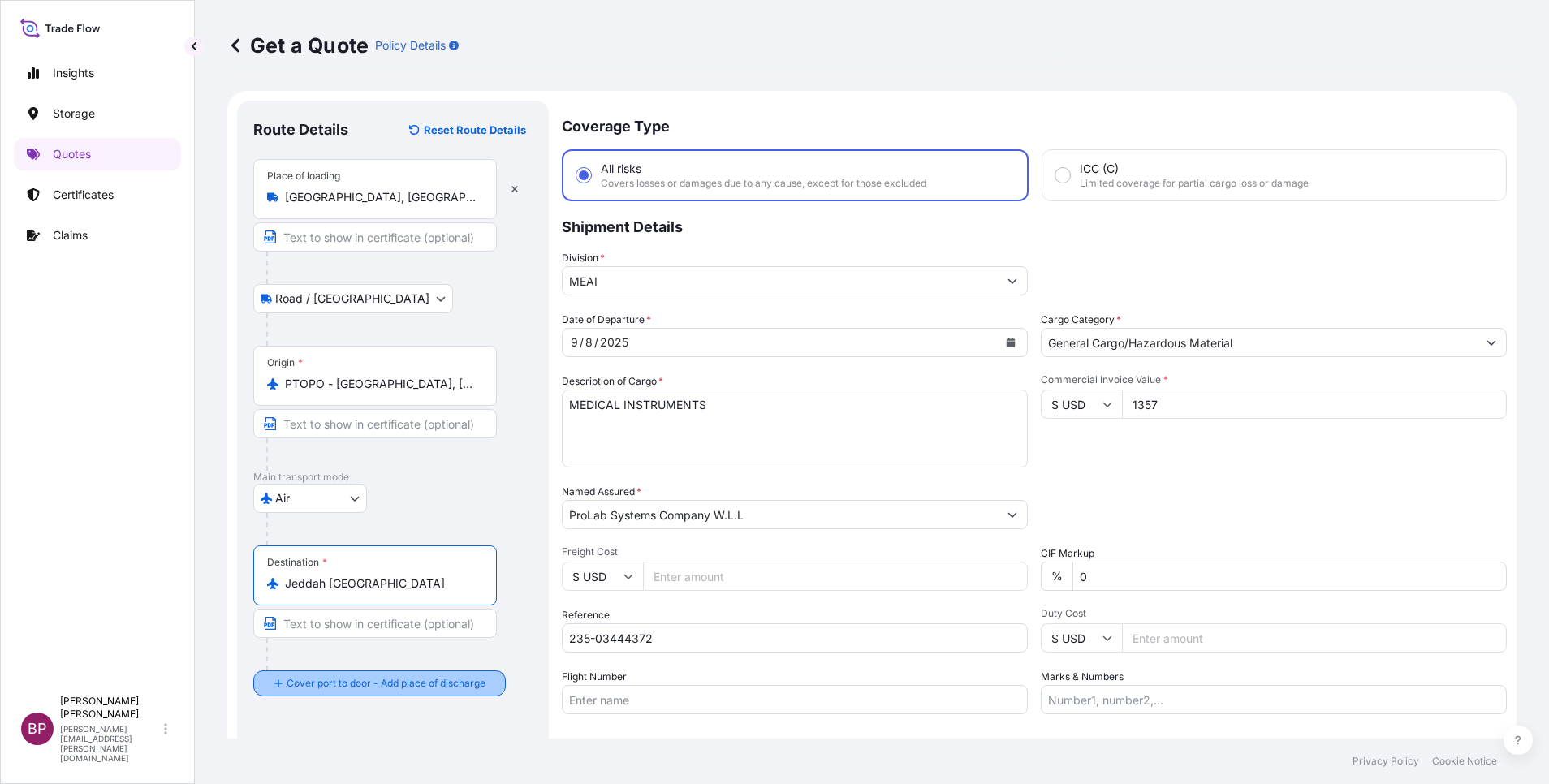
type input "Jeddah Saudi Arabia"
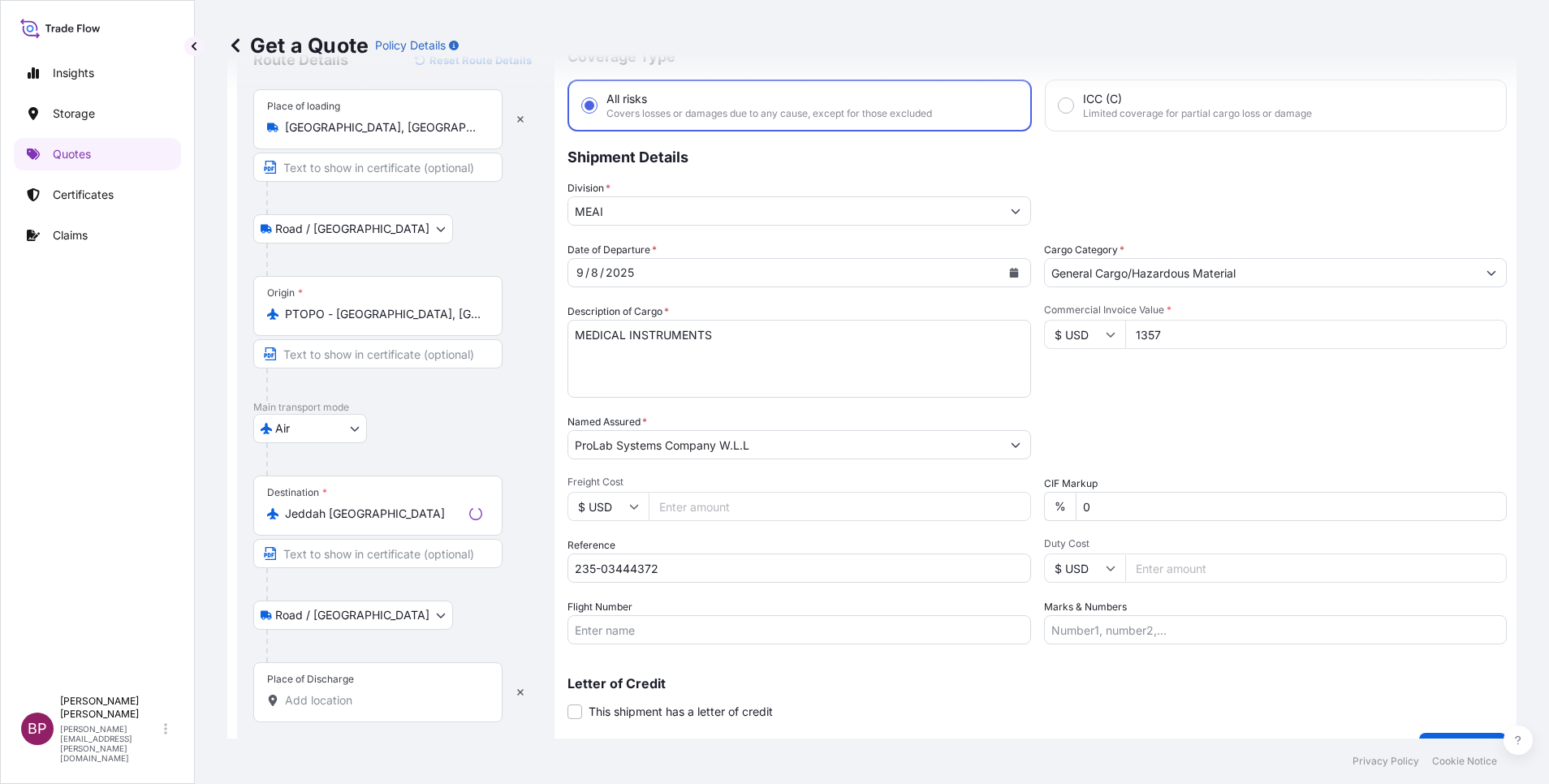
scroll to position [106, 0]
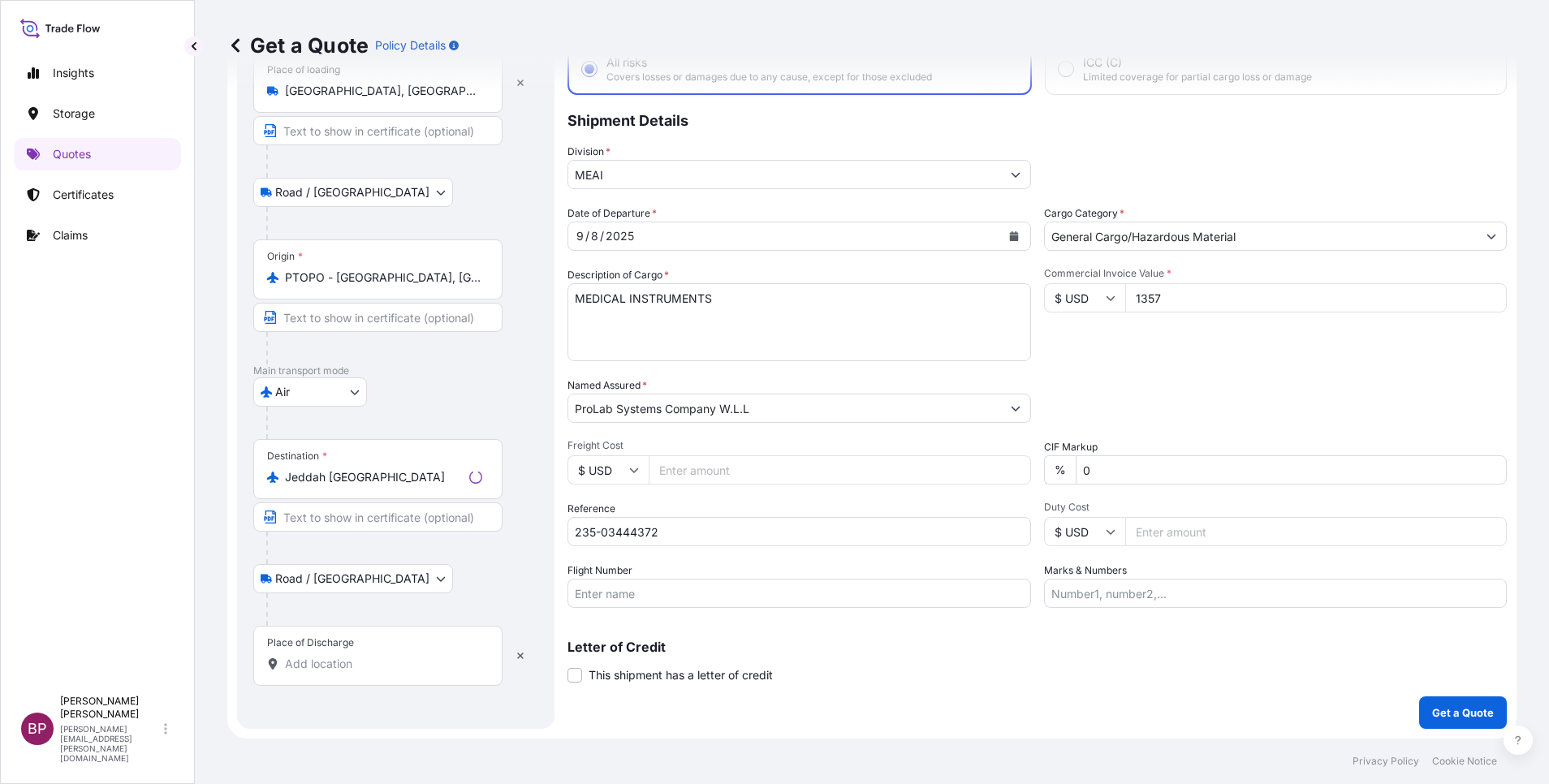
click at [423, 663] on input "Place of Discharge" at bounding box center [384, 663] width 197 height 16
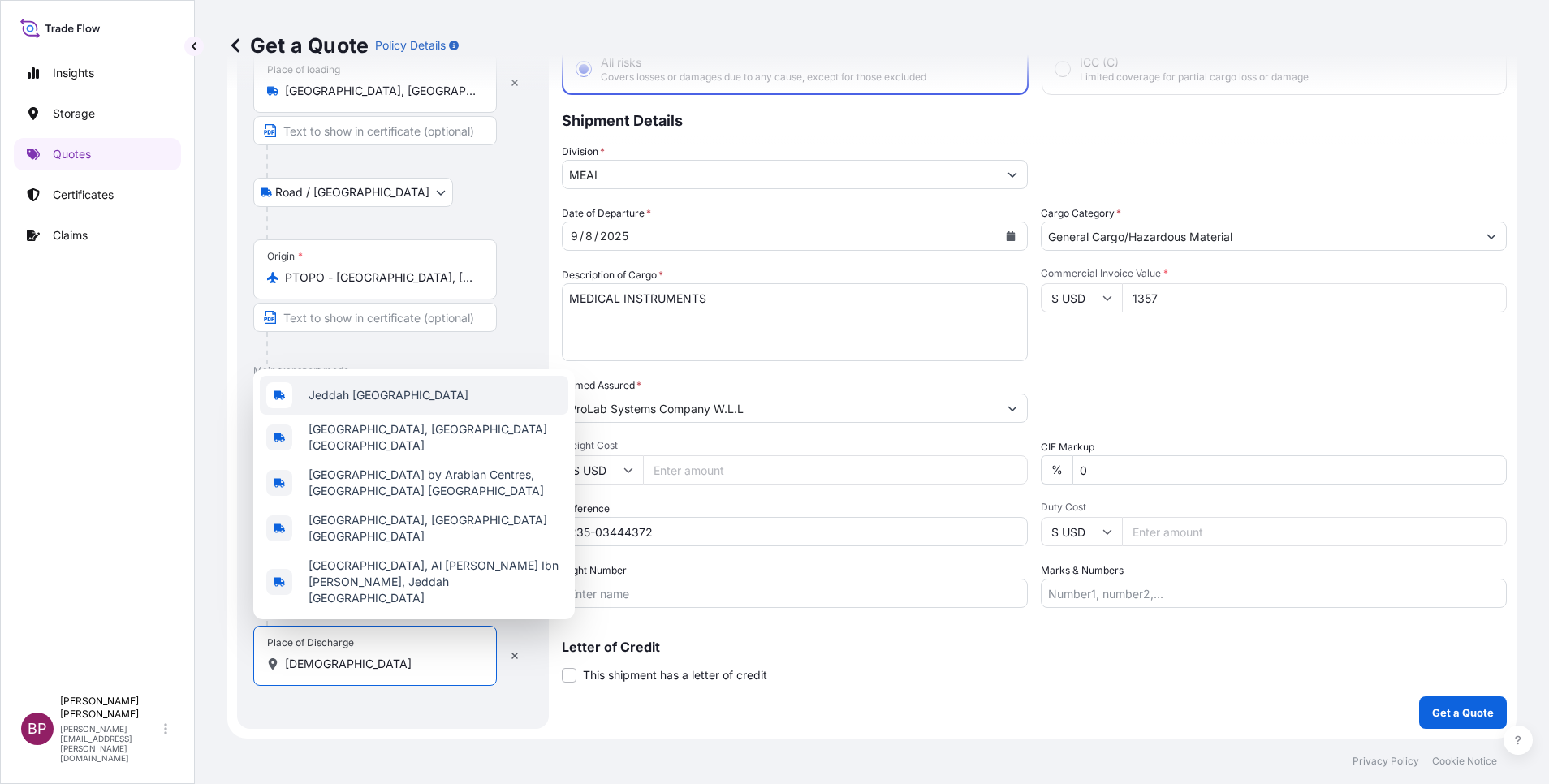
click at [416, 403] on span "Jeddah Saudi Arabia" at bounding box center [388, 395] width 159 height 16
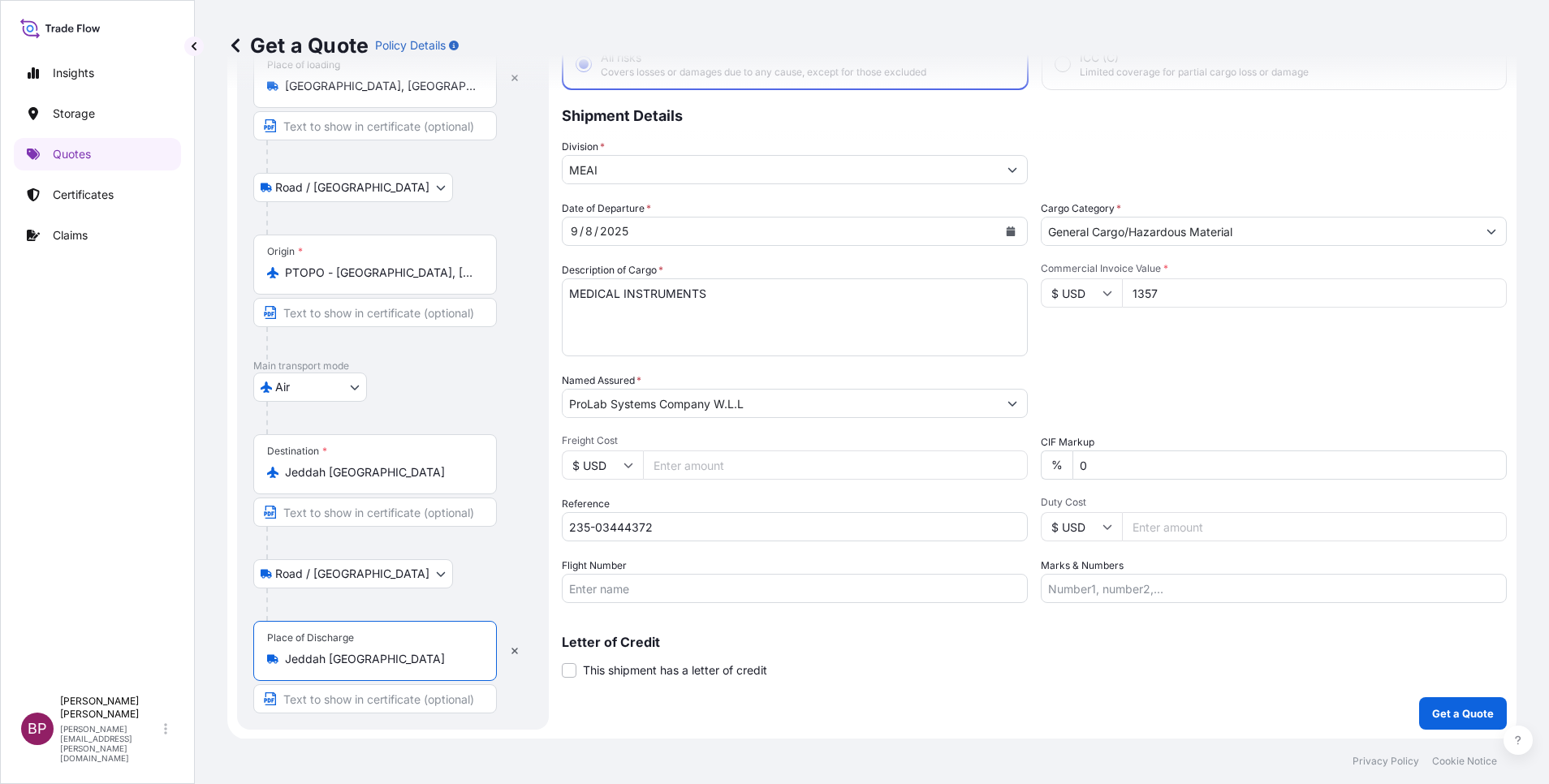
scroll to position [112, 0]
type input "Jeddah Saudi Arabia"
click at [1452, 709] on p "Get a Quote" at bounding box center [1464, 712] width 62 height 16
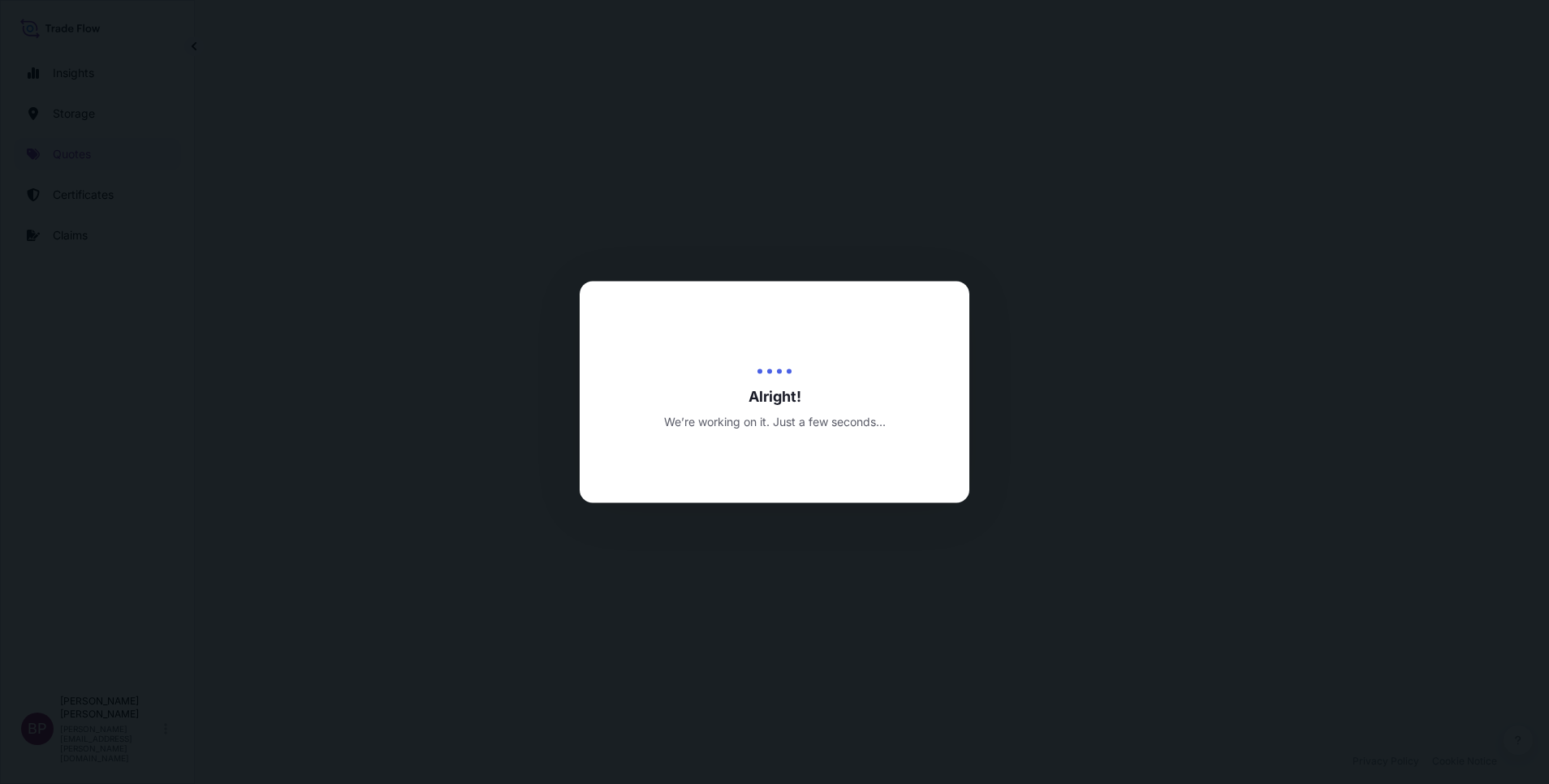
select select "Road / Inland"
select select "Air"
select select "Road / Inland"
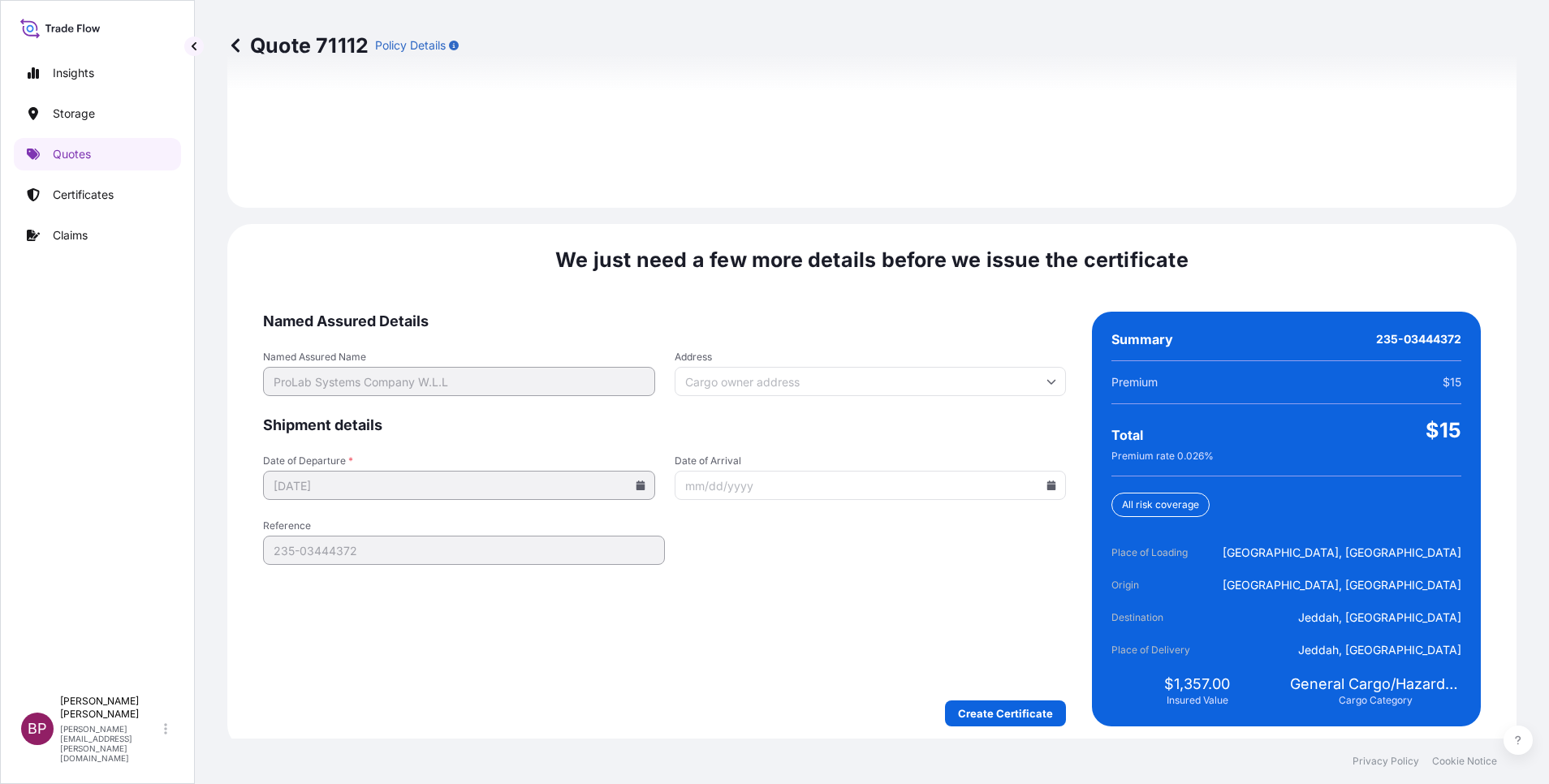
scroll to position [2405, 0]
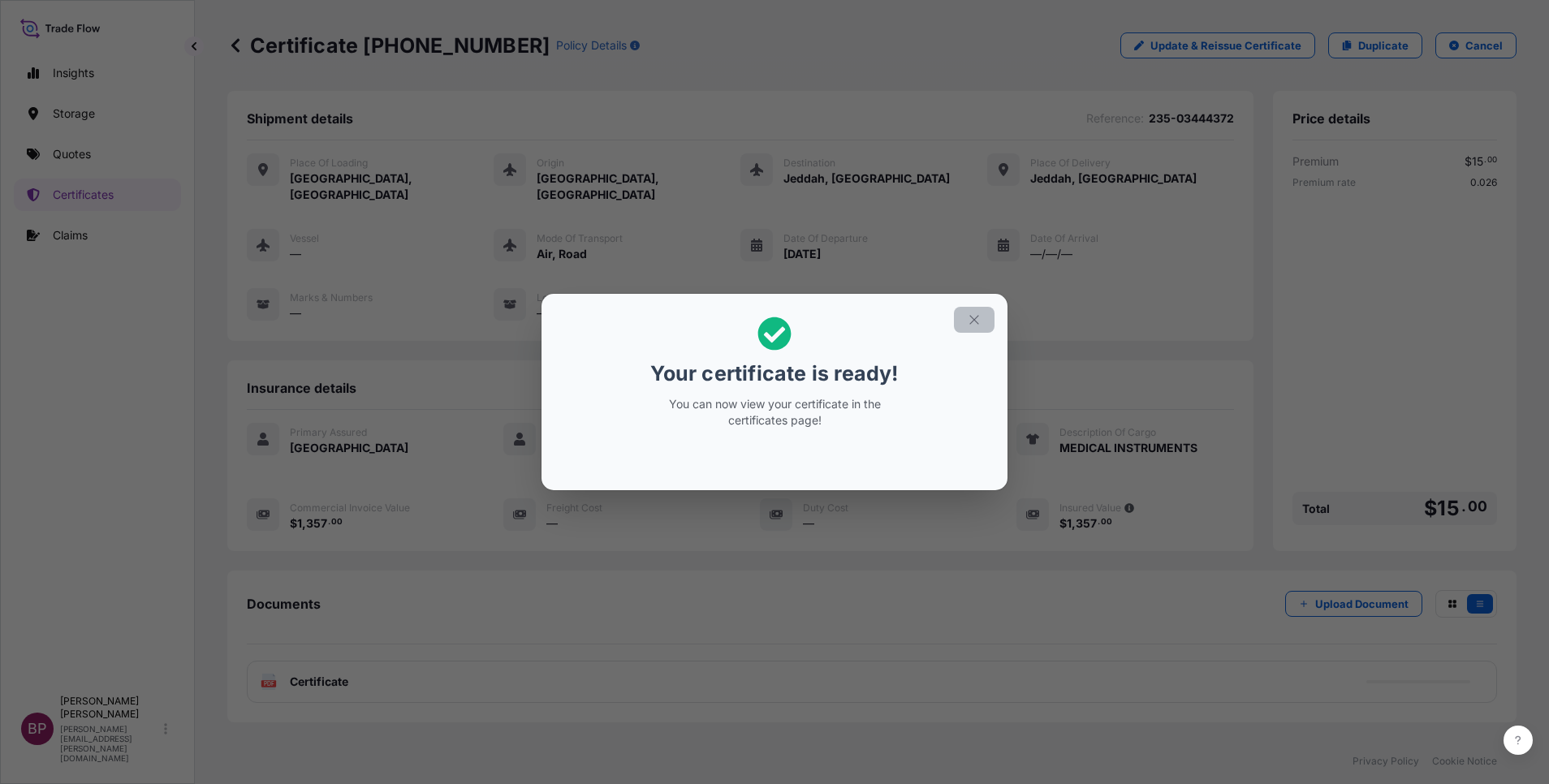
click at [968, 323] on icon "button" at bounding box center [975, 320] width 15 height 15
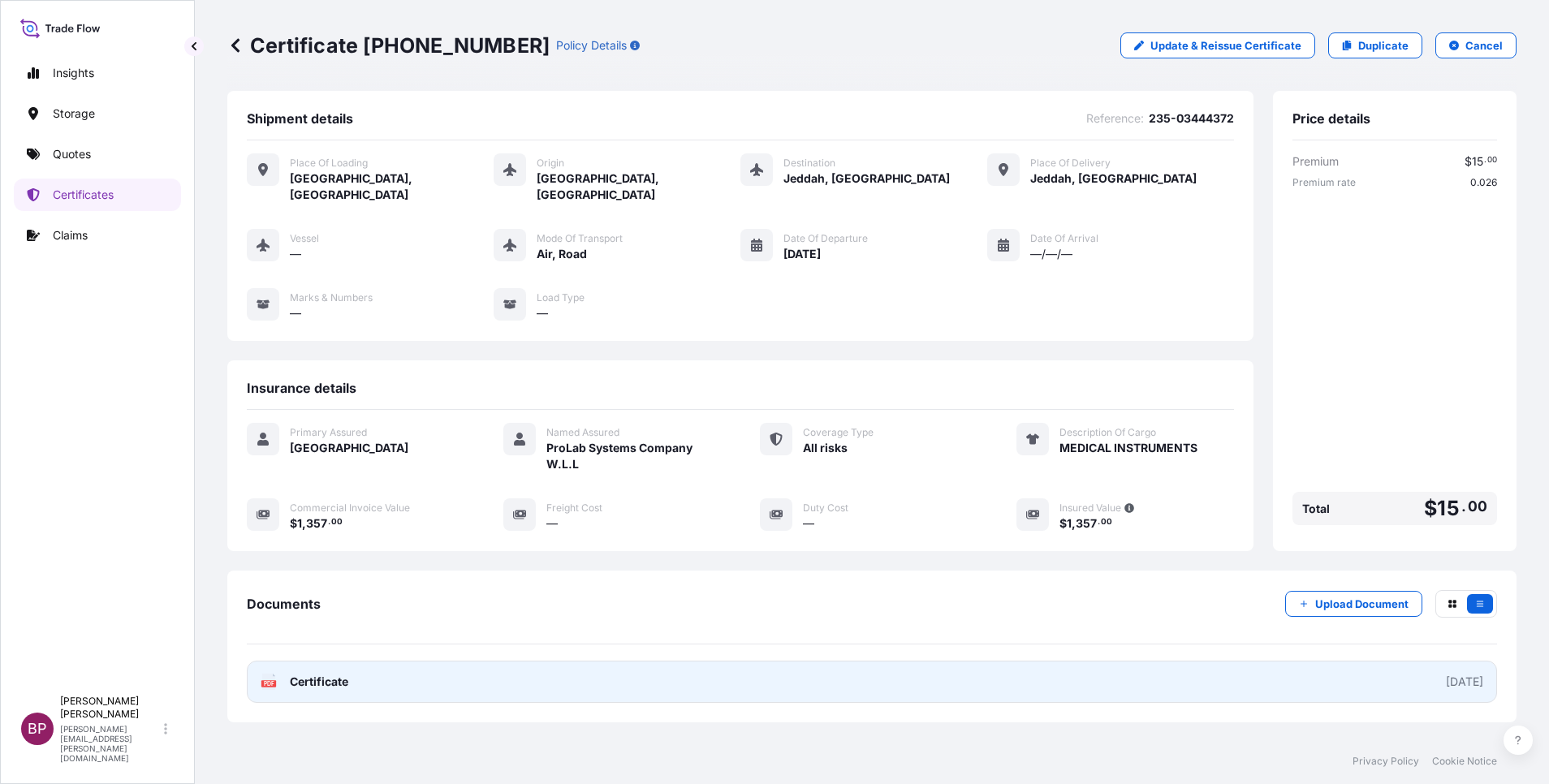
click at [336, 673] on span "Certificate" at bounding box center [319, 681] width 58 height 16
